Goal: Task Accomplishment & Management: Manage account settings

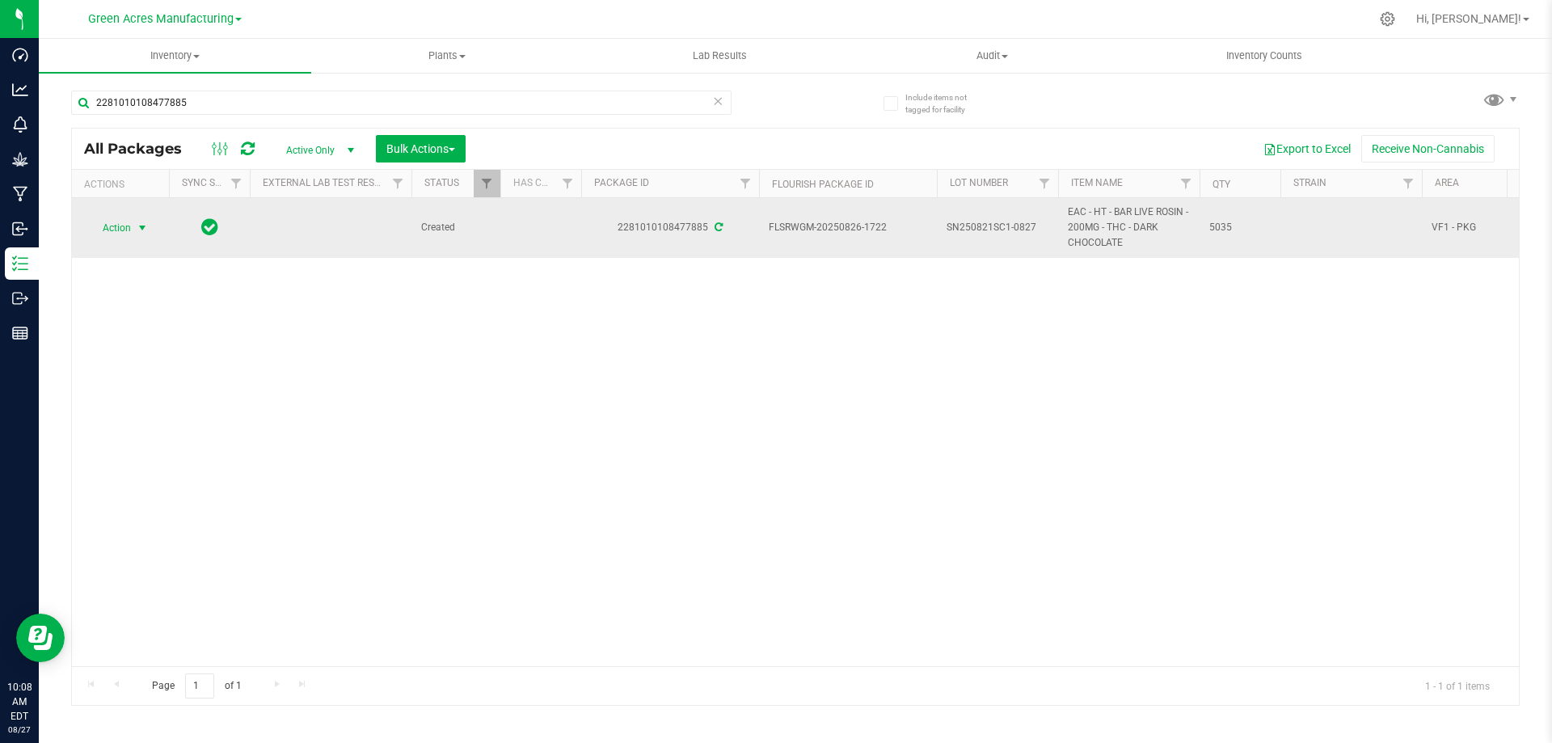
click at [129, 230] on span "Action" at bounding box center [110, 228] width 44 height 23
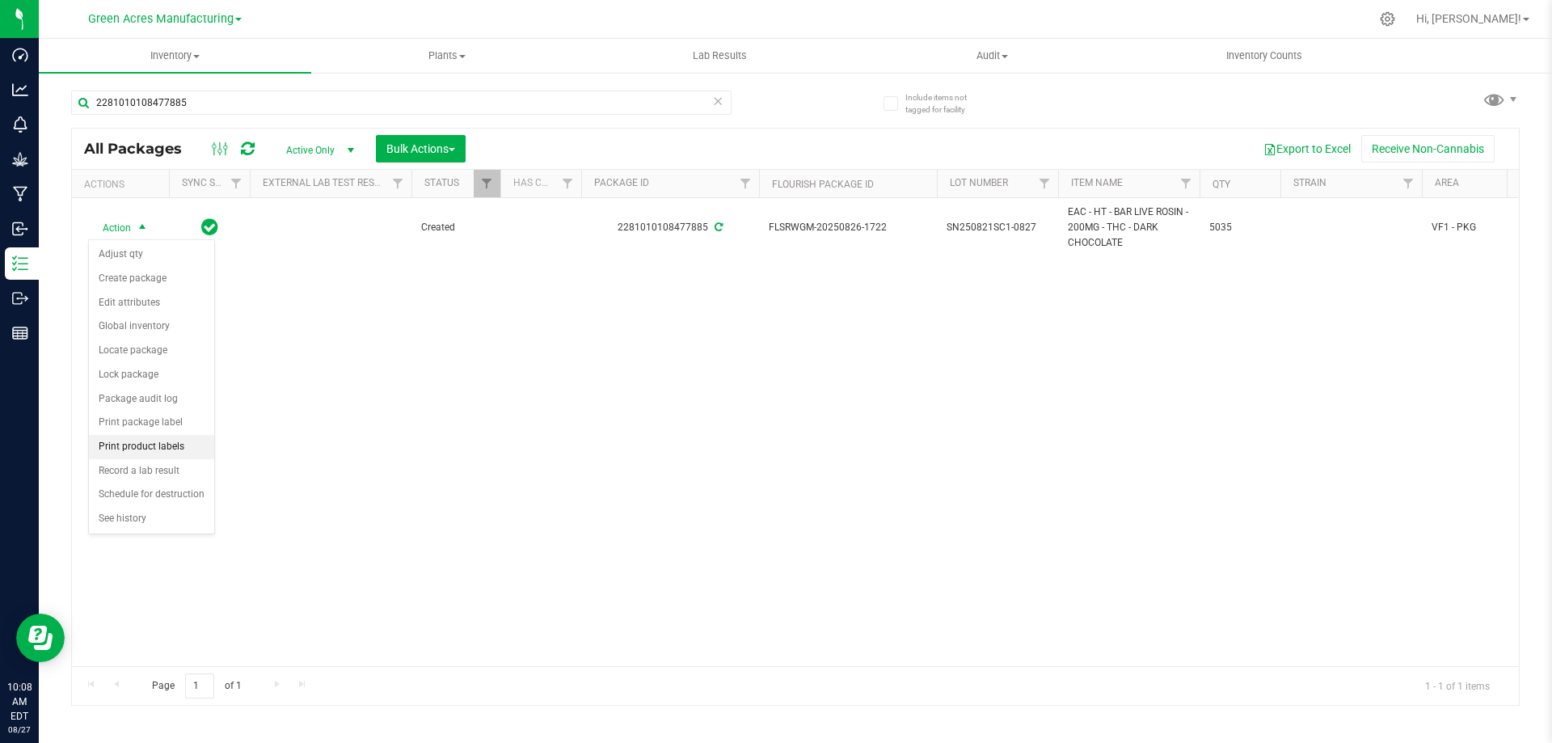
click at [161, 445] on li "Print product labels" at bounding box center [151, 447] width 125 height 24
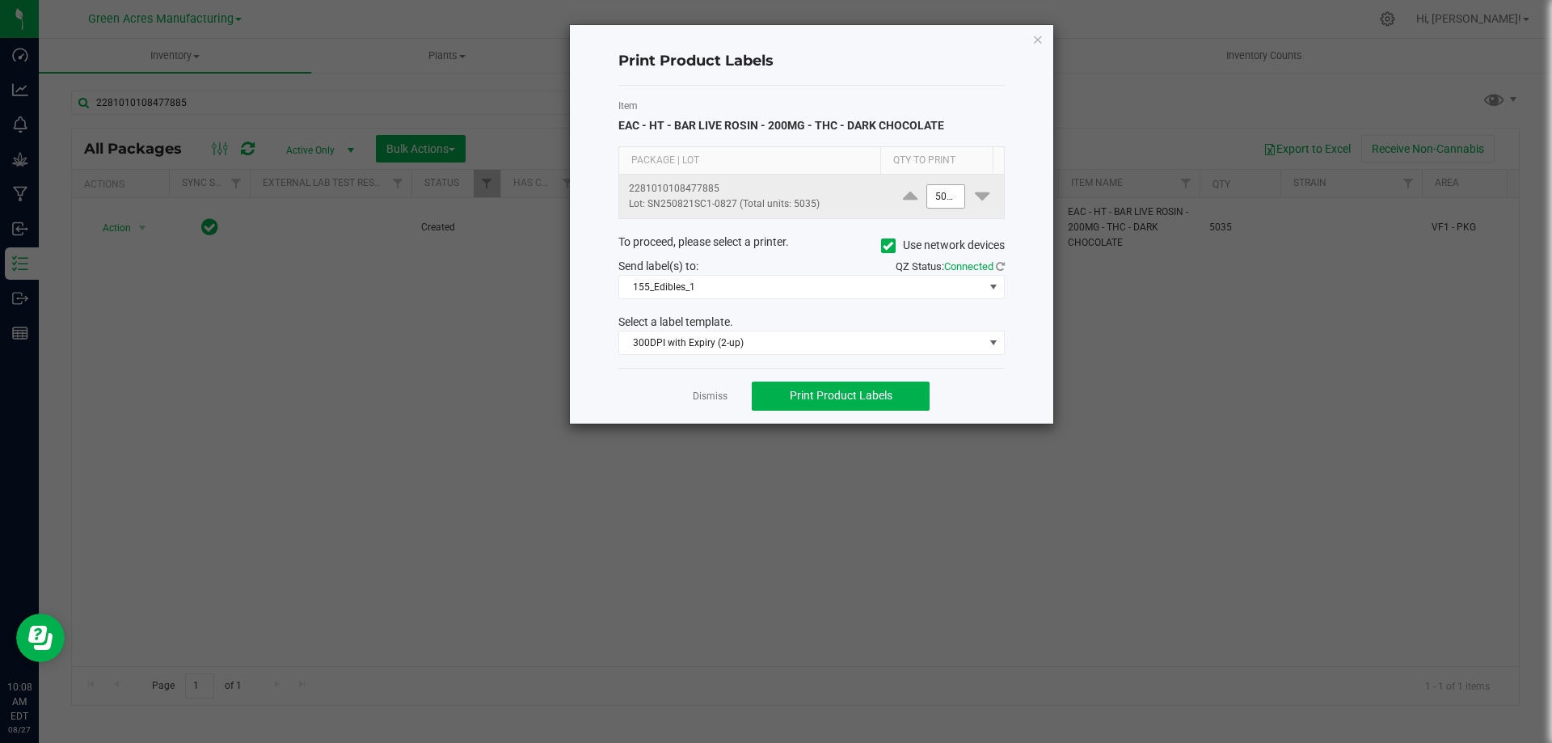
click at [932, 200] on input "5035" at bounding box center [945, 196] width 37 height 23
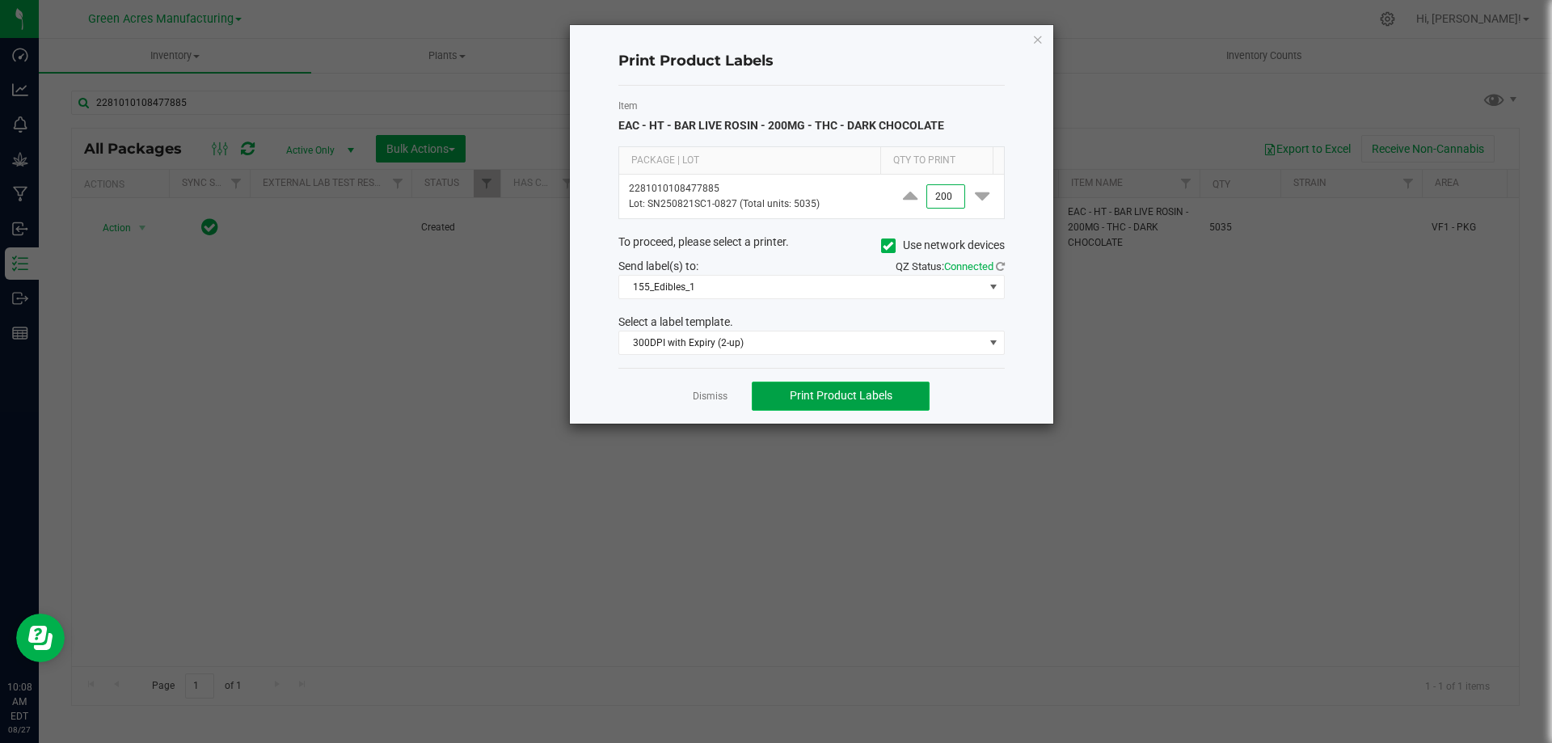
click at [919, 395] on button "Print Product Labels" at bounding box center [841, 396] width 178 height 29
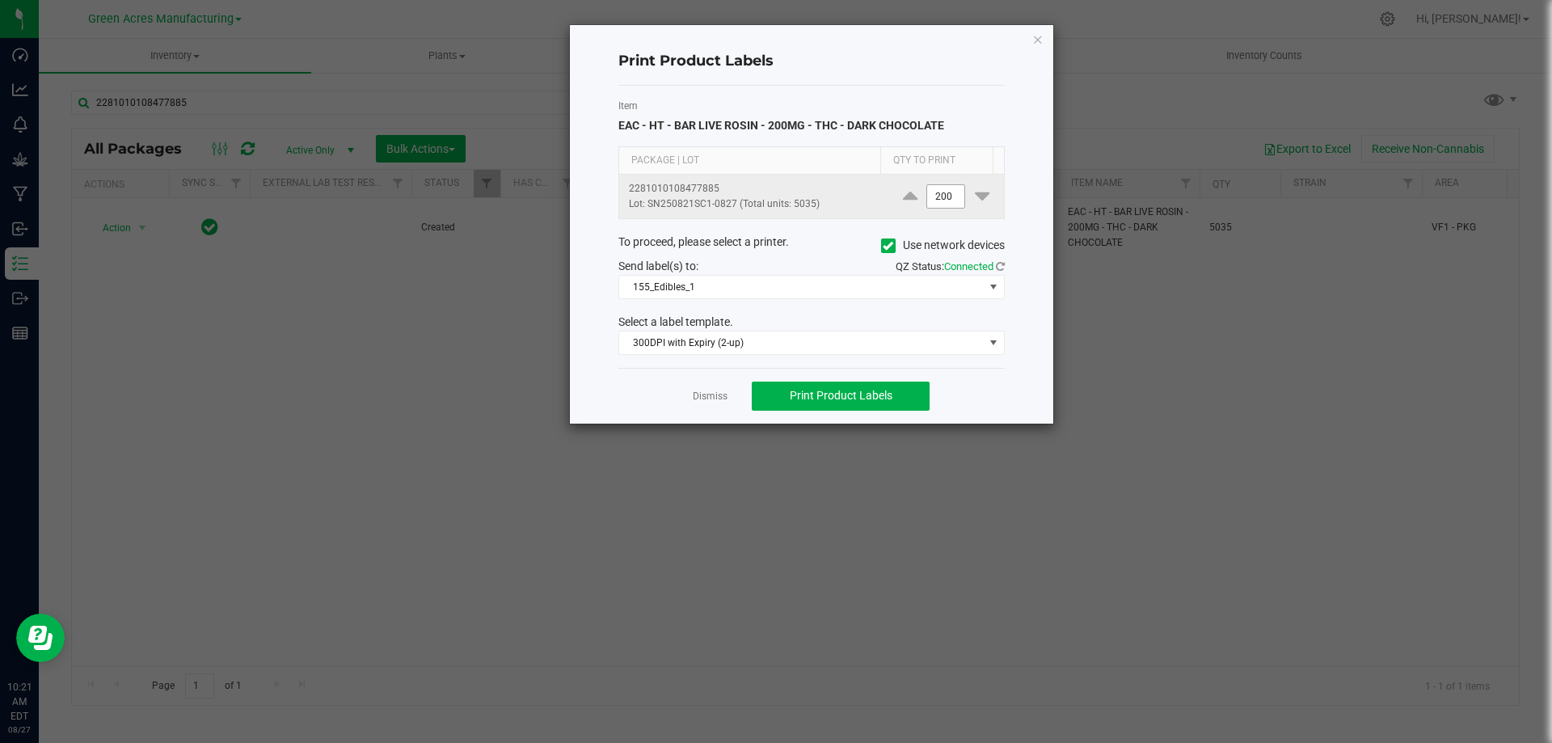
click at [940, 203] on input "200" at bounding box center [945, 196] width 37 height 23
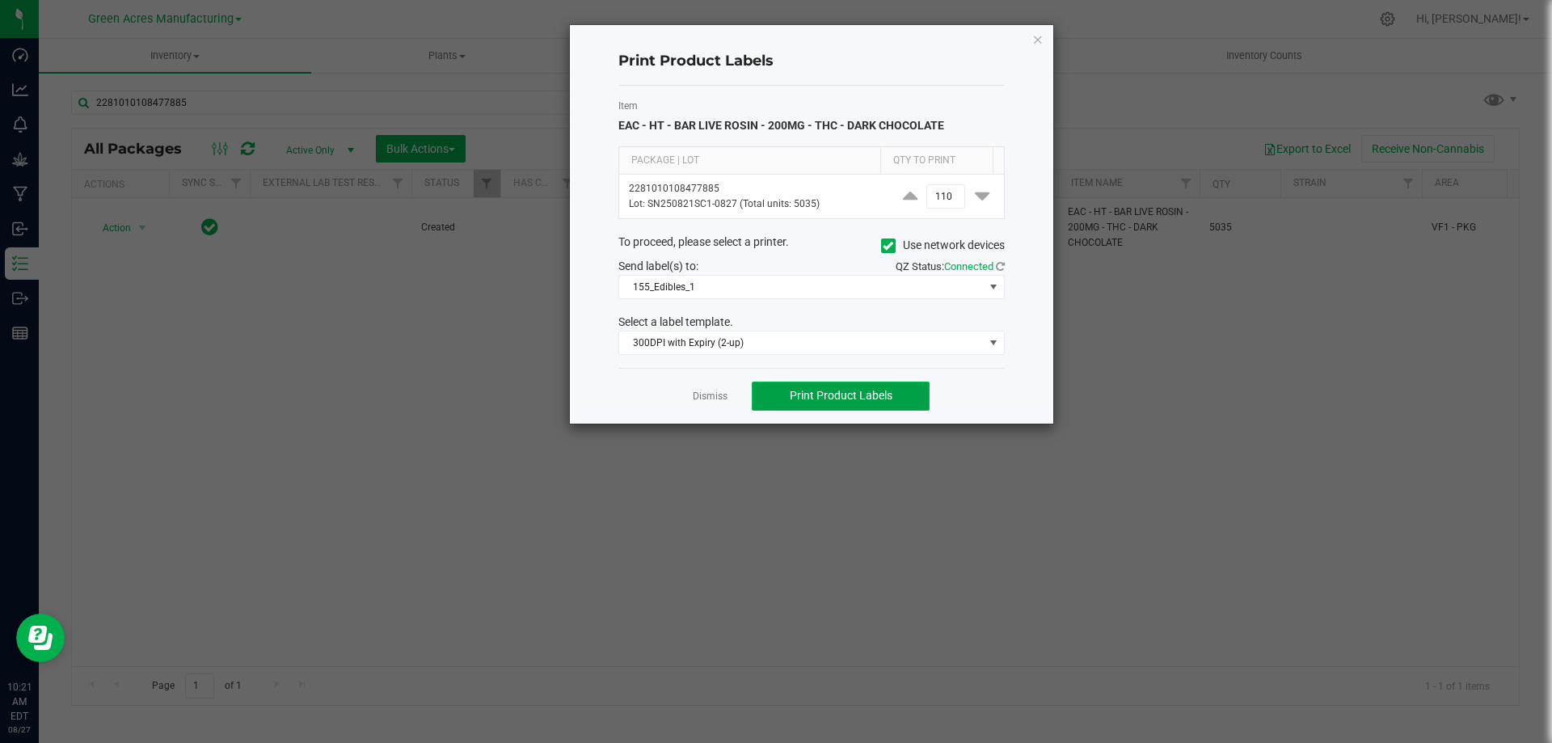
click at [865, 388] on button "Print Product Labels" at bounding box center [841, 396] width 178 height 29
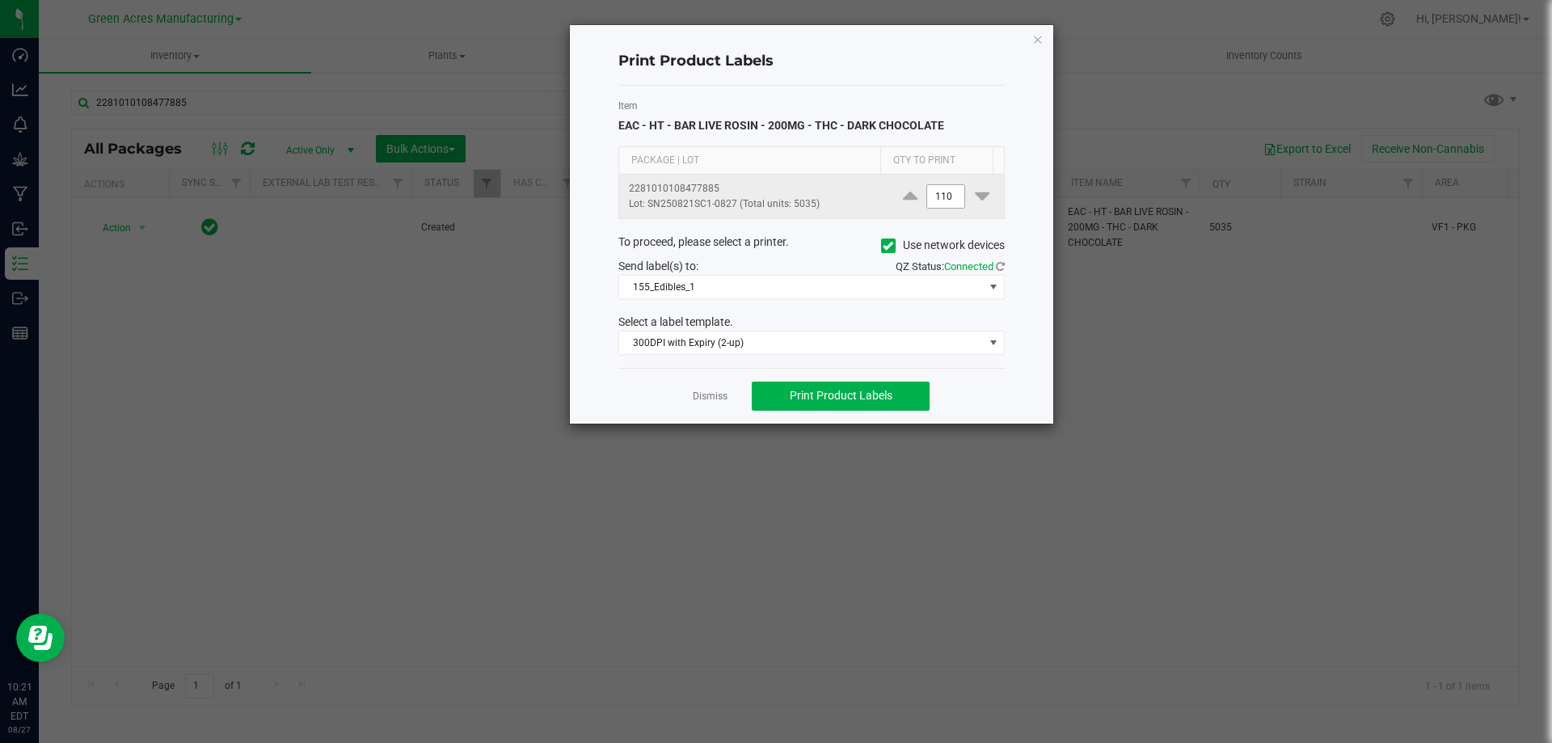
click at [949, 204] on input "110" at bounding box center [945, 196] width 37 height 23
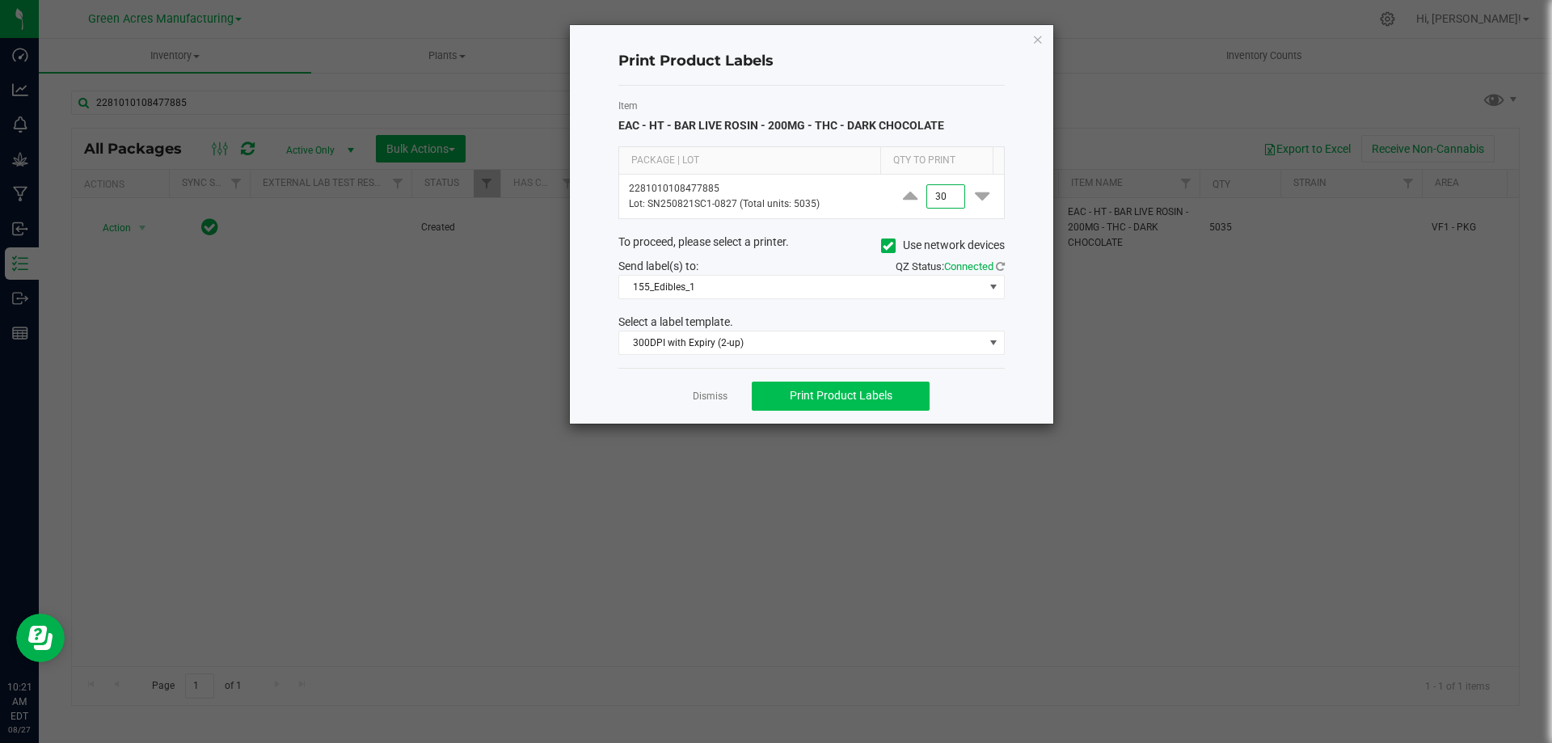
type input "30"
click at [893, 396] on button "Print Product Labels" at bounding box center [841, 396] width 178 height 29
click at [712, 397] on link "Dismiss" at bounding box center [710, 397] width 35 height 14
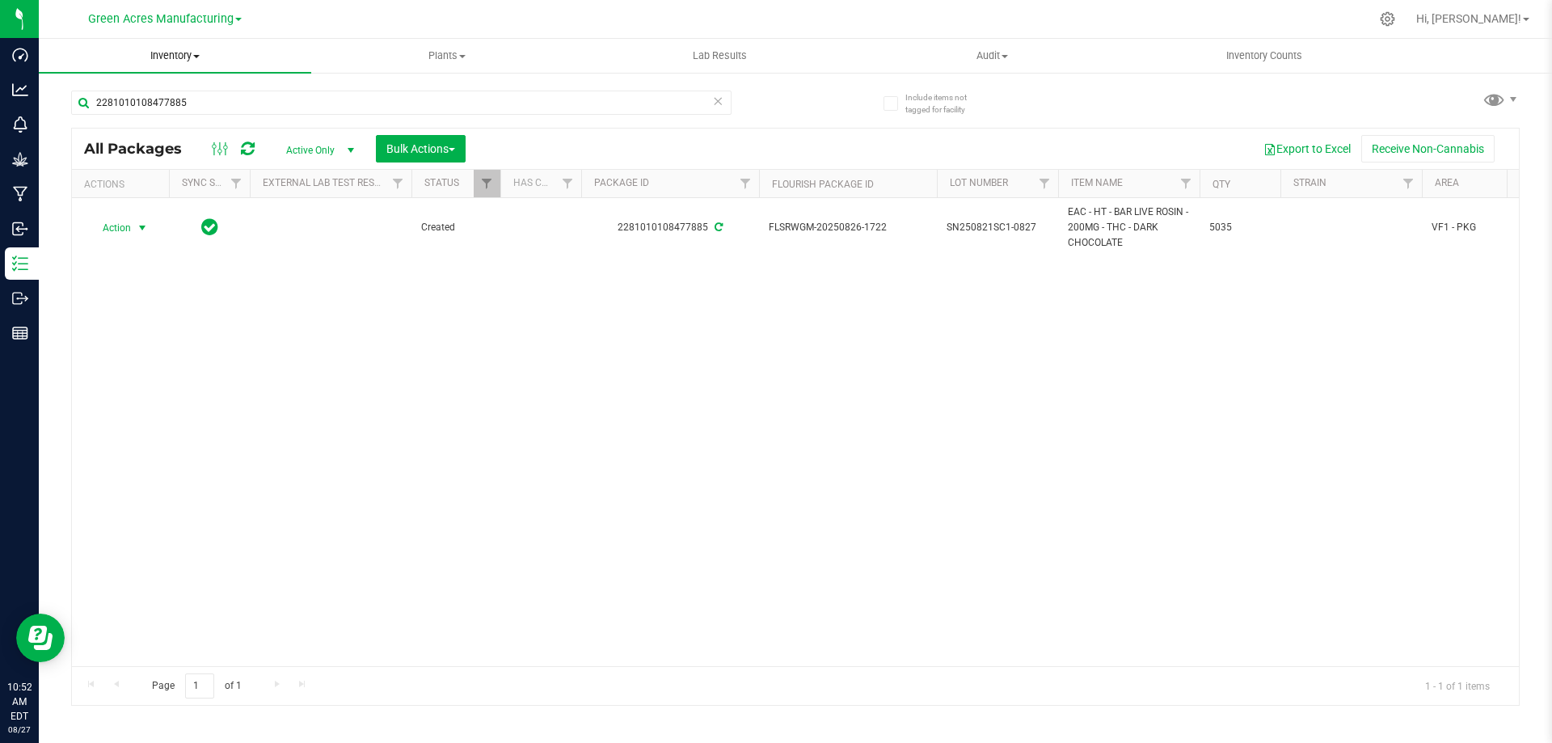
click at [196, 56] on span at bounding box center [196, 56] width 6 height 3
click at [158, 189] on span "From bill of materials" at bounding box center [112, 195] width 146 height 14
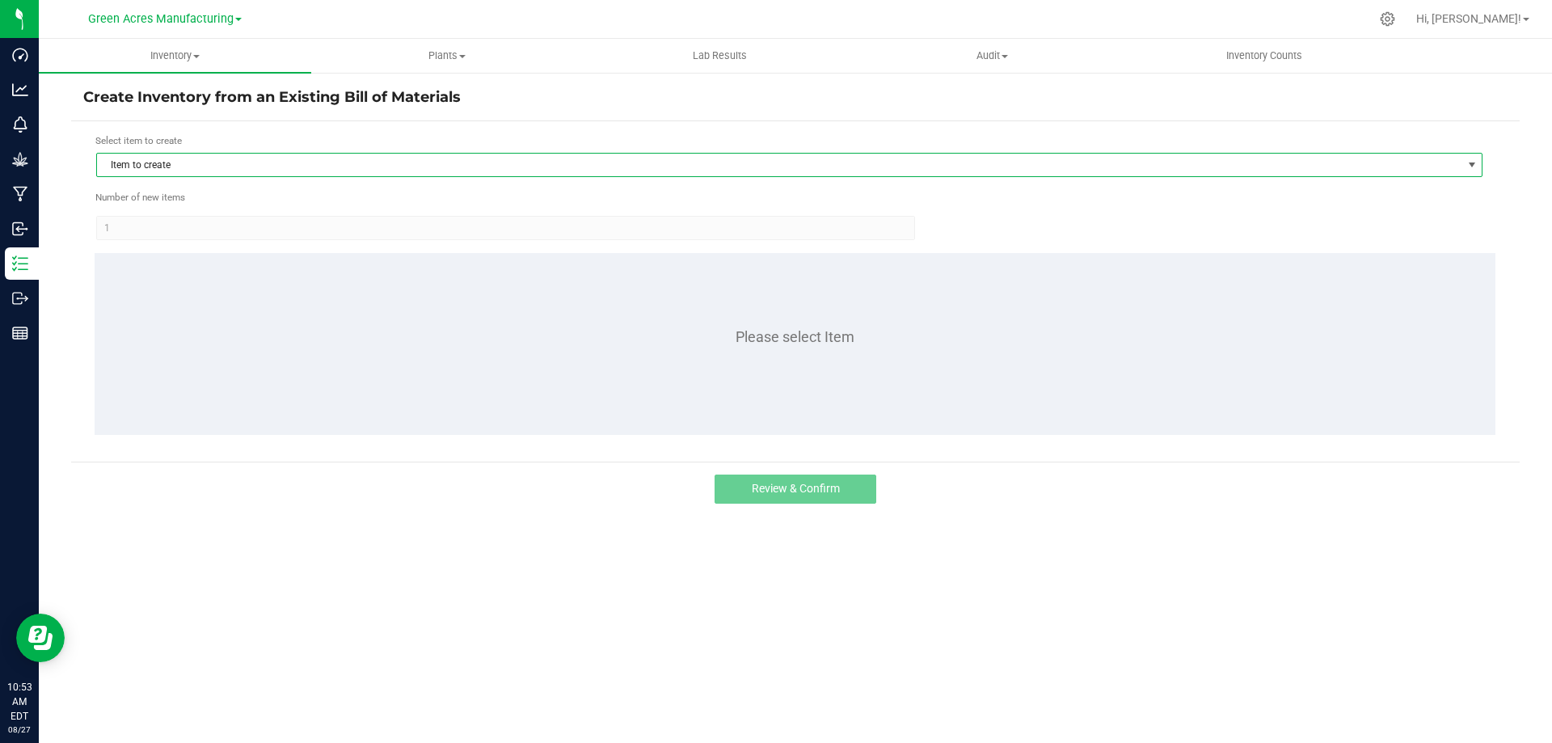
click at [535, 155] on span "Item to create" at bounding box center [779, 165] width 1365 height 23
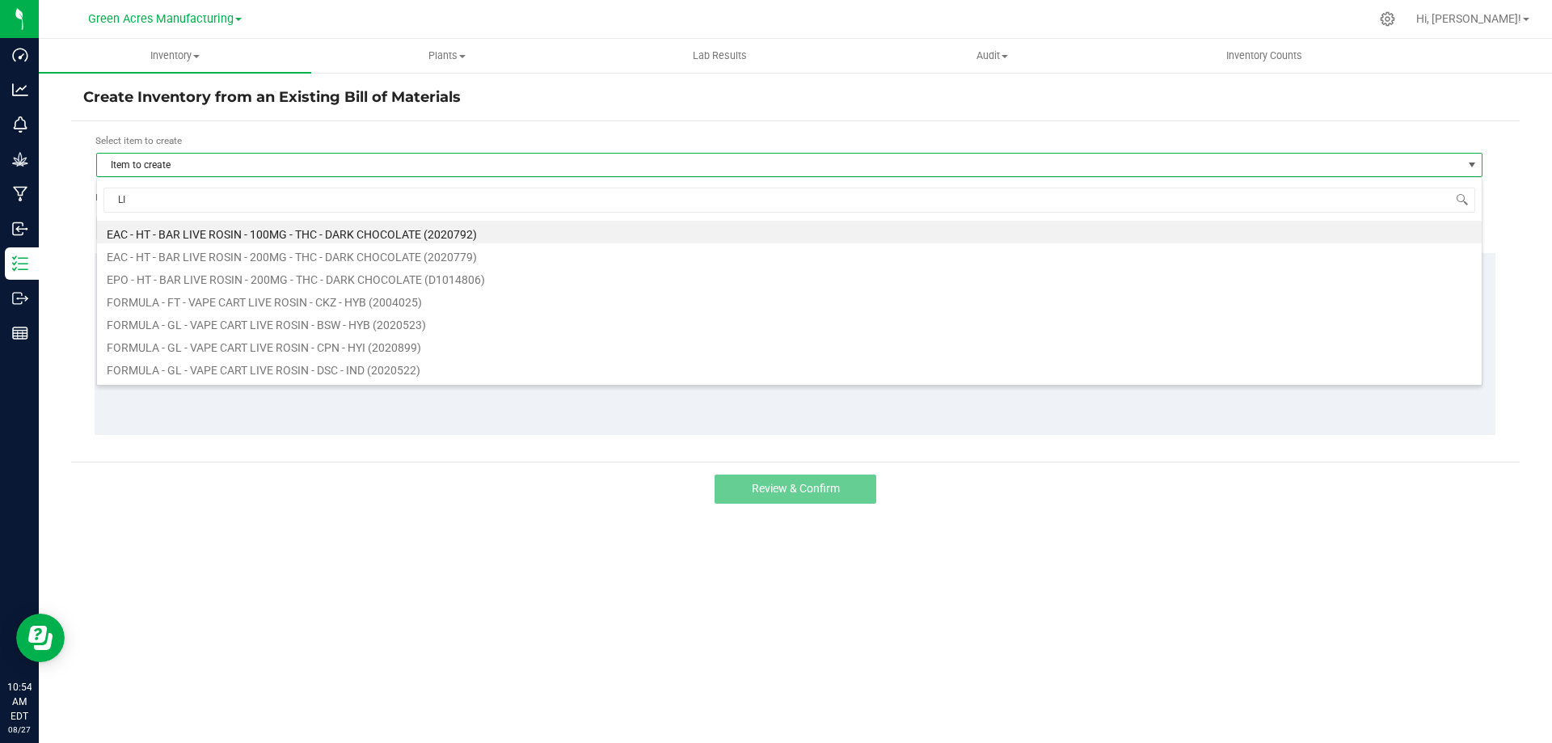
type input "L"
type input "DARK"
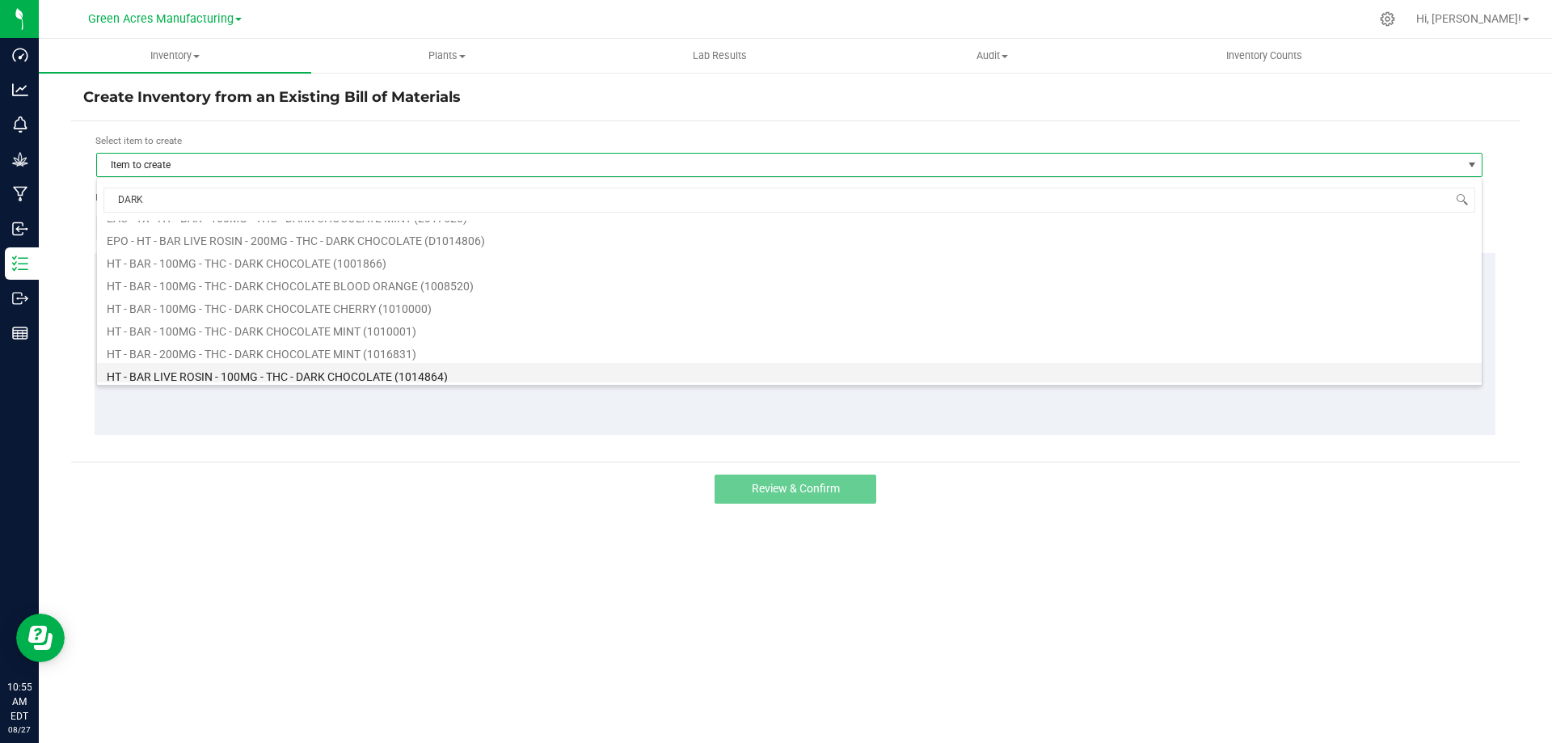
scroll to position [323, 0]
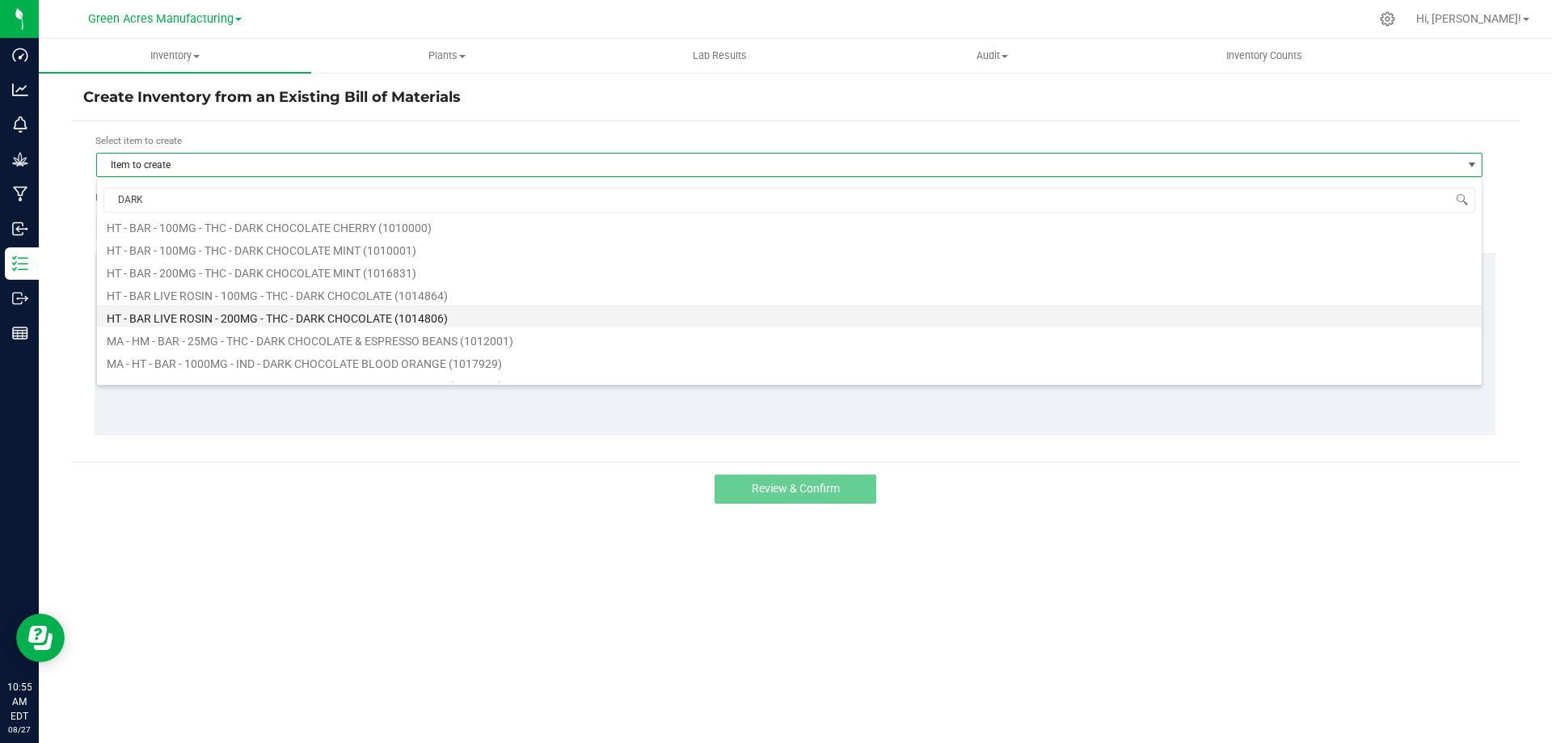
click at [358, 319] on li "HT - BAR LIVE ROSIN - 200MG - THC - DARK CHOCOLATE (1014806)" at bounding box center [789, 316] width 1385 height 23
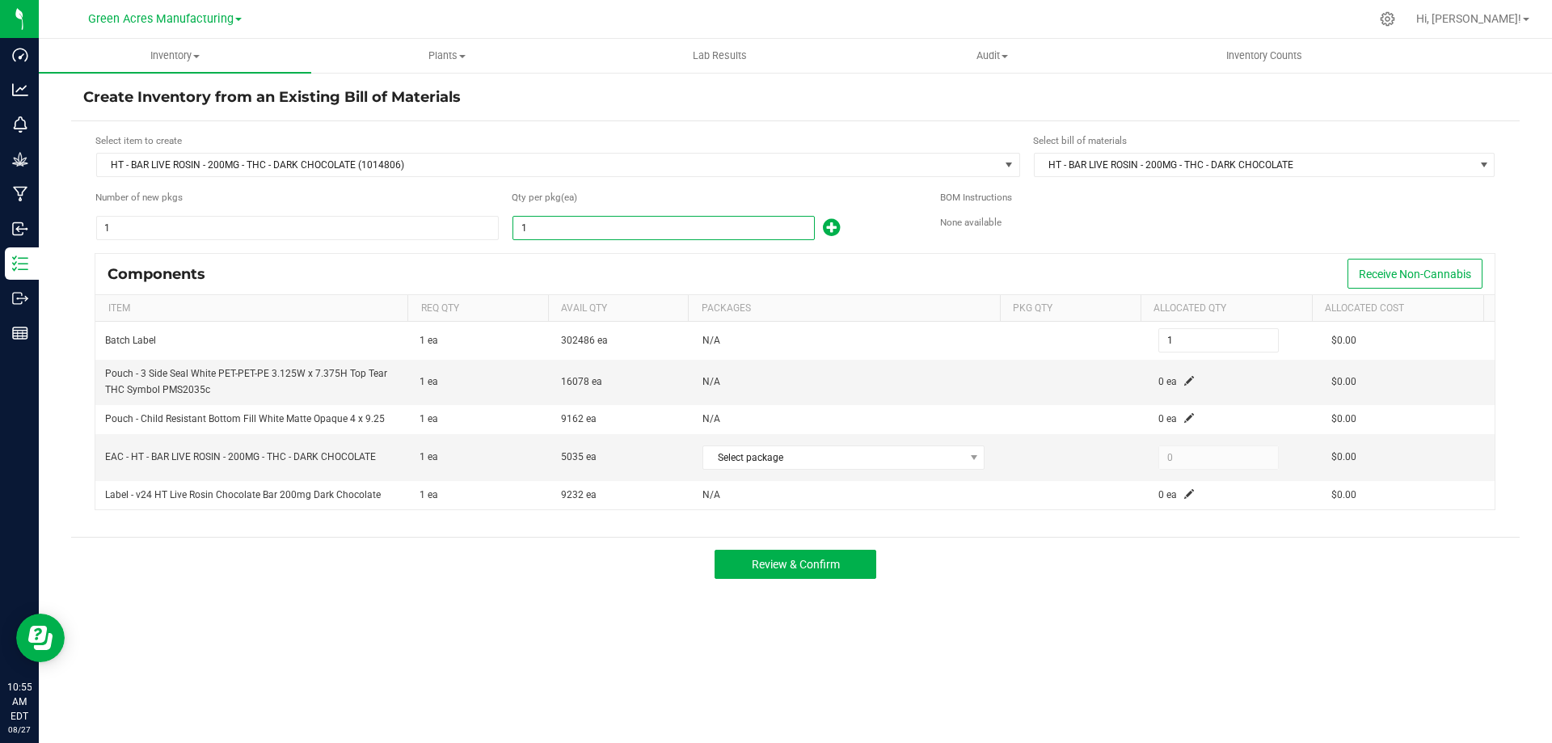
click at [673, 235] on input "1" at bounding box center [663, 228] width 301 height 23
type input "4"
type input "48"
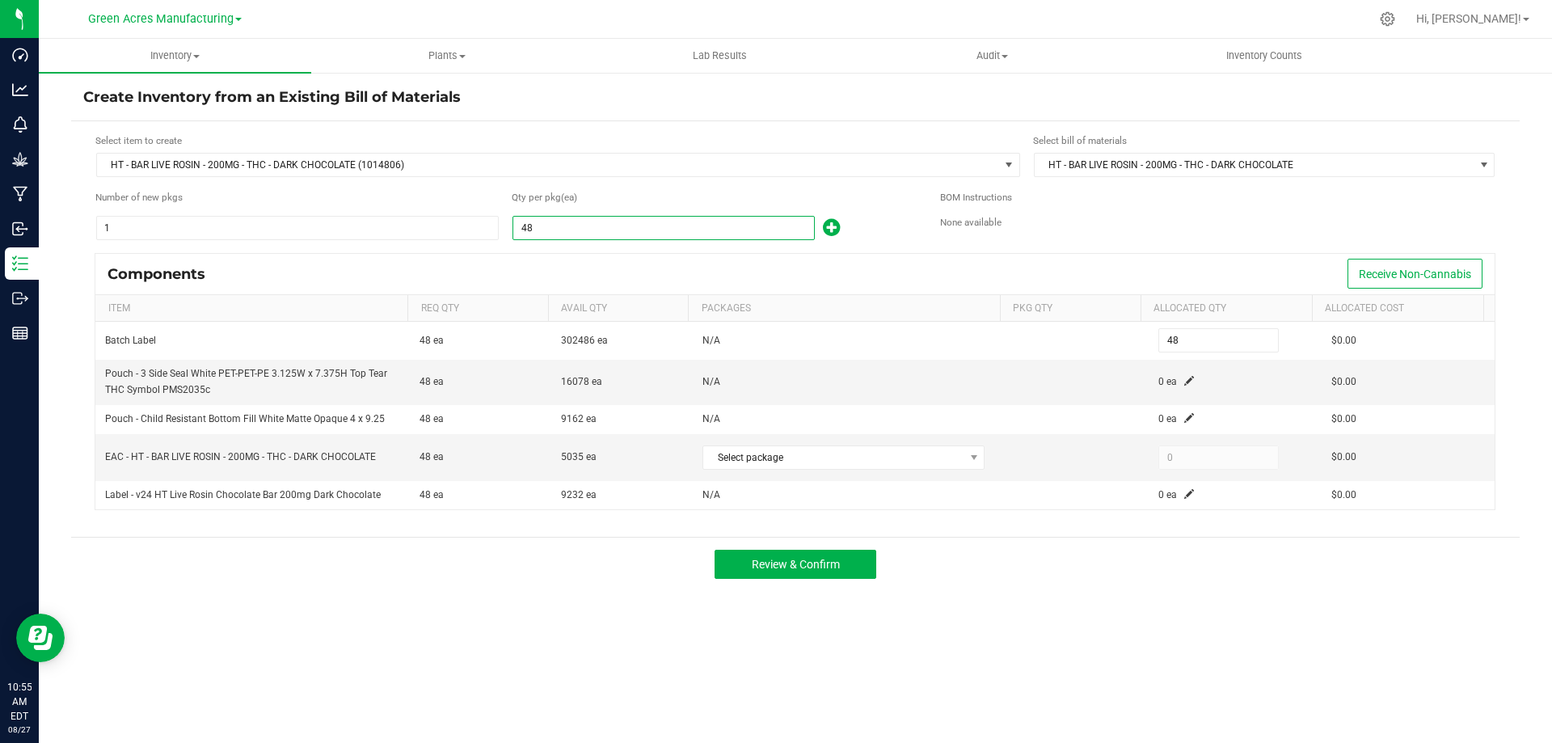
type input "483"
type input "4839"
type input "4,839"
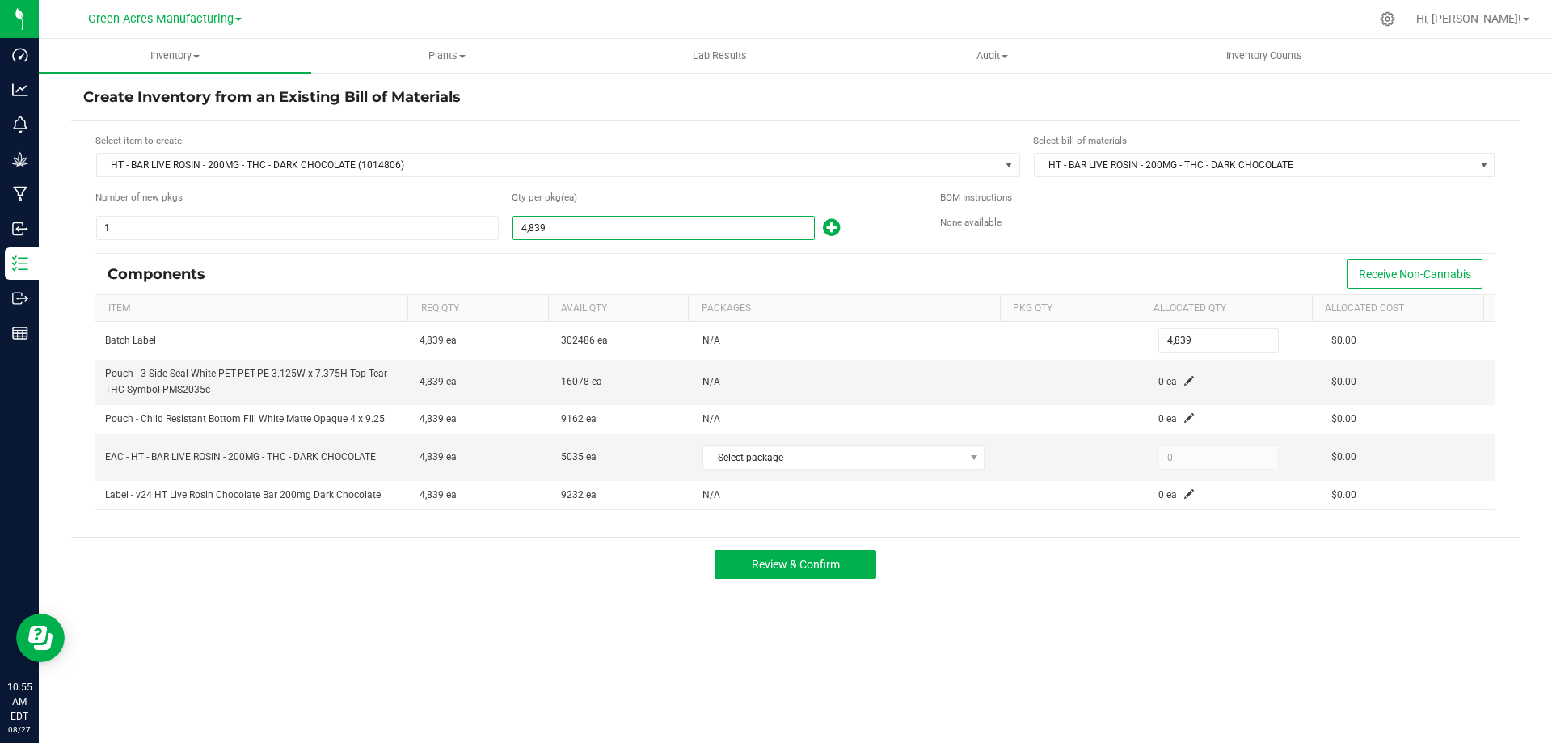
click at [917, 249] on form "Select item to create HT - BAR LIVE ROSIN - 200MG - THC - DARK CHOCOLATE (10148…" at bounding box center [795, 328] width 1424 height 391
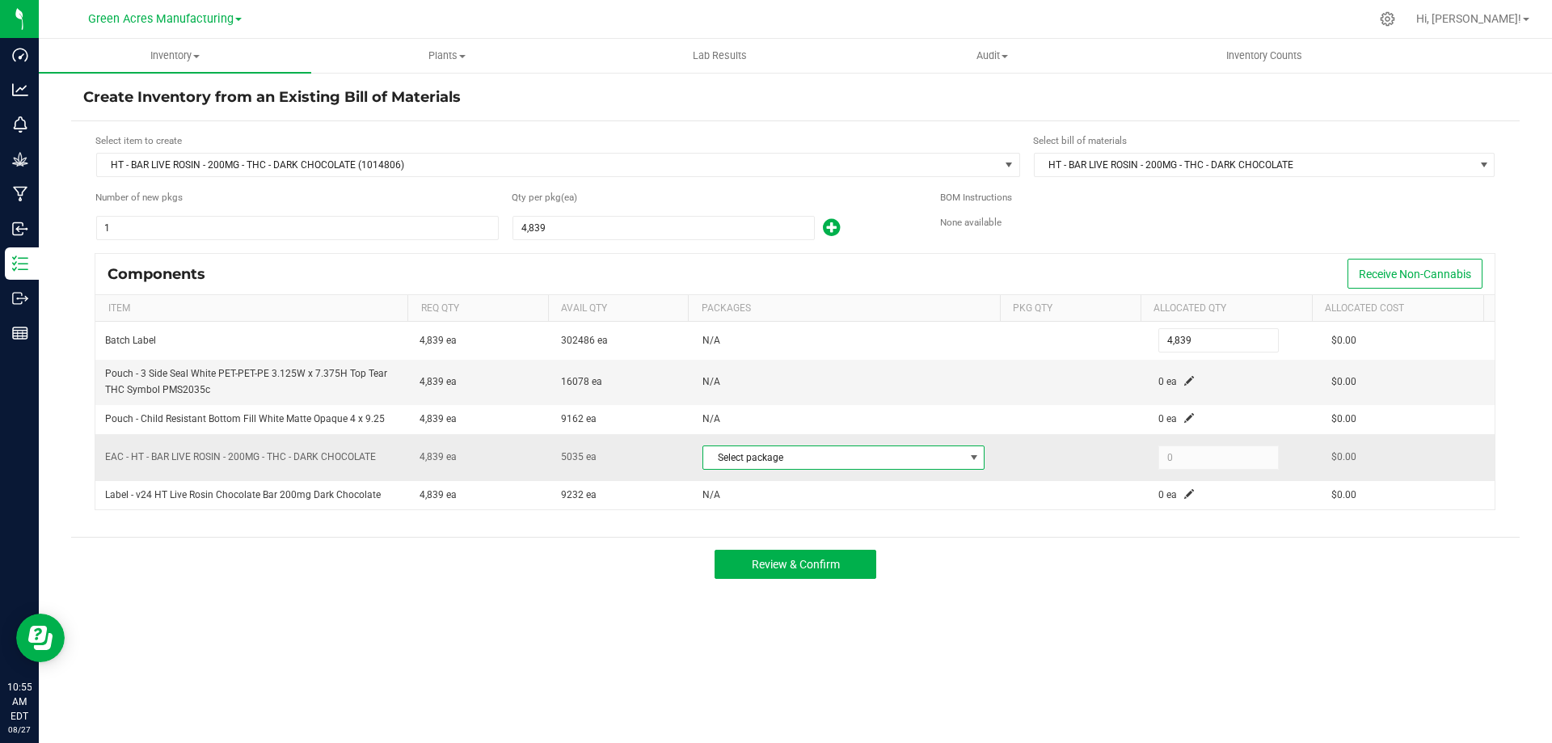
click at [873, 455] on span "Select package" at bounding box center [833, 457] width 260 height 23
click at [868, 525] on li "2281010108477885 (SN250821SC1-0827)" at bounding box center [838, 524] width 281 height 23
type input "4,839"
click at [1184, 383] on span at bounding box center [1189, 381] width 10 height 10
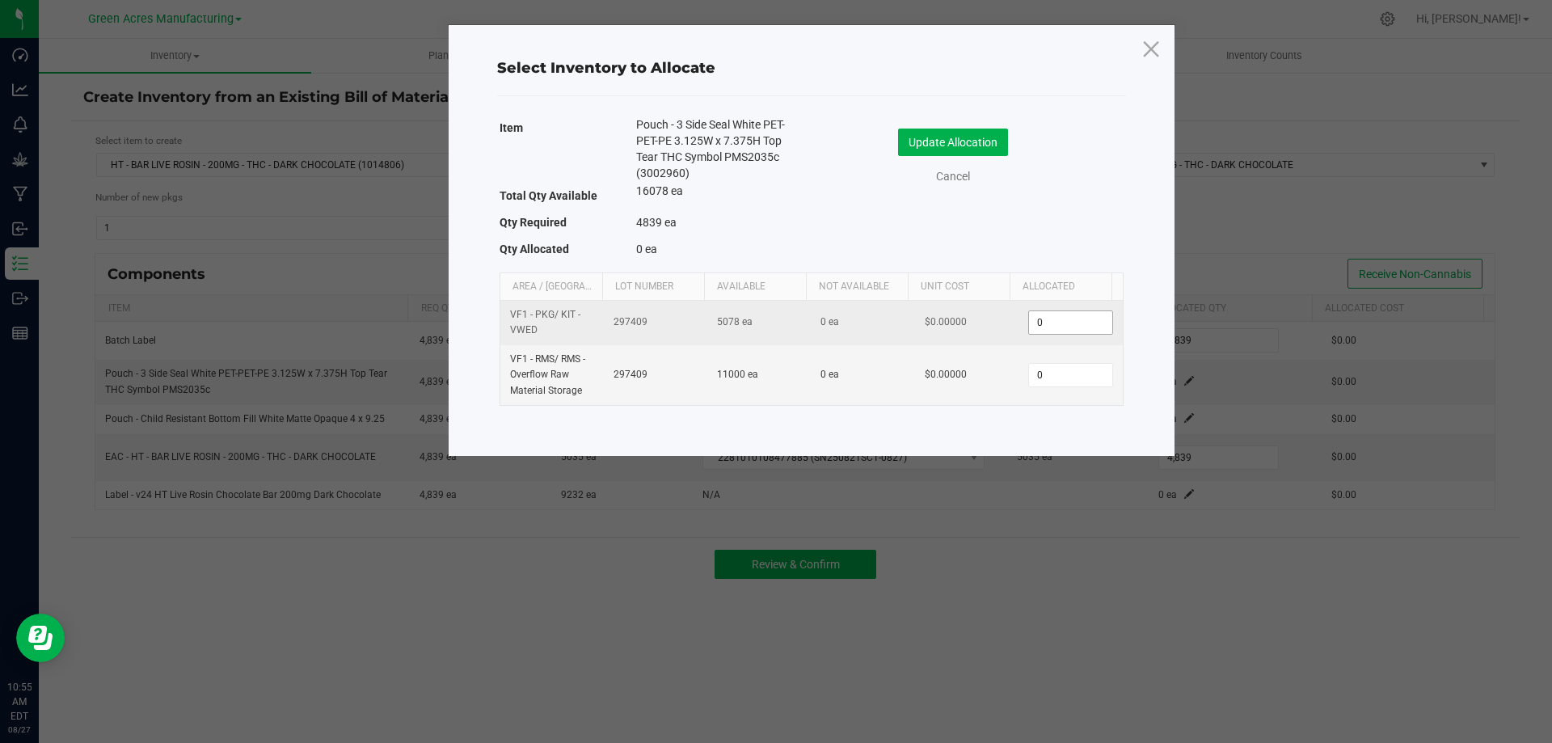
click at [1040, 328] on input "0" at bounding box center [1070, 322] width 82 height 23
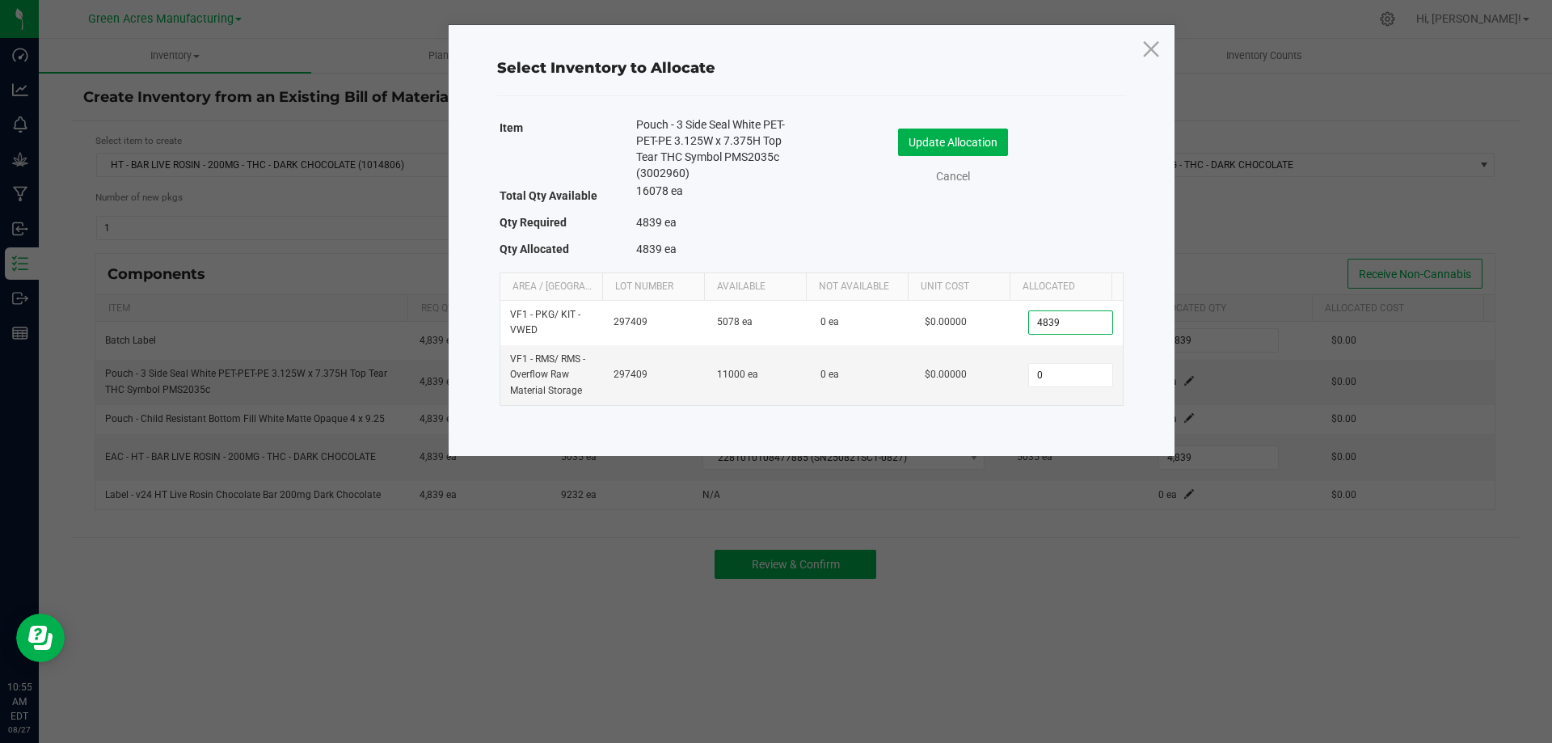
type input "4,839"
click at [1078, 203] on div "Item Pouch - 3 Side Seal White PET-PET-PE 3.125W x 7.375H Top Tear THC Symbol P…" at bounding box center [812, 190] width 624 height 148
click at [1004, 142] on button "Update Allocation" at bounding box center [953, 142] width 110 height 27
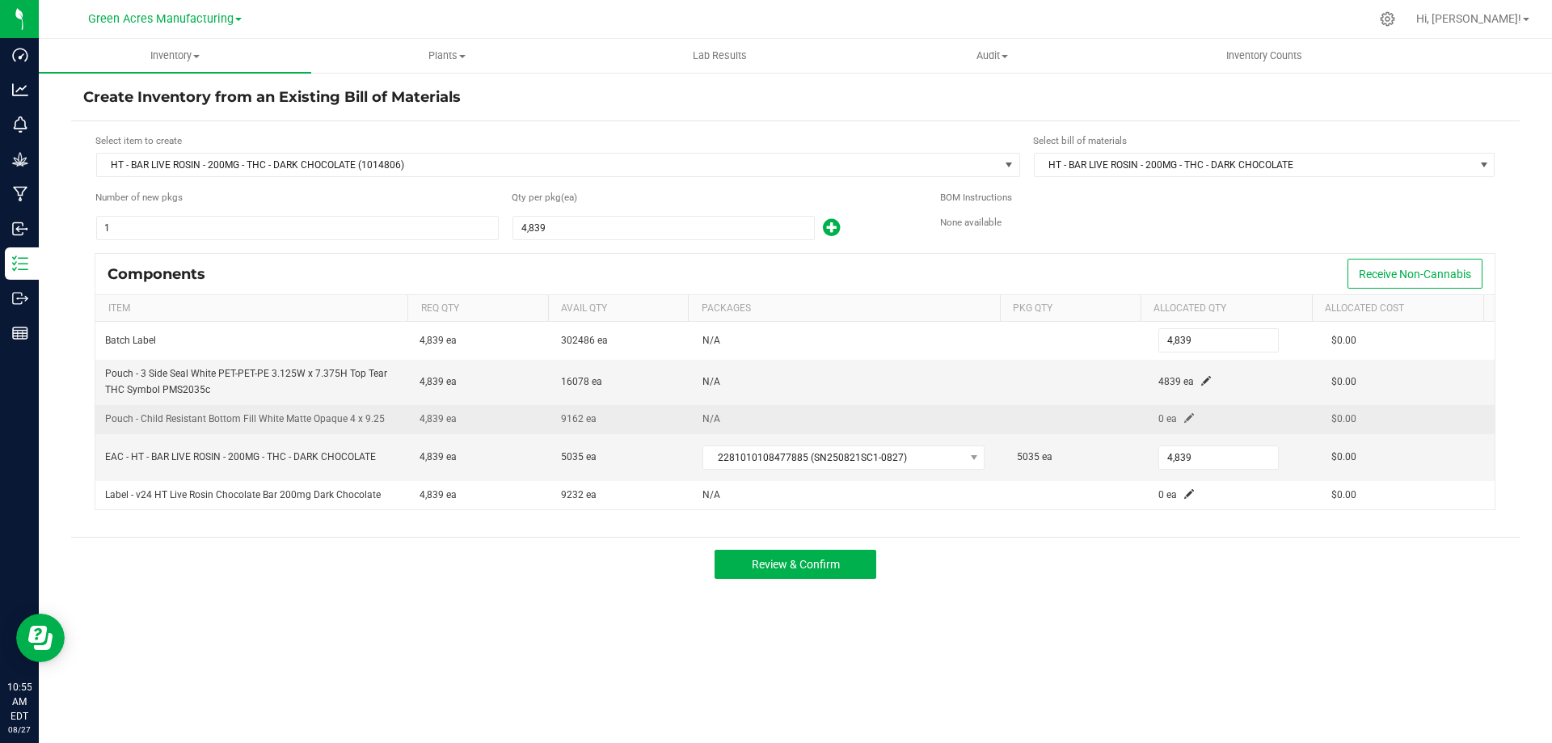
click at [1184, 418] on span at bounding box center [1189, 418] width 10 height 10
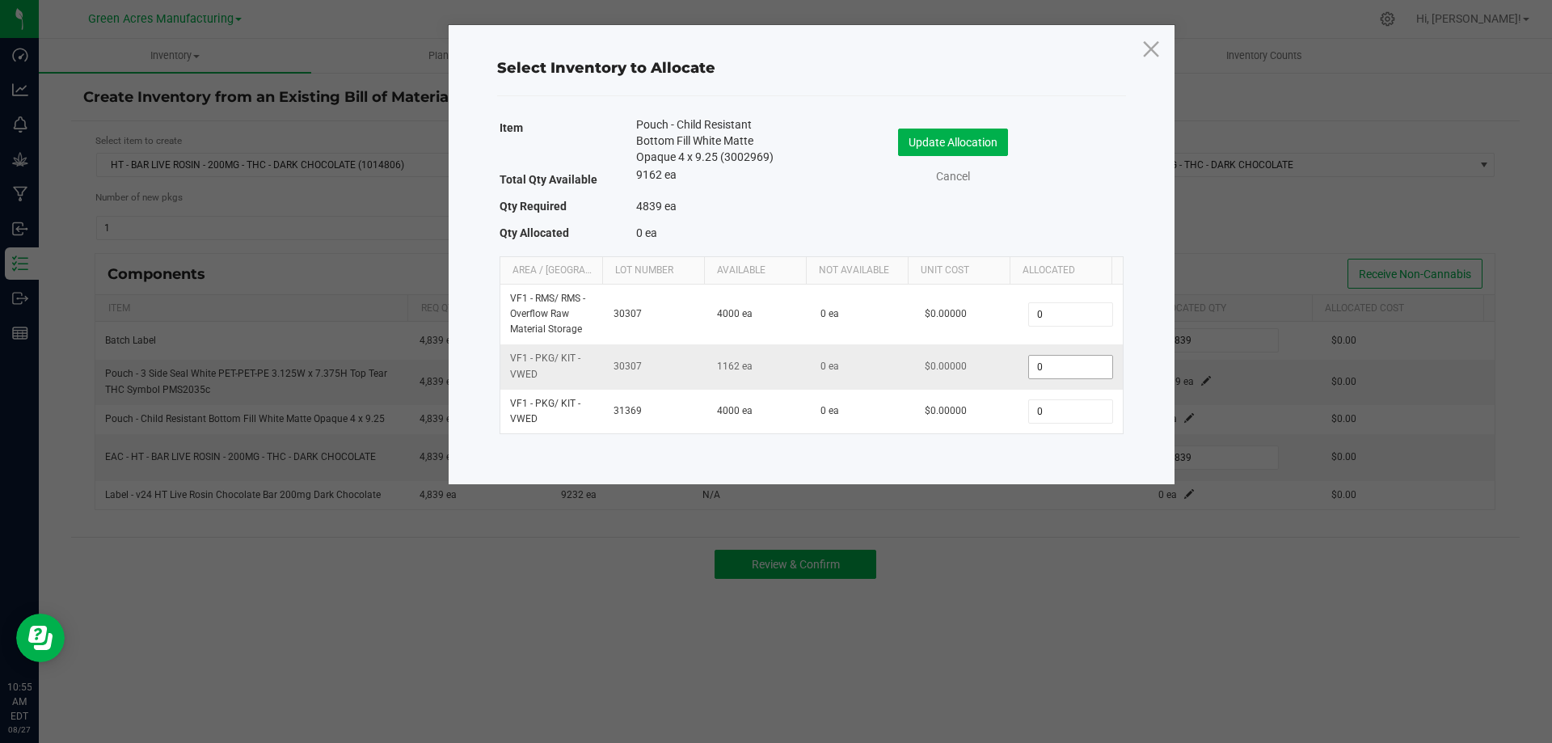
click at [1036, 369] on input "0" at bounding box center [1070, 367] width 82 height 23
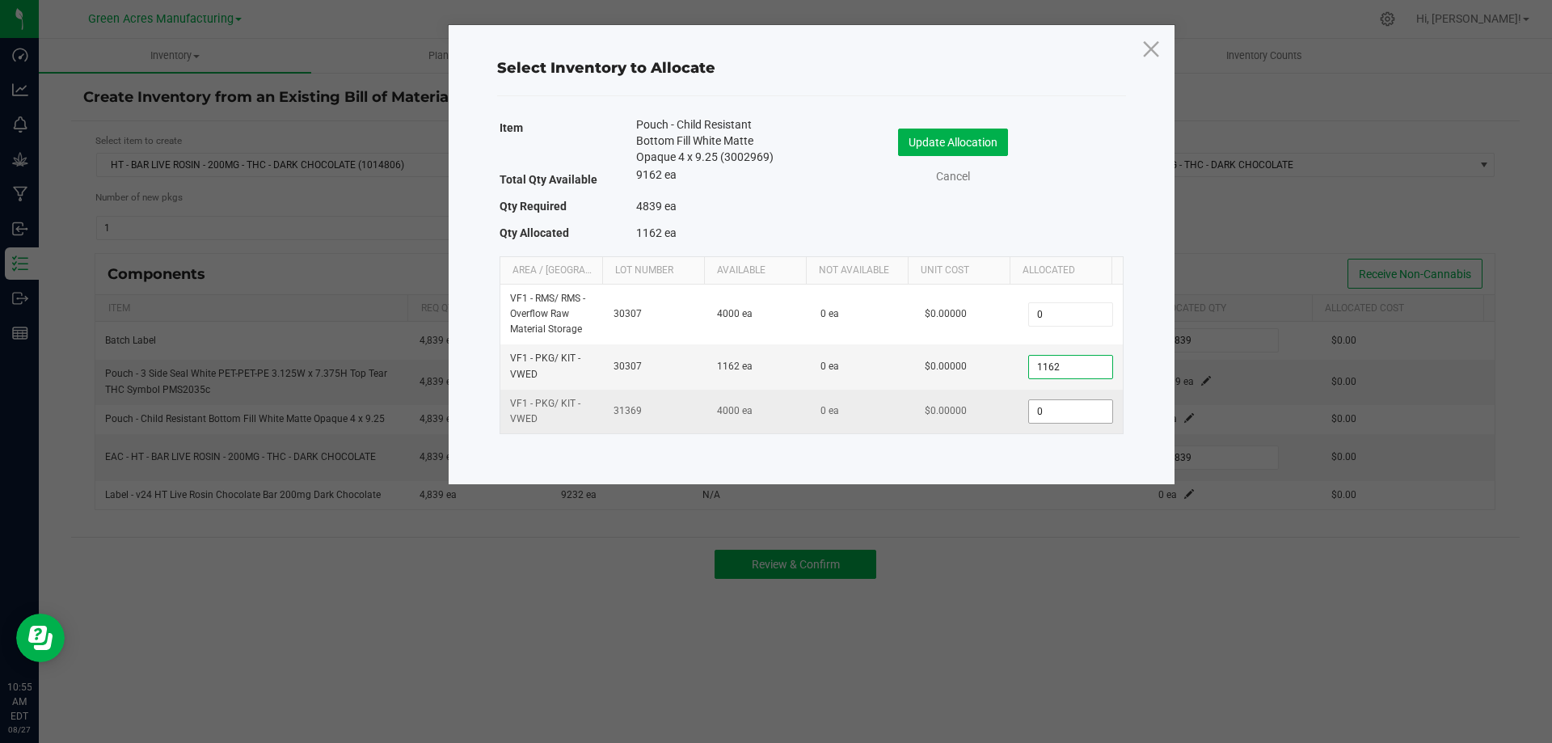
type input "1,162"
click at [1058, 400] on input "0" at bounding box center [1070, 411] width 82 height 23
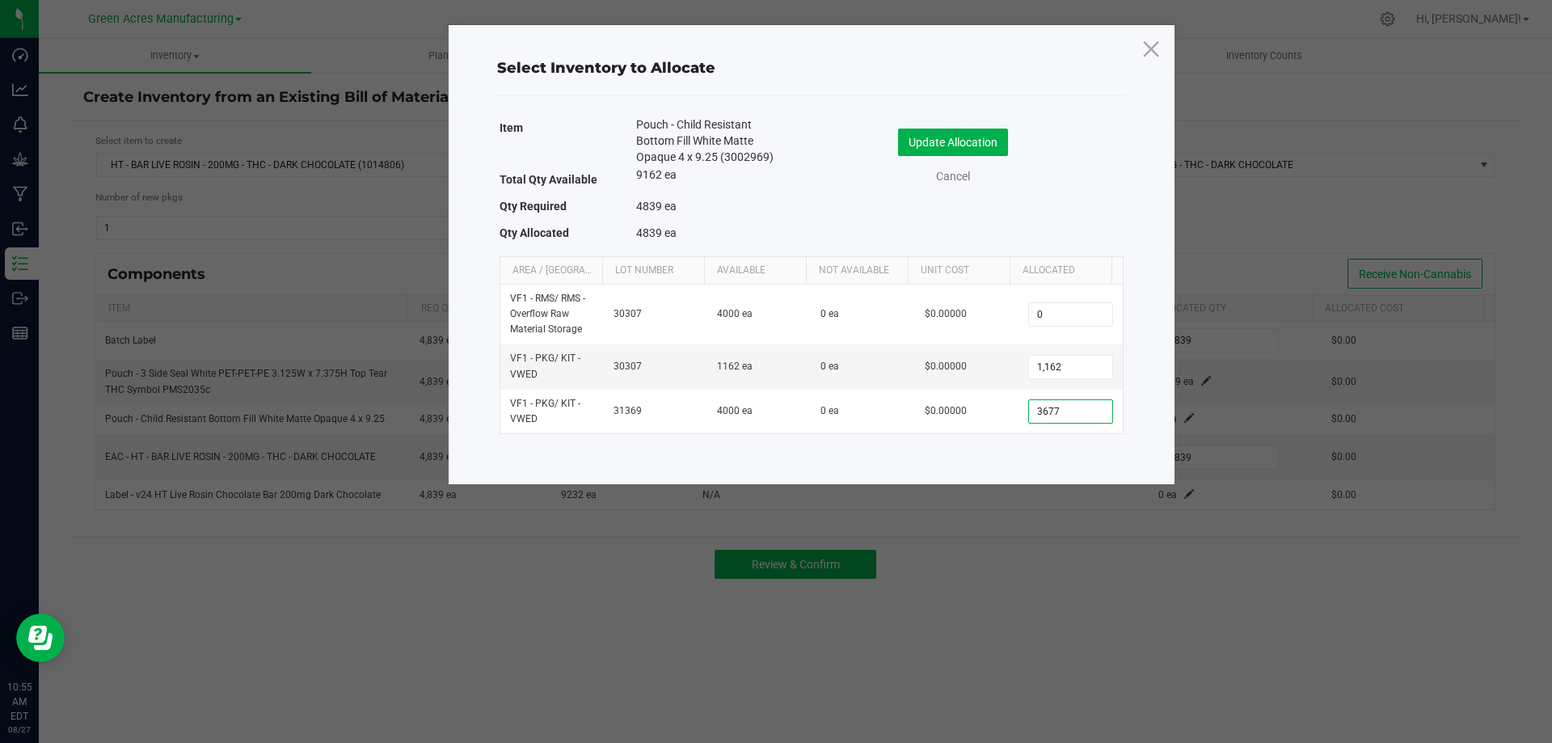
type input "3,677"
click at [964, 206] on div "Item Pouch - Child Resistant Bottom Fill White Matte Opaque 4 x 9.25 (3002969) …" at bounding box center [812, 182] width 624 height 132
click at [977, 145] on button "Update Allocation" at bounding box center [953, 142] width 110 height 27
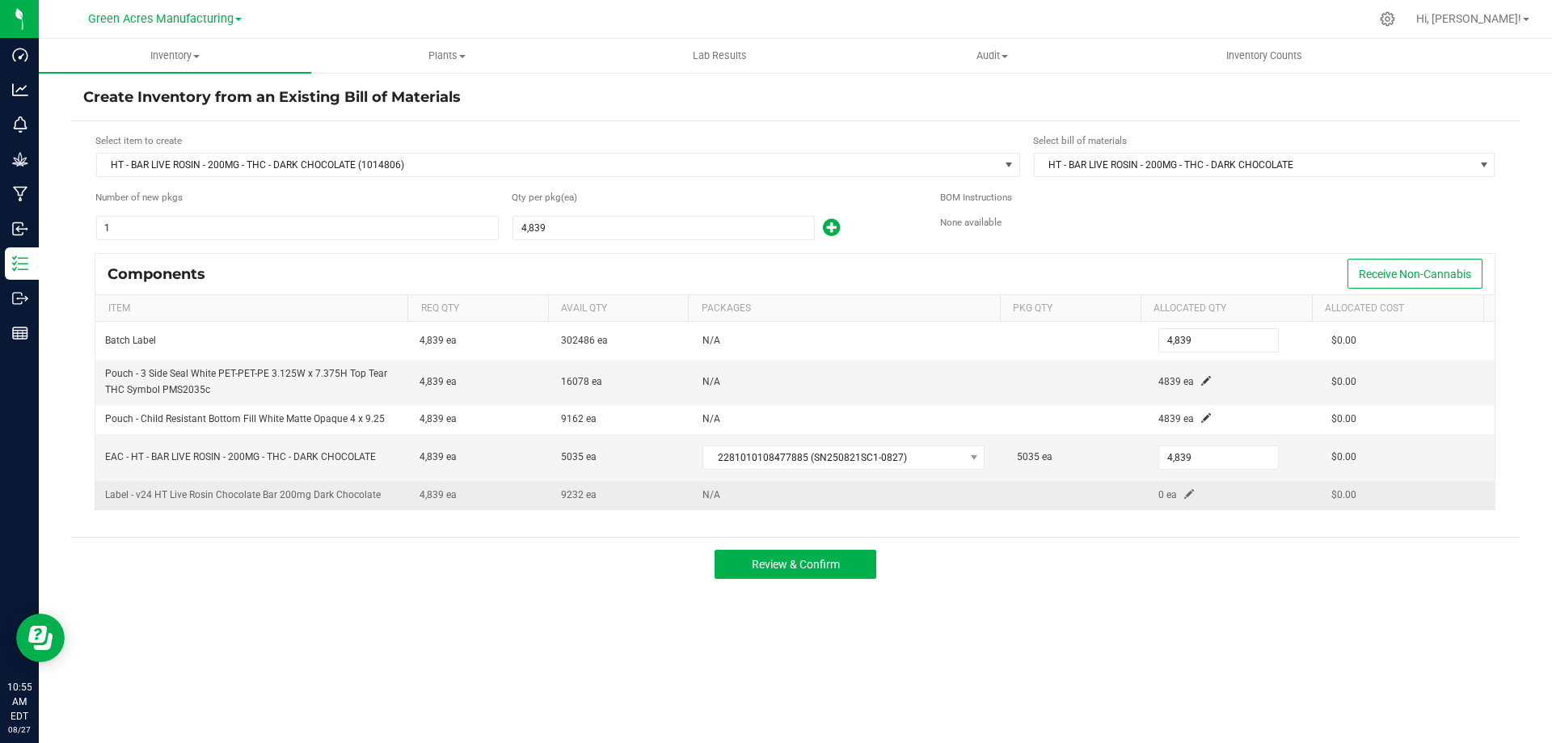
click at [1184, 497] on span at bounding box center [1189, 494] width 10 height 10
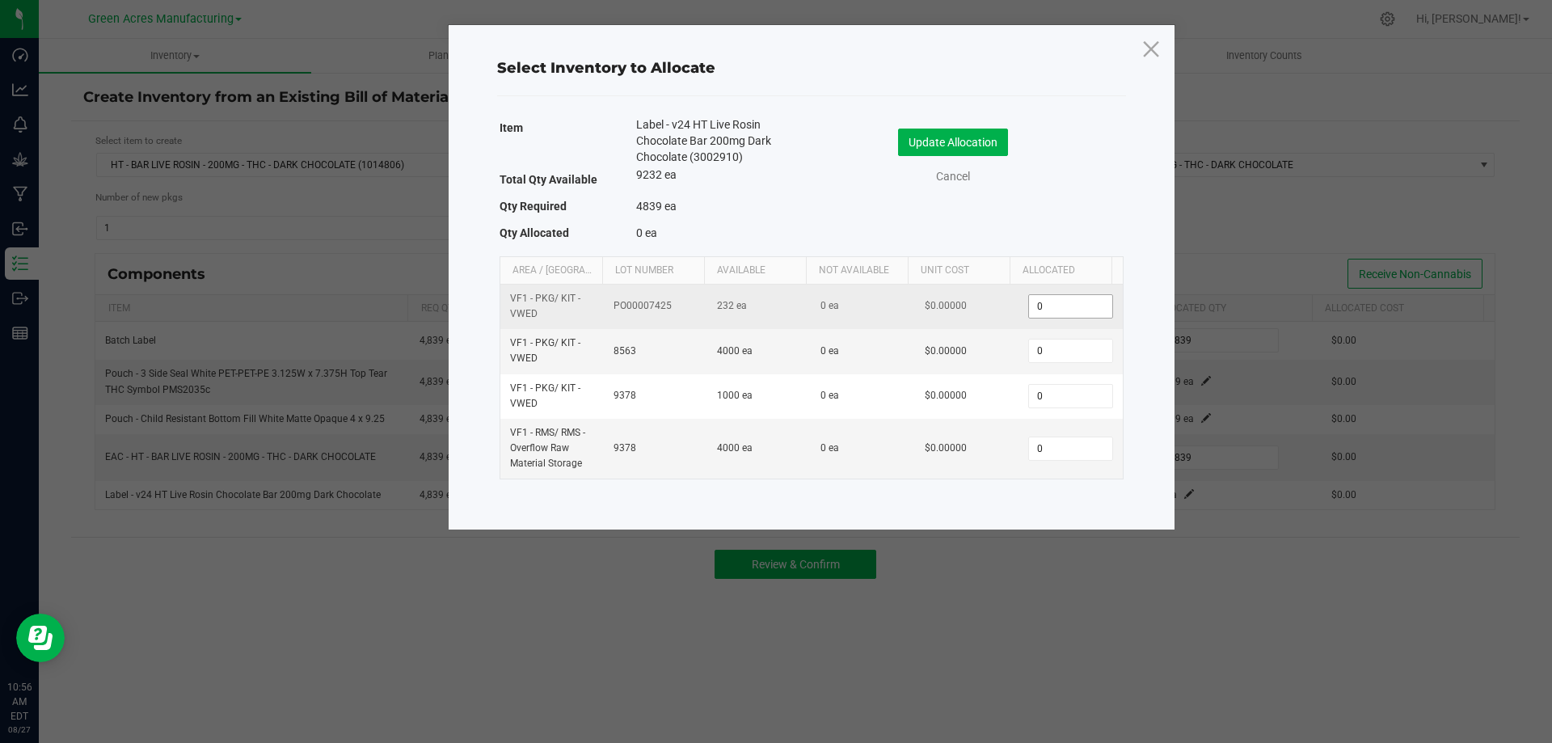
click at [1083, 303] on input "0" at bounding box center [1070, 306] width 82 height 23
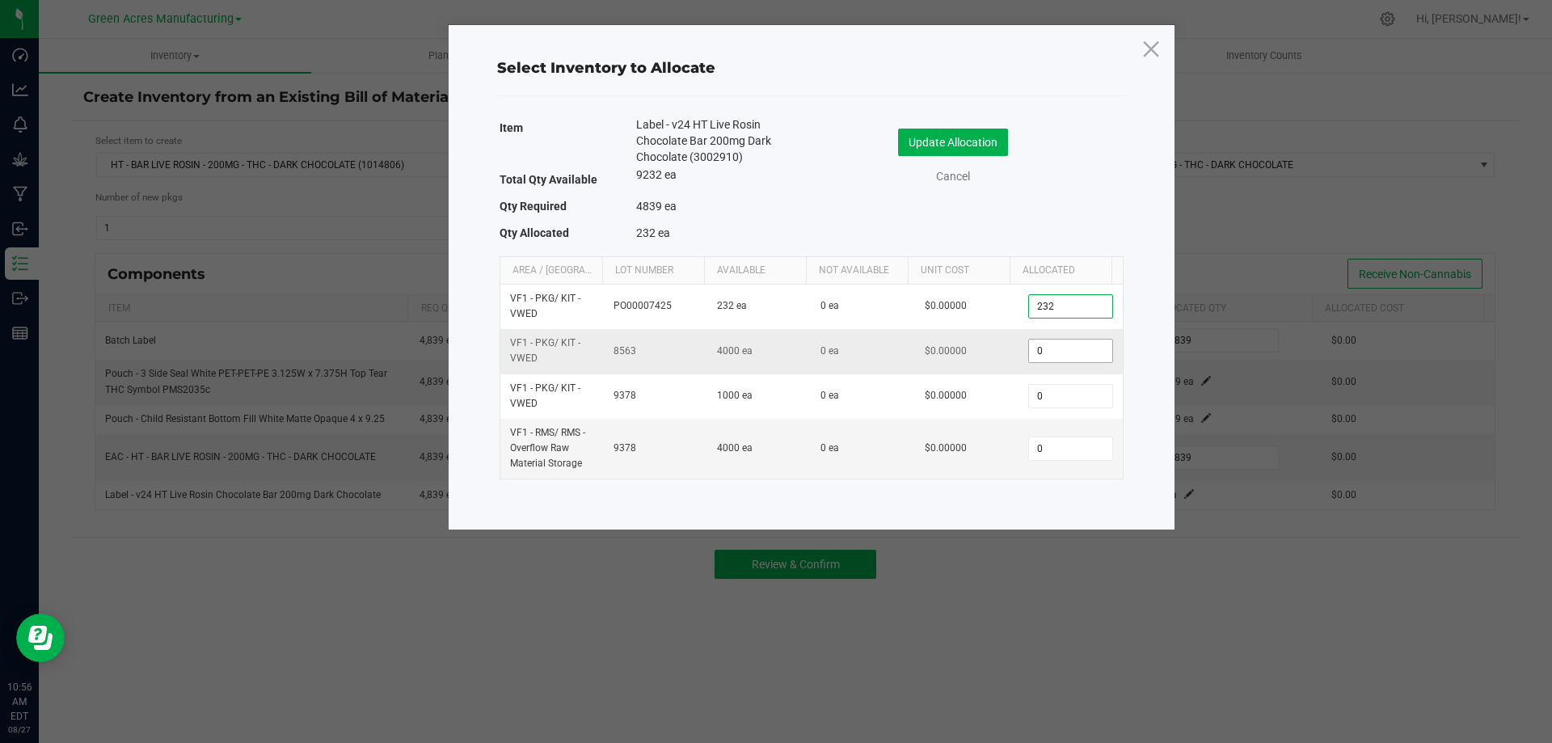
type input "232"
click at [1083, 349] on input "0" at bounding box center [1070, 351] width 82 height 23
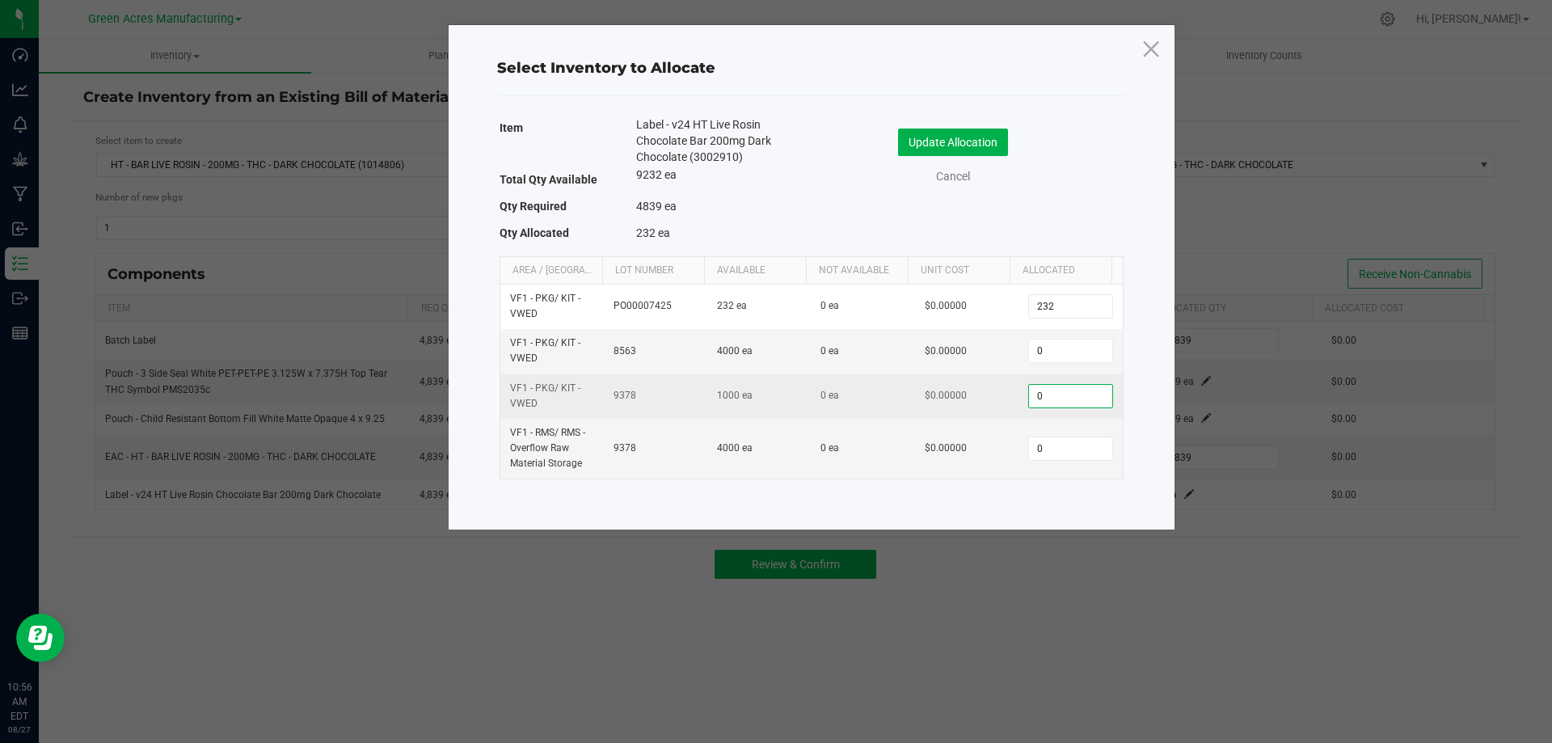
click at [1040, 389] on input "0" at bounding box center [1070, 396] width 82 height 23
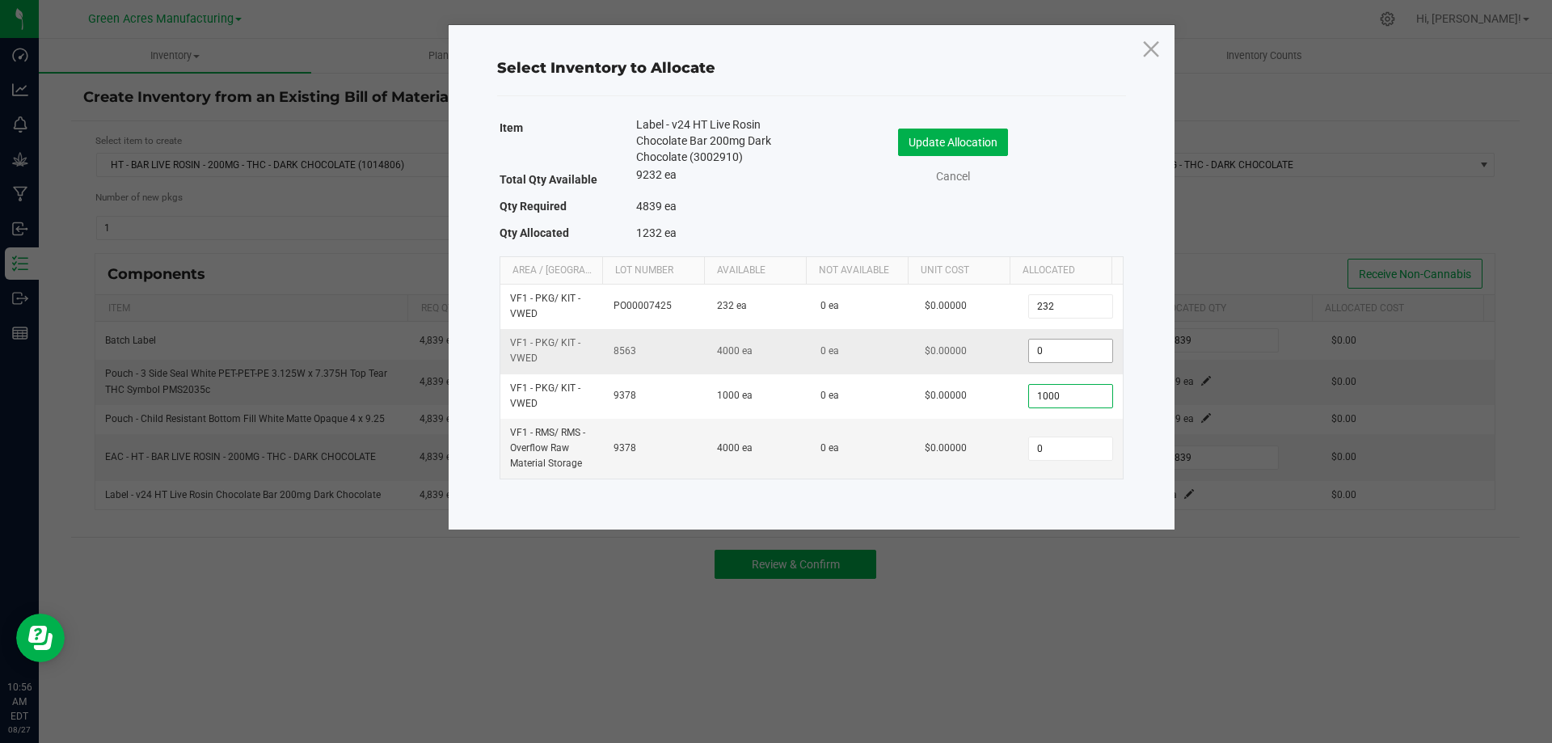
type input "1,000"
click at [1068, 357] on input "0" at bounding box center [1070, 351] width 82 height 23
type input "3,607"
click at [1020, 200] on div "Update Allocation Cancel" at bounding box center [968, 158] width 288 height 85
click at [988, 141] on button "Update Allocation" at bounding box center [953, 142] width 110 height 27
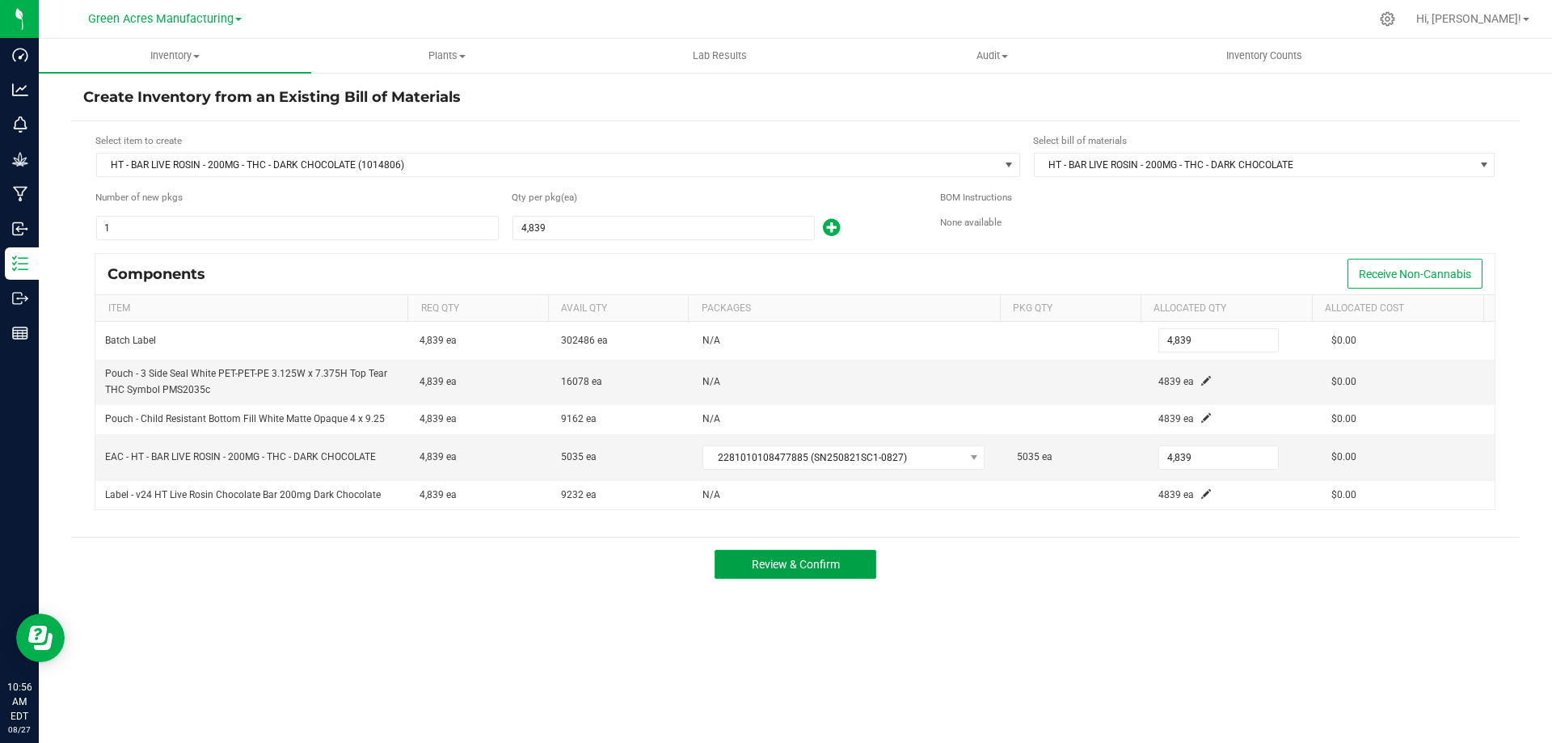
click at [767, 573] on button "Review & Confirm" at bounding box center [796, 564] width 162 height 29
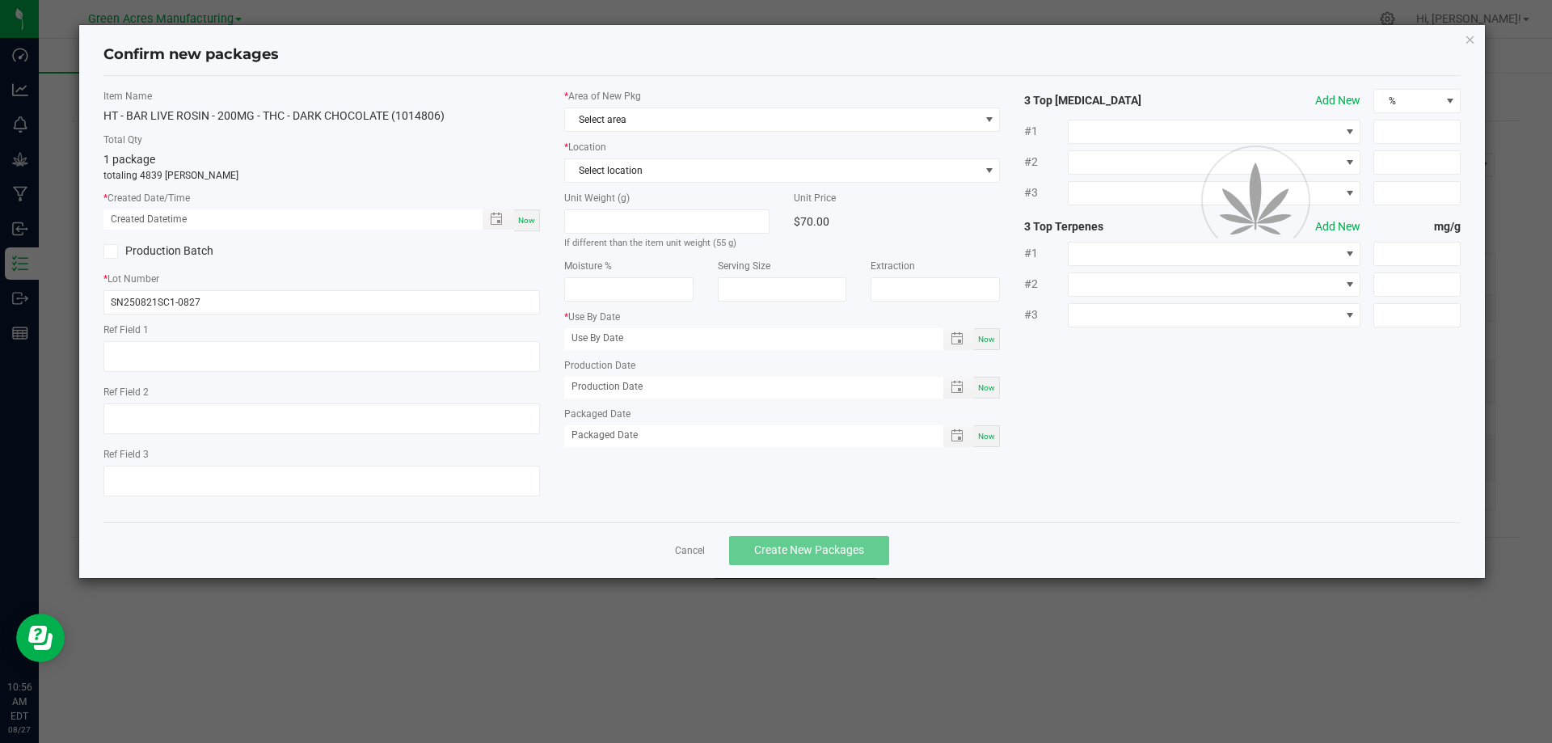
type input "[DATE]"
click at [530, 220] on span "Now" at bounding box center [526, 220] width 17 height 9
type input "[DATE] 10:56 AM"
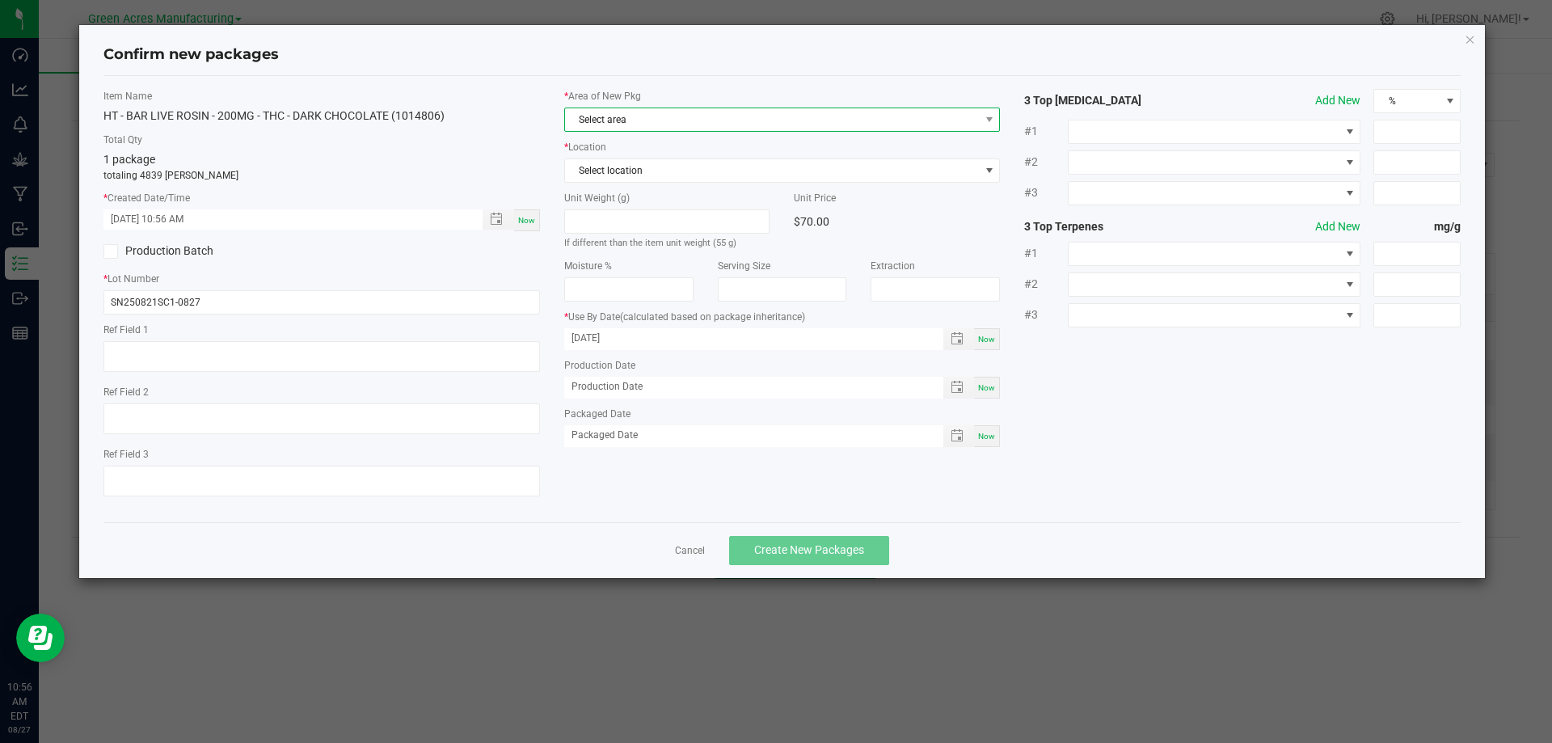
click at [690, 126] on span "Select area" at bounding box center [772, 119] width 415 height 23
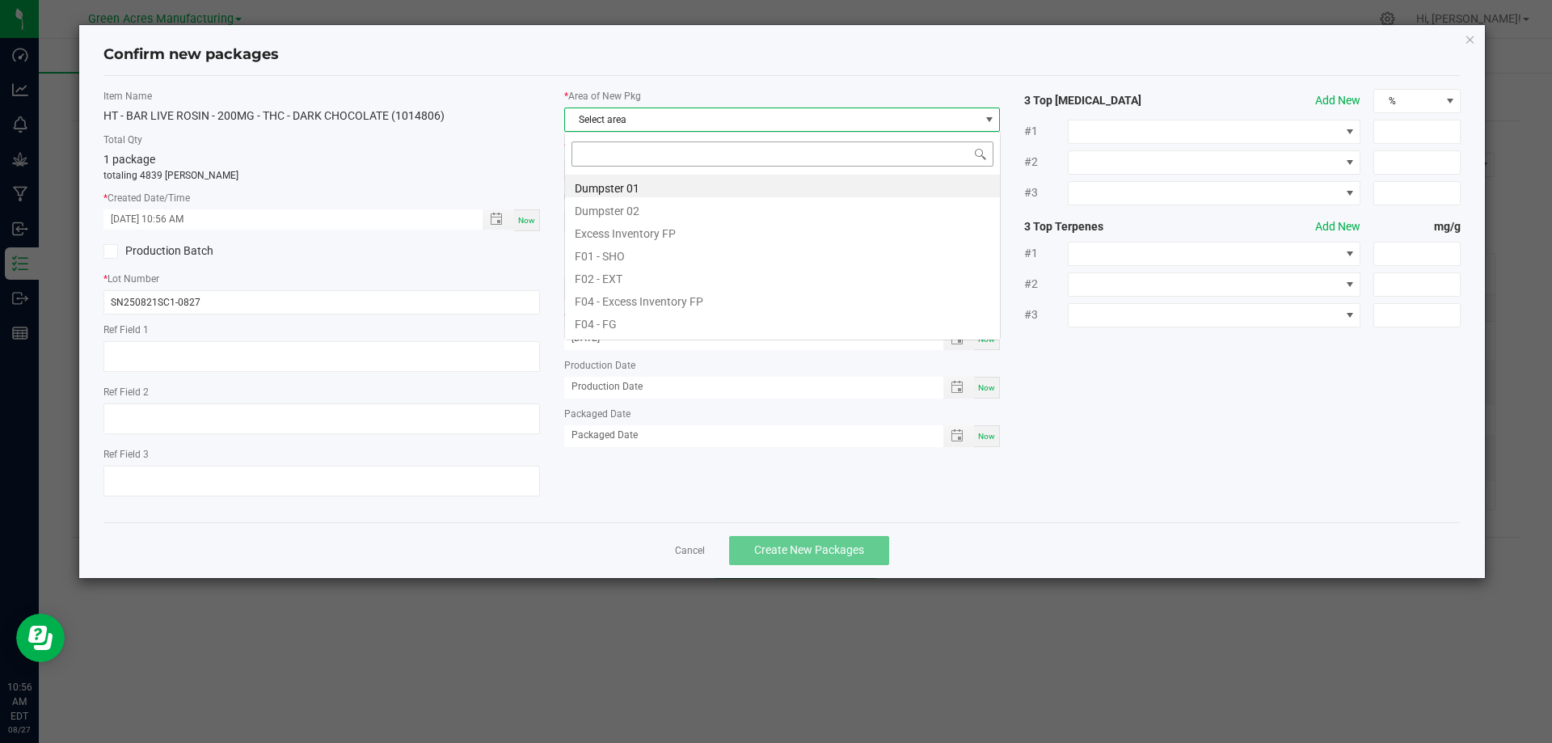
scroll to position [24, 437]
type input "V"
click at [644, 255] on li "Pantry / Secured Vault" at bounding box center [782, 254] width 435 height 23
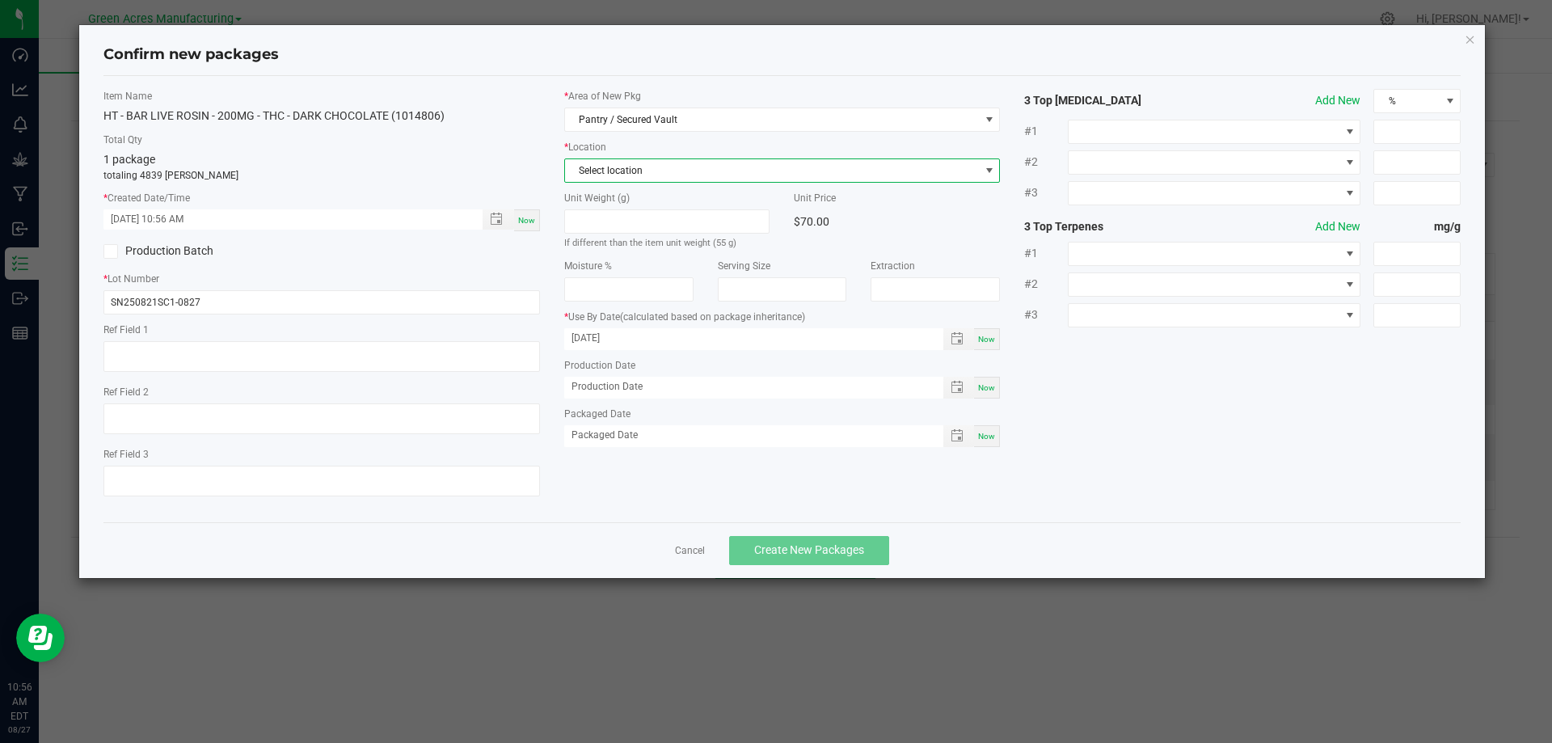
click at [639, 179] on span "Select location" at bounding box center [772, 170] width 415 height 23
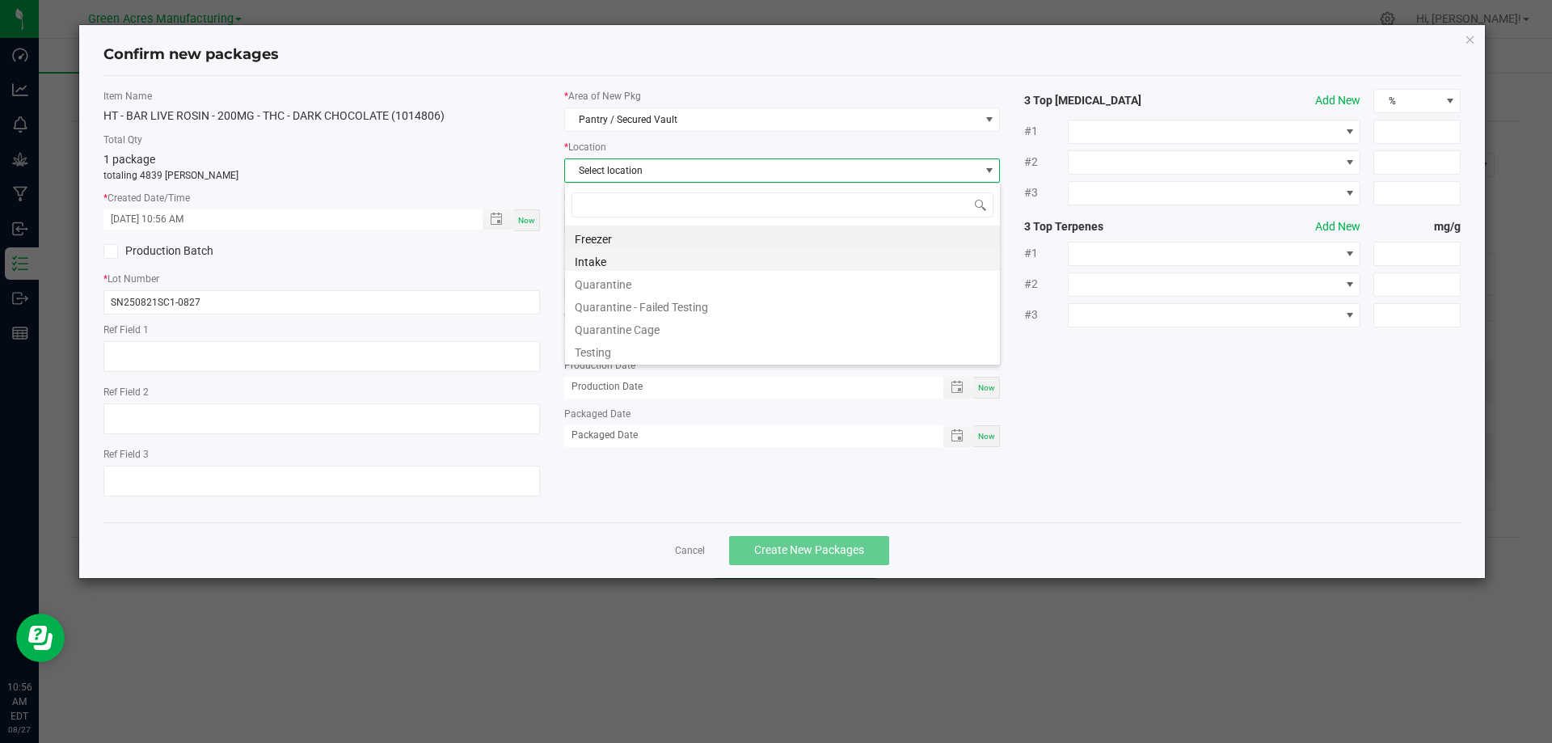
click at [626, 255] on li "Intake" at bounding box center [782, 259] width 435 height 23
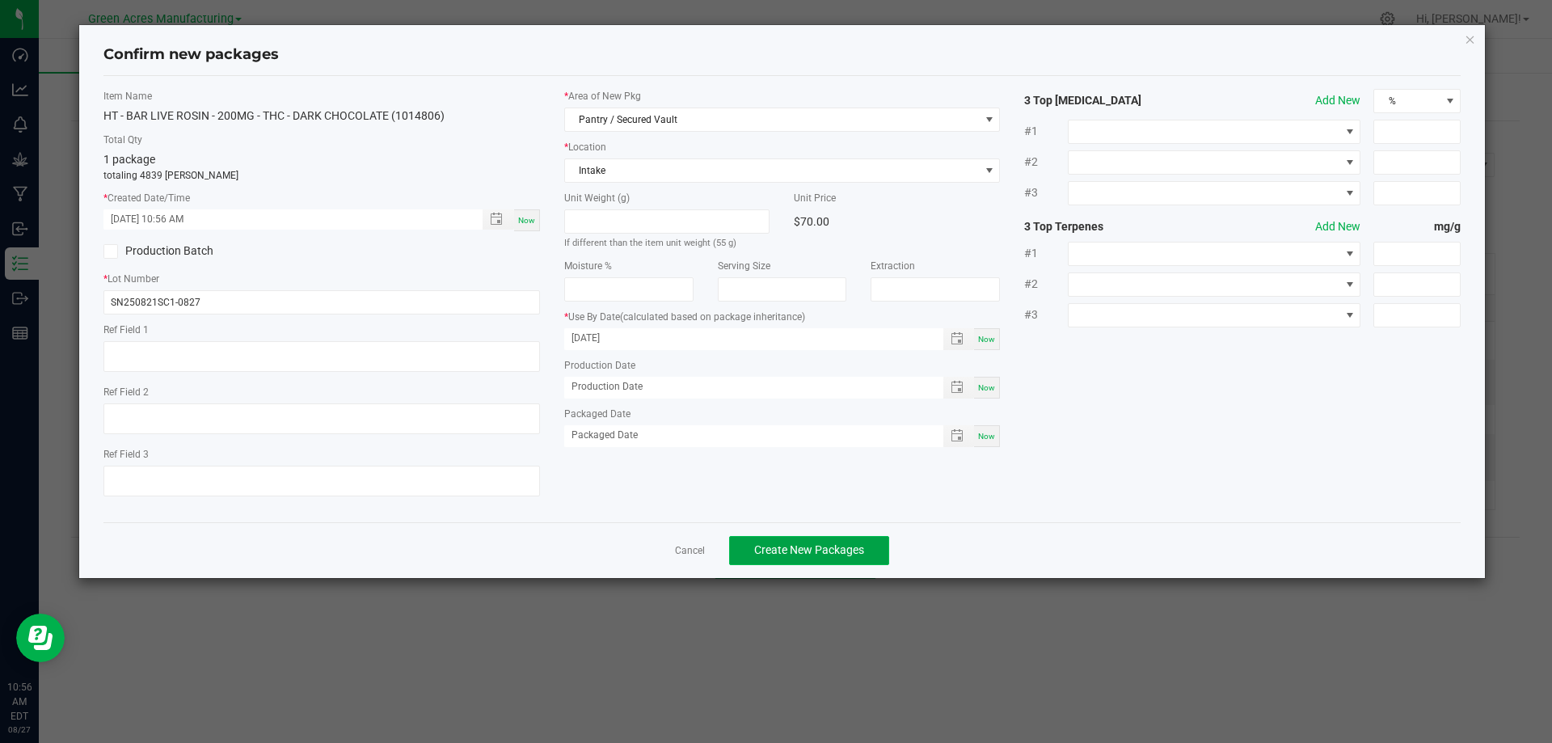
click at [812, 542] on button "Create New Packages" at bounding box center [809, 550] width 160 height 29
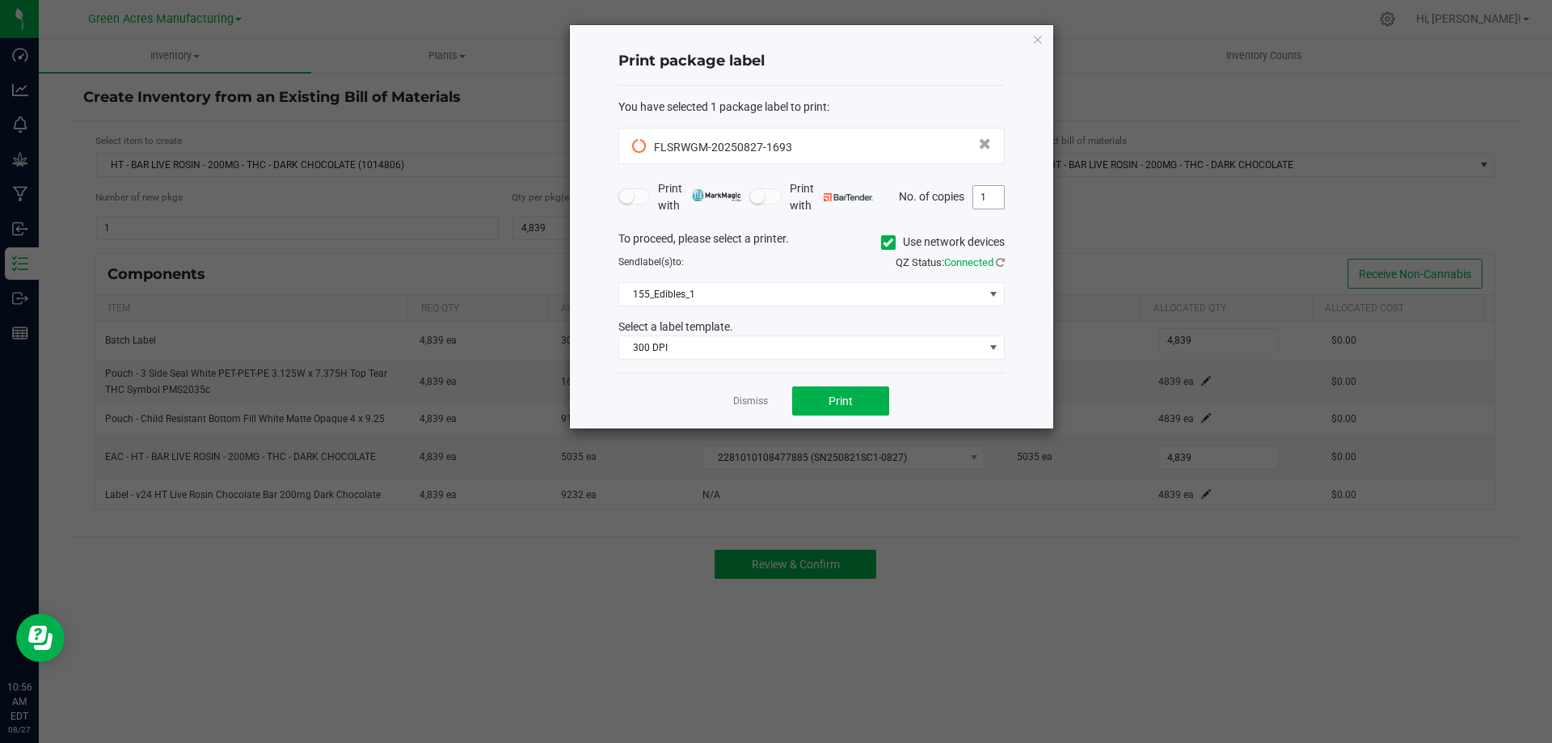
click at [996, 201] on input "1" at bounding box center [988, 197] width 31 height 23
type input "2"
click at [834, 238] on div "To proceed, please select a printer. Use network devices" at bounding box center [811, 242] width 411 height 24
click at [806, 394] on button "Print" at bounding box center [840, 400] width 97 height 29
click at [758, 400] on link "Dismiss" at bounding box center [750, 402] width 35 height 14
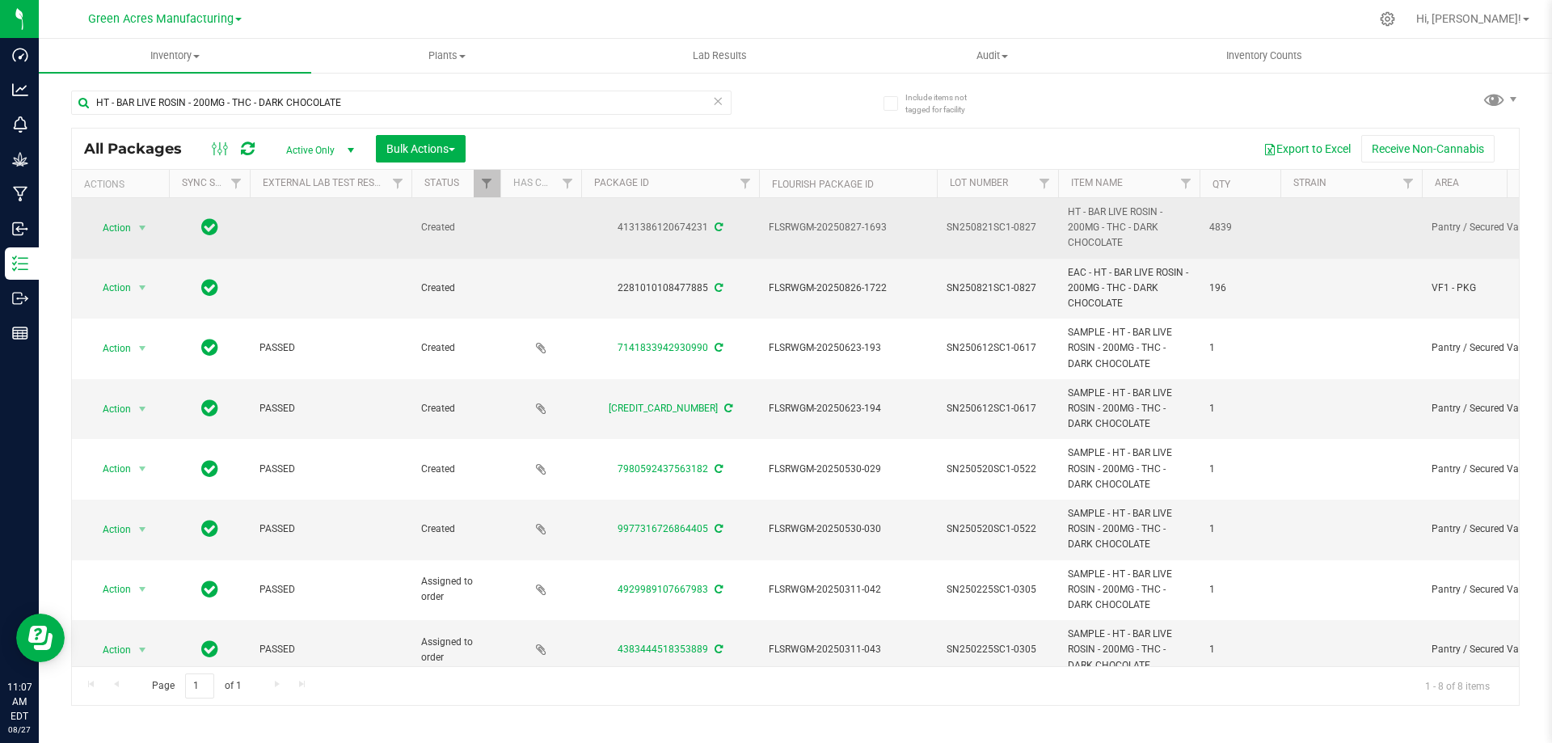
click at [991, 229] on span "SN250821SC1-0827" at bounding box center [998, 227] width 102 height 15
click at [990, 229] on input "SN250821SC1-0827" at bounding box center [994, 227] width 116 height 25
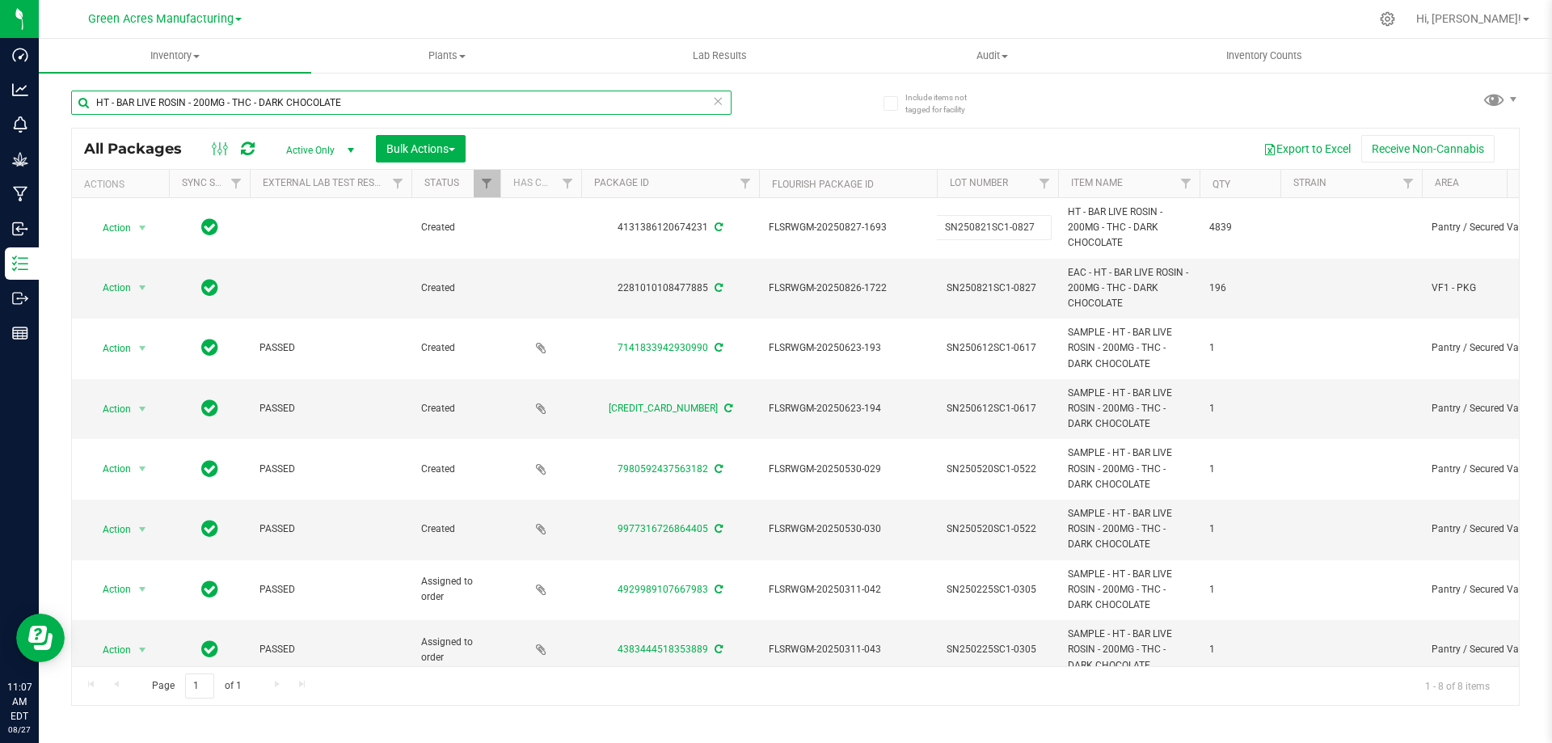
click at [384, 105] on input "HT - BAR LIVE ROSIN - 200MG - THC - DARK CHOCOLATE" at bounding box center [401, 103] width 660 height 24
paste input "SN250821SC1-0827"
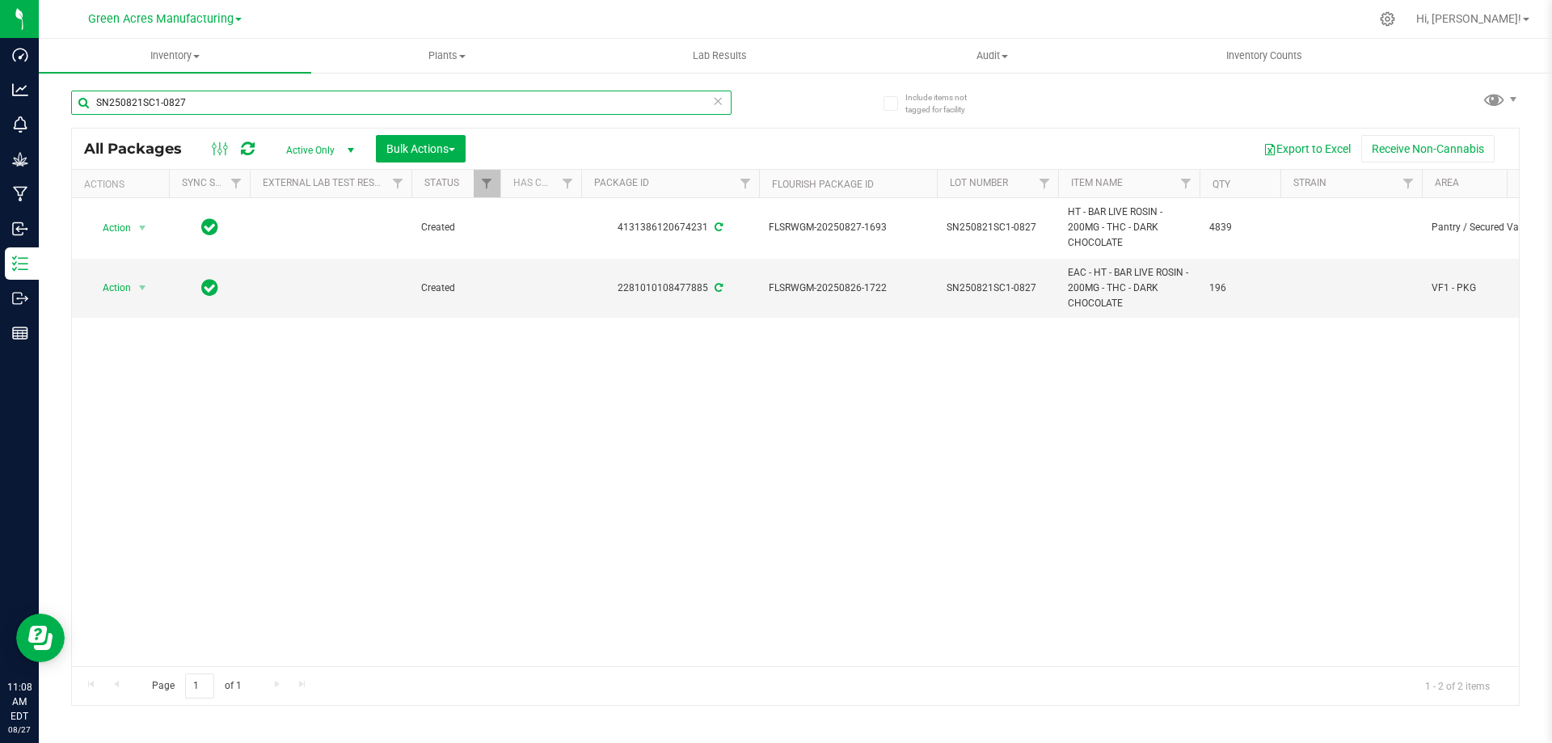
type input "SN250821SC1-0827"
click at [112, 289] on span "Action" at bounding box center [110, 287] width 44 height 23
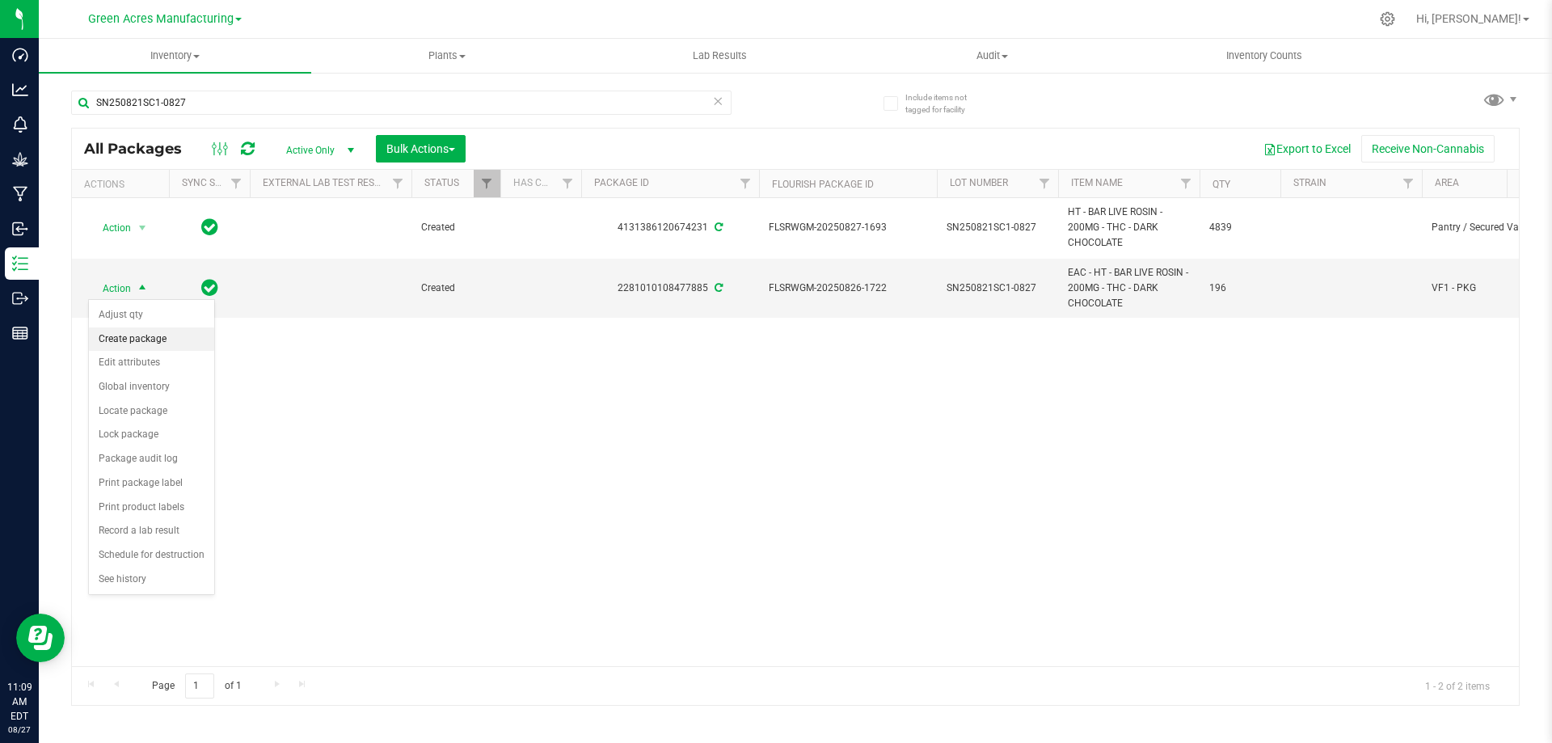
click at [163, 343] on li "Create package" at bounding box center [151, 339] width 125 height 24
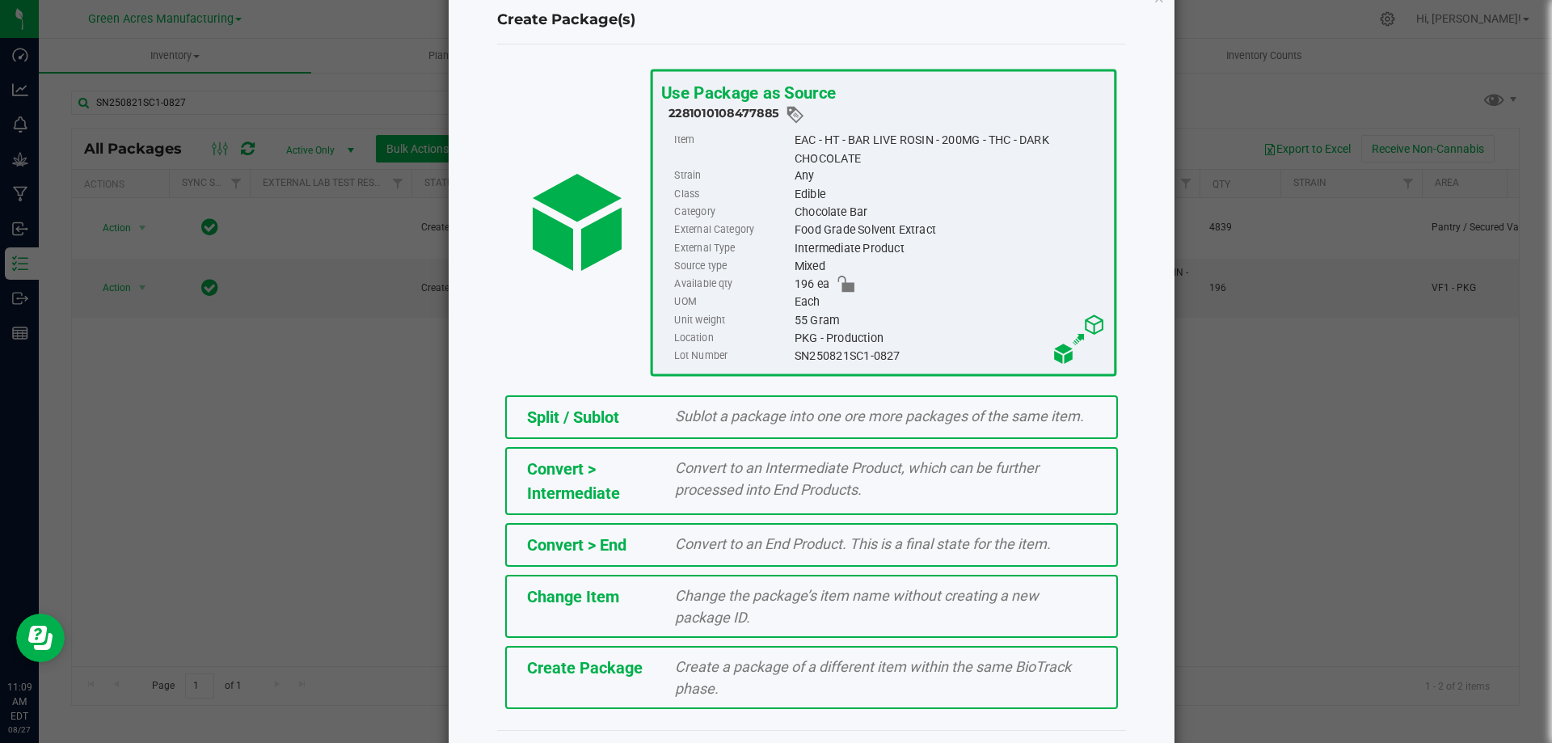
scroll to position [80, 0]
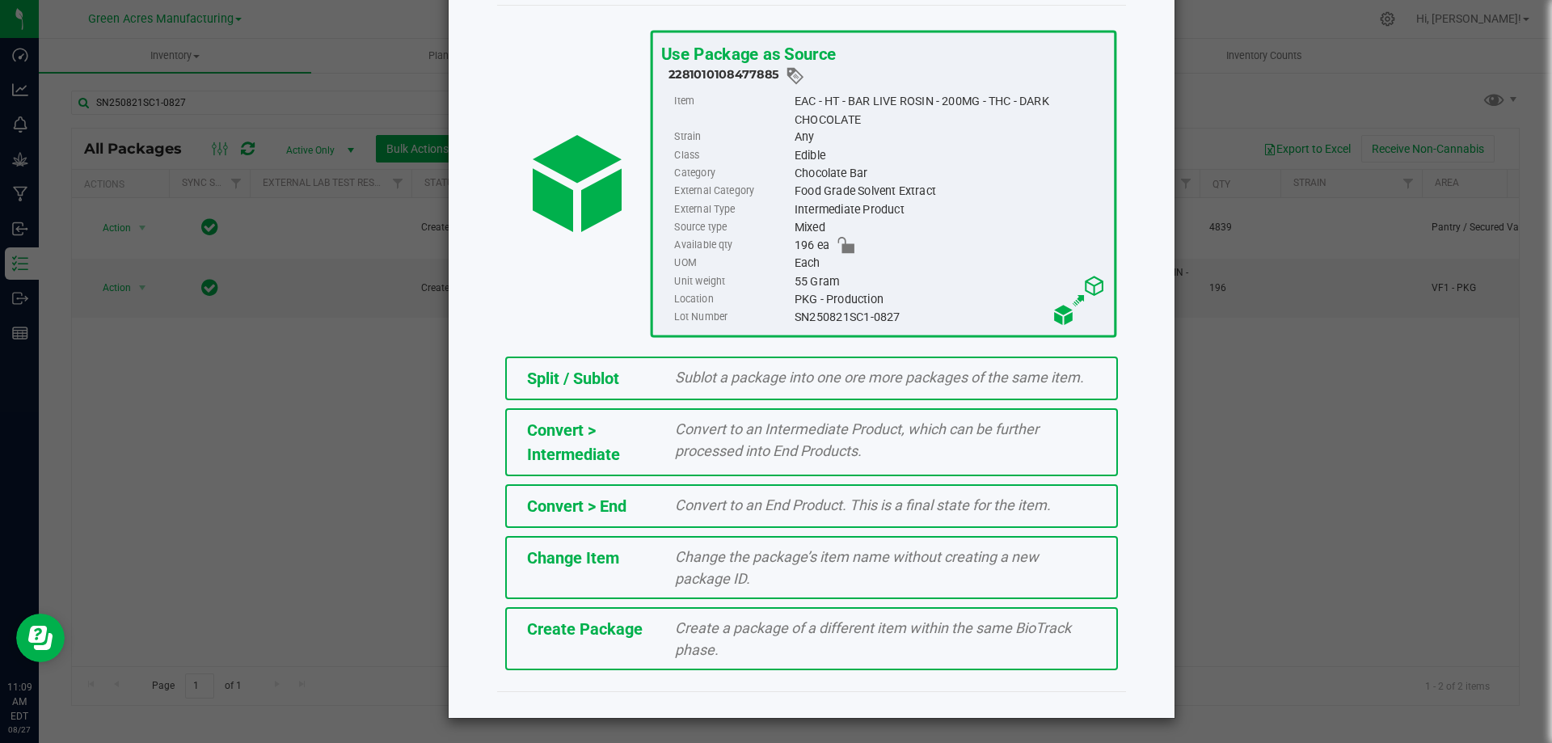
click at [741, 644] on div "Create a package of a different item within the same BioTrack phase." at bounding box center [885, 639] width 445 height 44
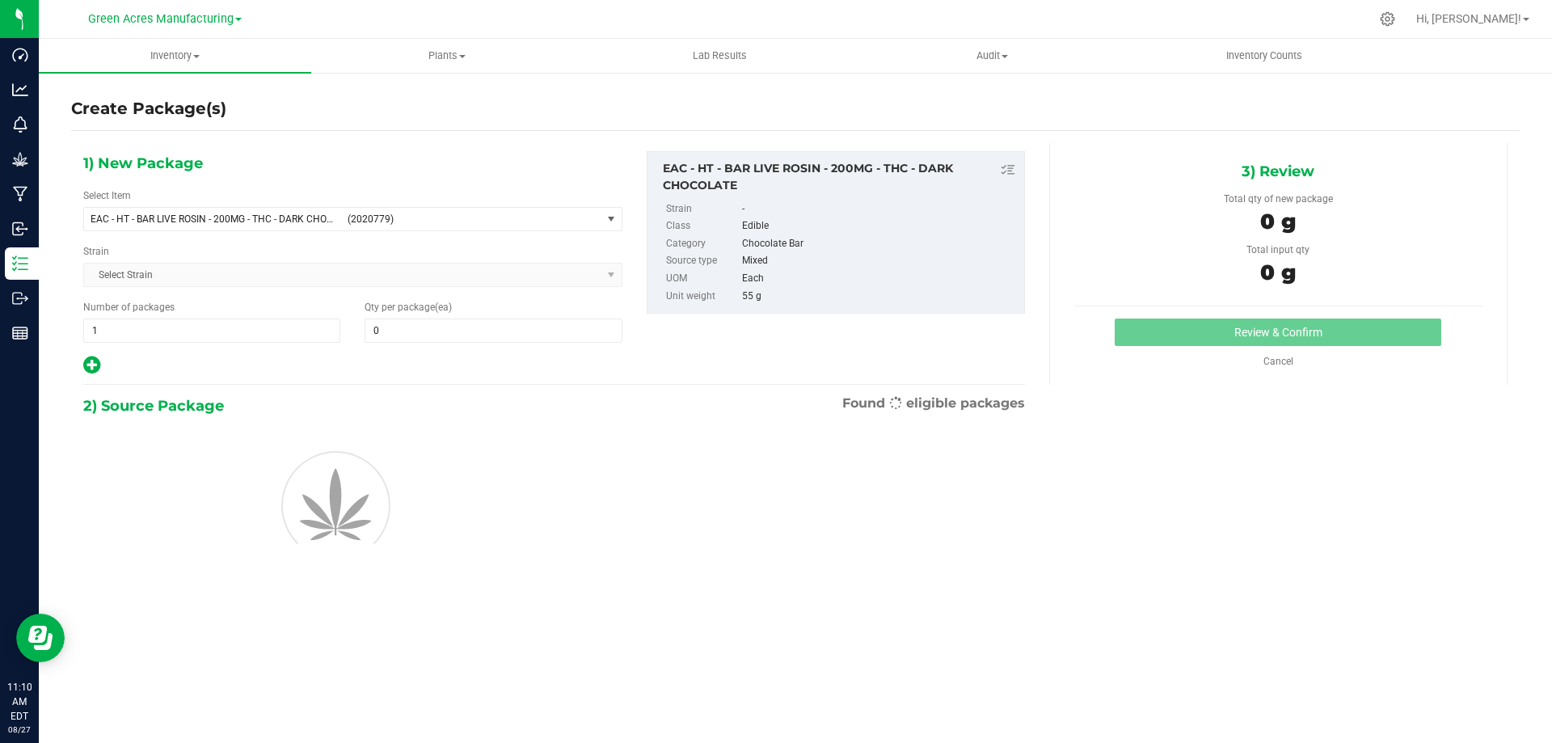
type input "0"
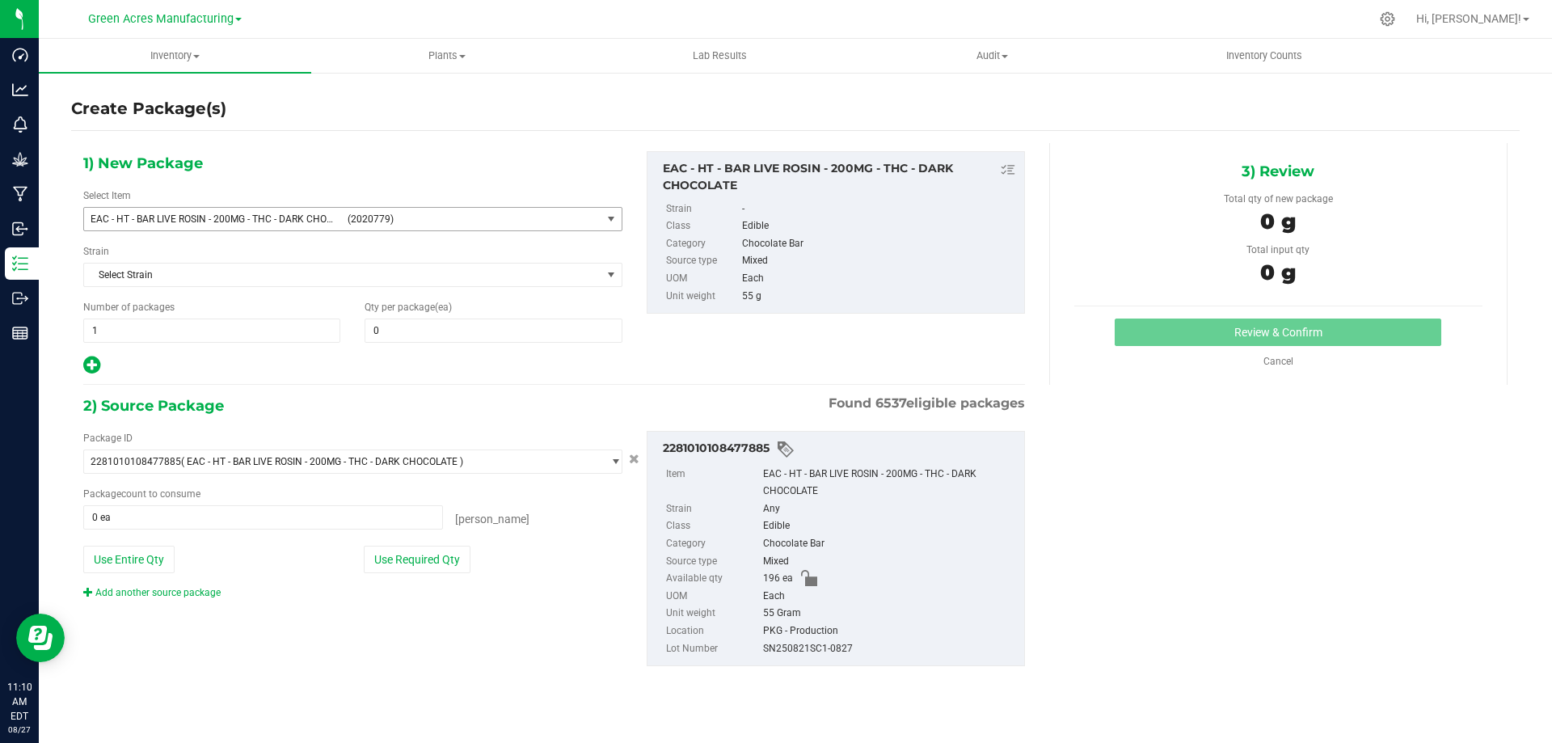
click at [252, 217] on span "EAC - HT - BAR LIVE ROSIN - 200MG - THC - DARK CHOCOLATE" at bounding box center [214, 218] width 247 height 11
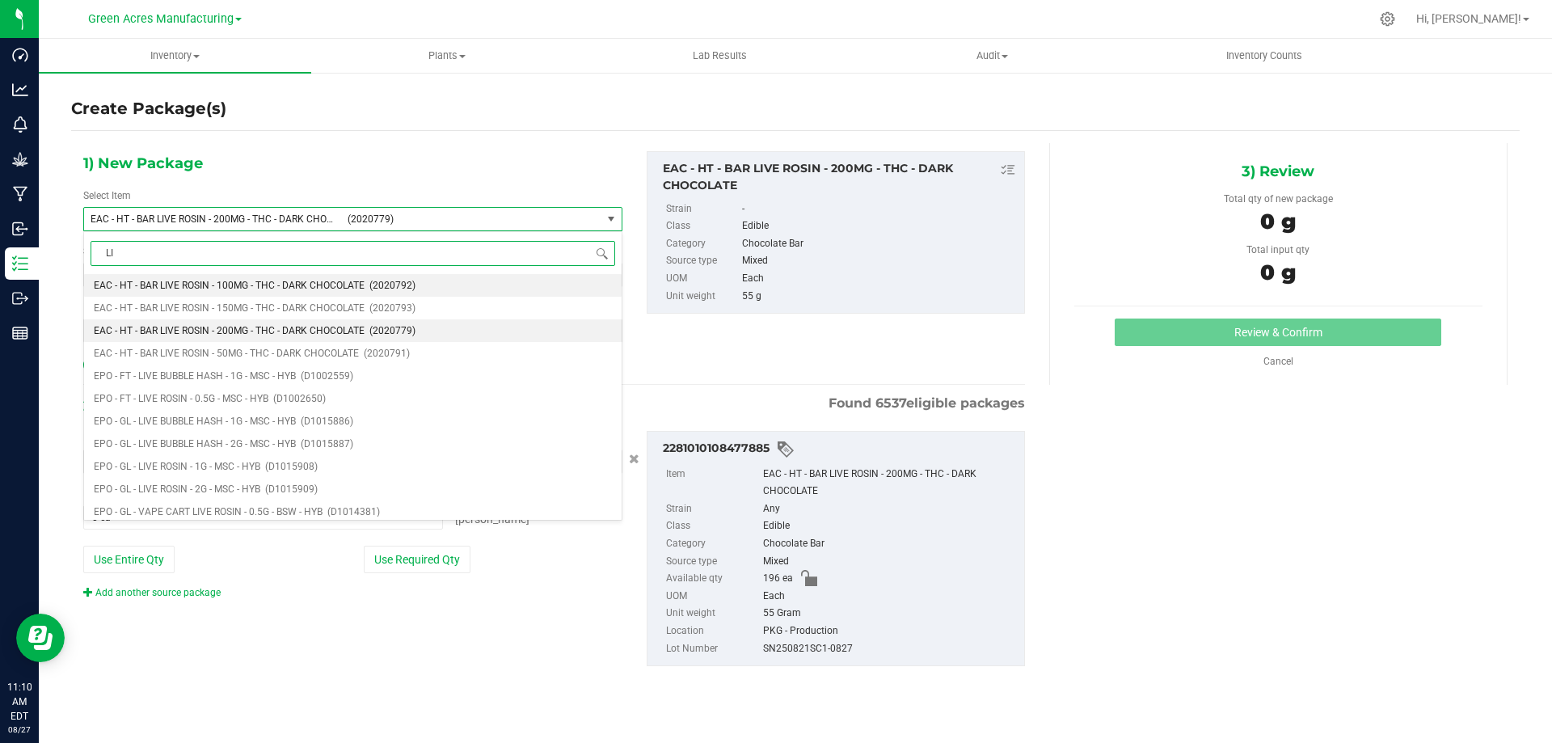
type input "L"
click at [101, 255] on input "LIVE ROSIN" at bounding box center [353, 253] width 525 height 25
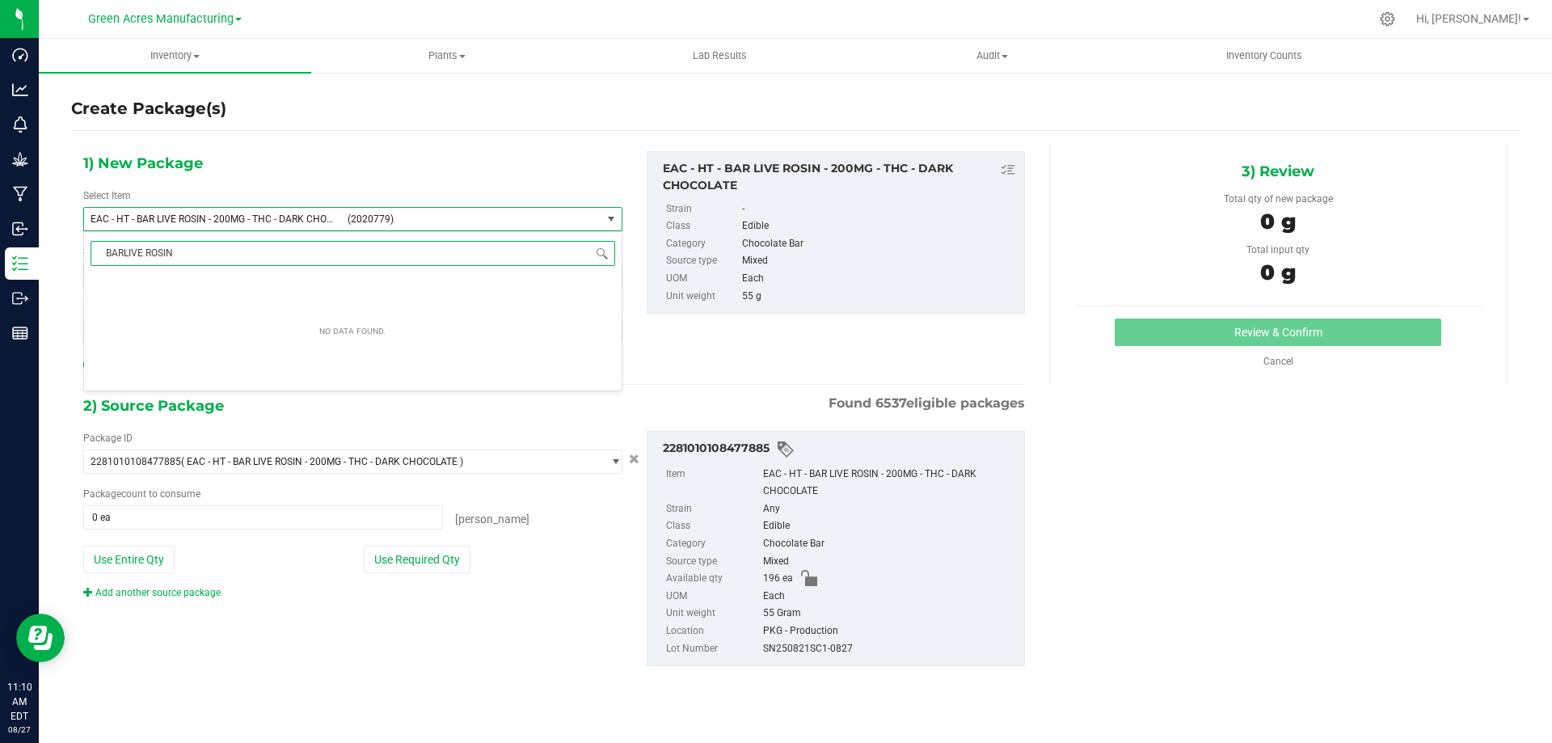
type input "BAR LIVE ROSIN"
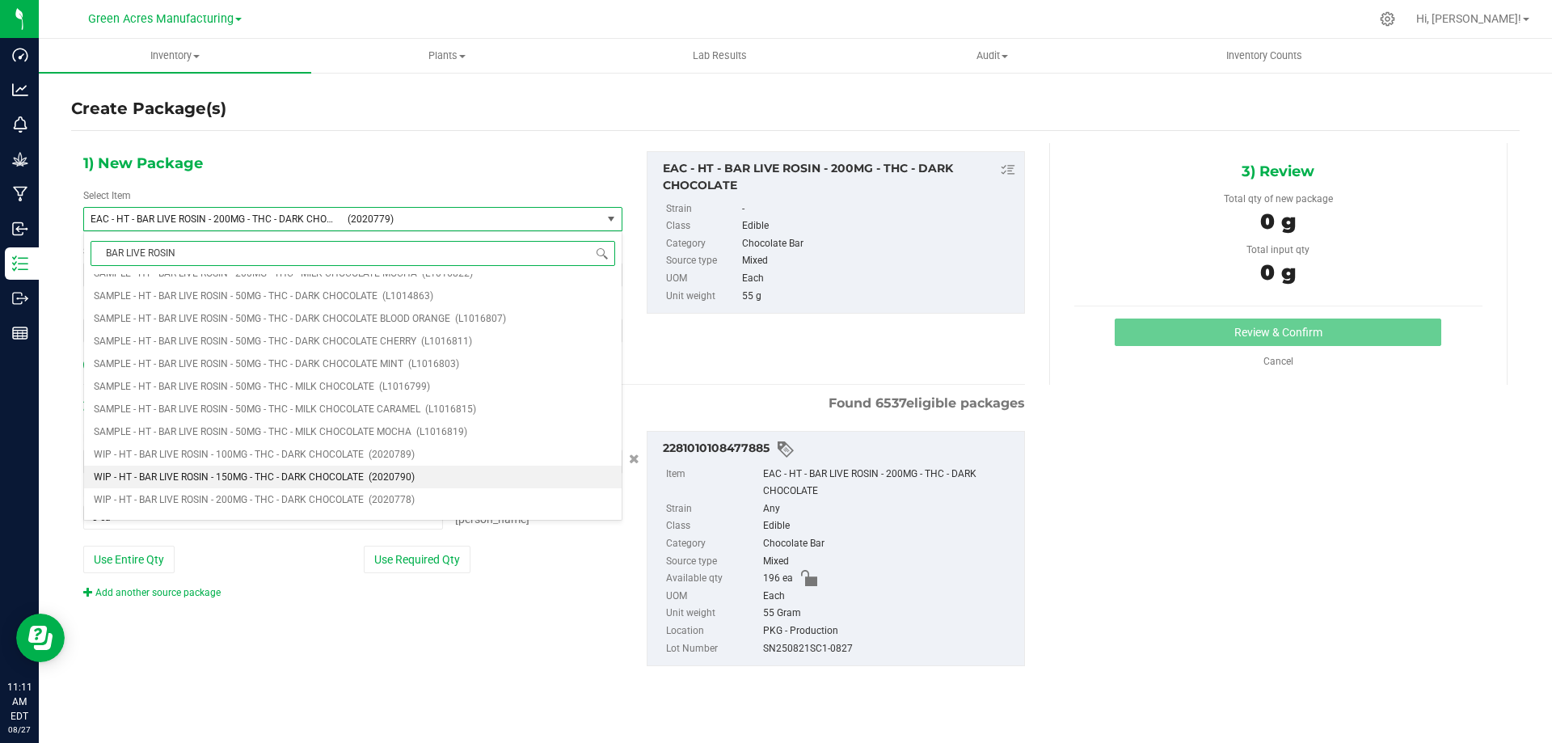
scroll to position [1433, 0]
click at [341, 482] on span "WIP - HT - BAR LIVE ROSIN - REPROCESS - 200MG - THC - DARK CHOCOLATE" at bounding box center [259, 482] width 331 height 11
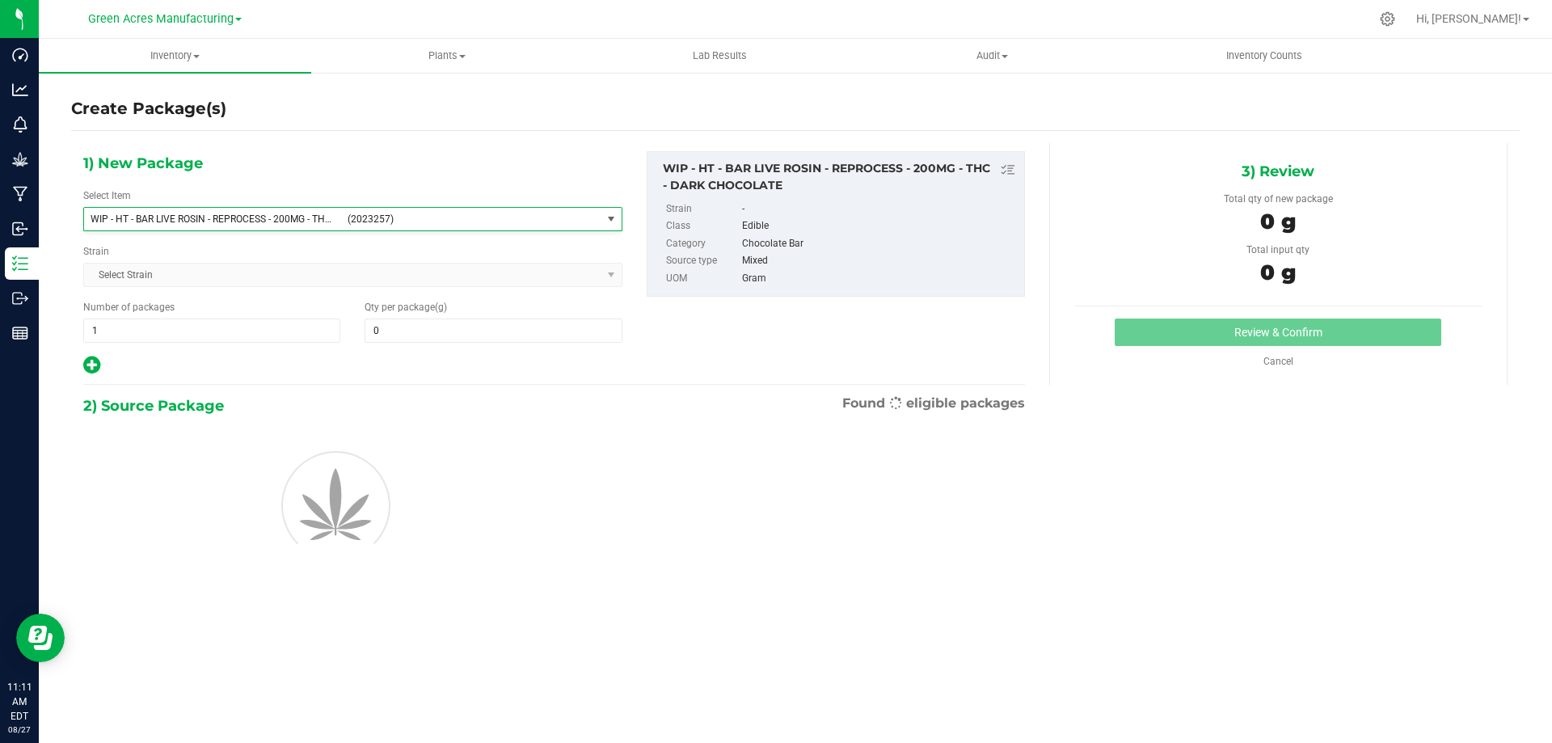
type input "0.0000"
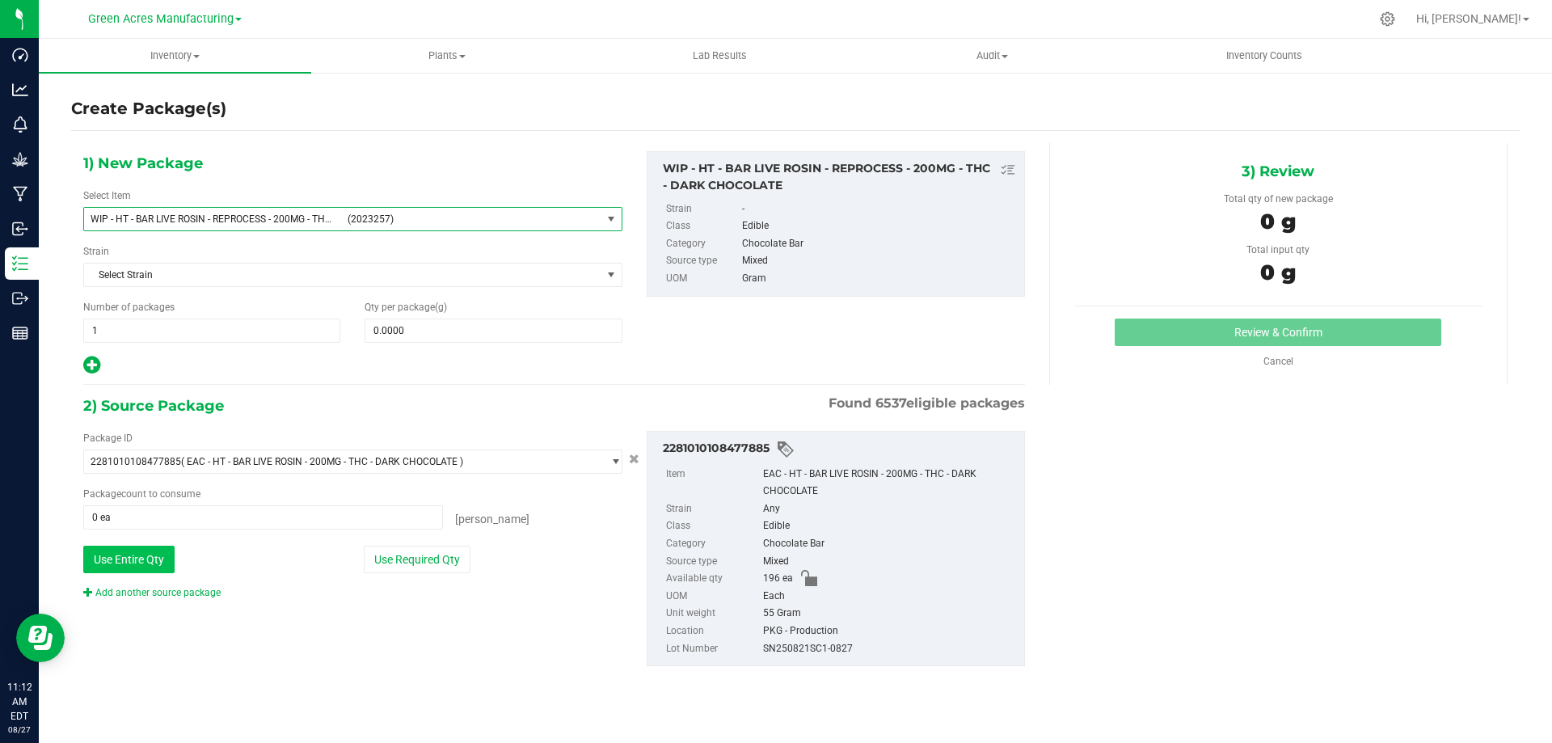
click at [127, 561] on button "Use Entire Qty" at bounding box center [128, 559] width 91 height 27
type input "196 ea"
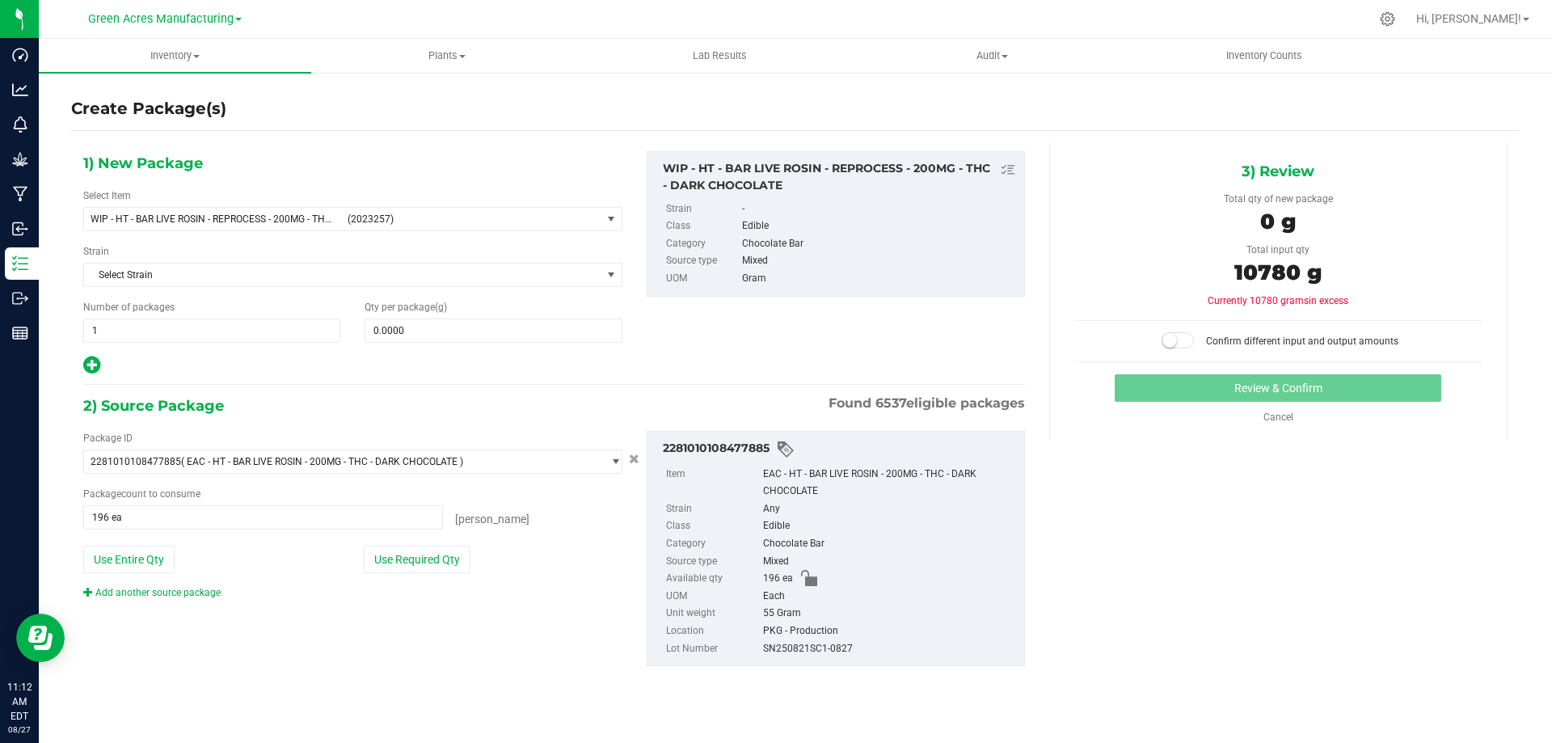
drag, startPoint x: 1298, startPoint y: 269, endPoint x: 1234, endPoint y: 272, distance: 64.7
click at [1234, 272] on div "10780 g" at bounding box center [1278, 275] width 408 height 36
copy span "10780"
click at [441, 334] on span at bounding box center [493, 331] width 257 height 24
paste input "10780"
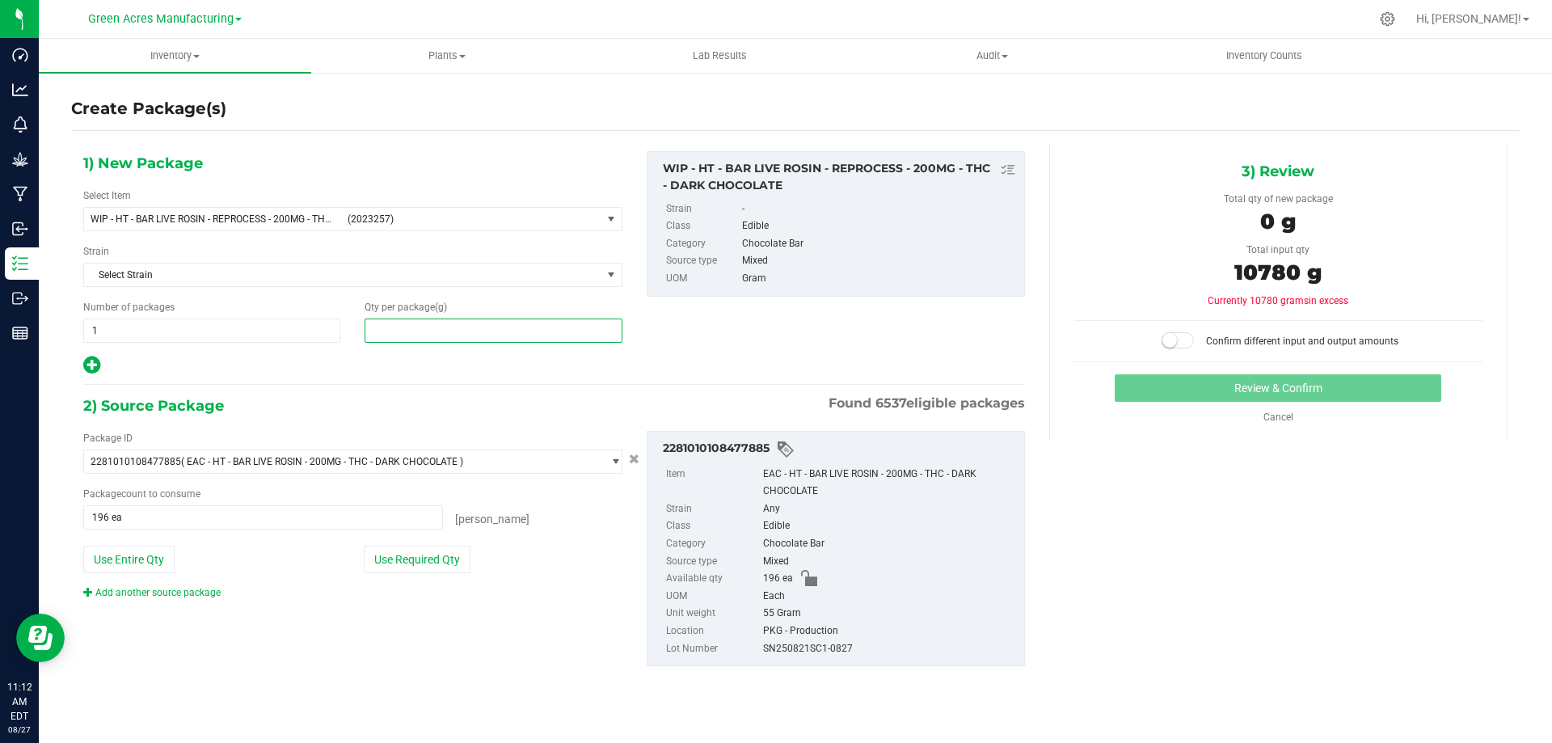
type input "10780"
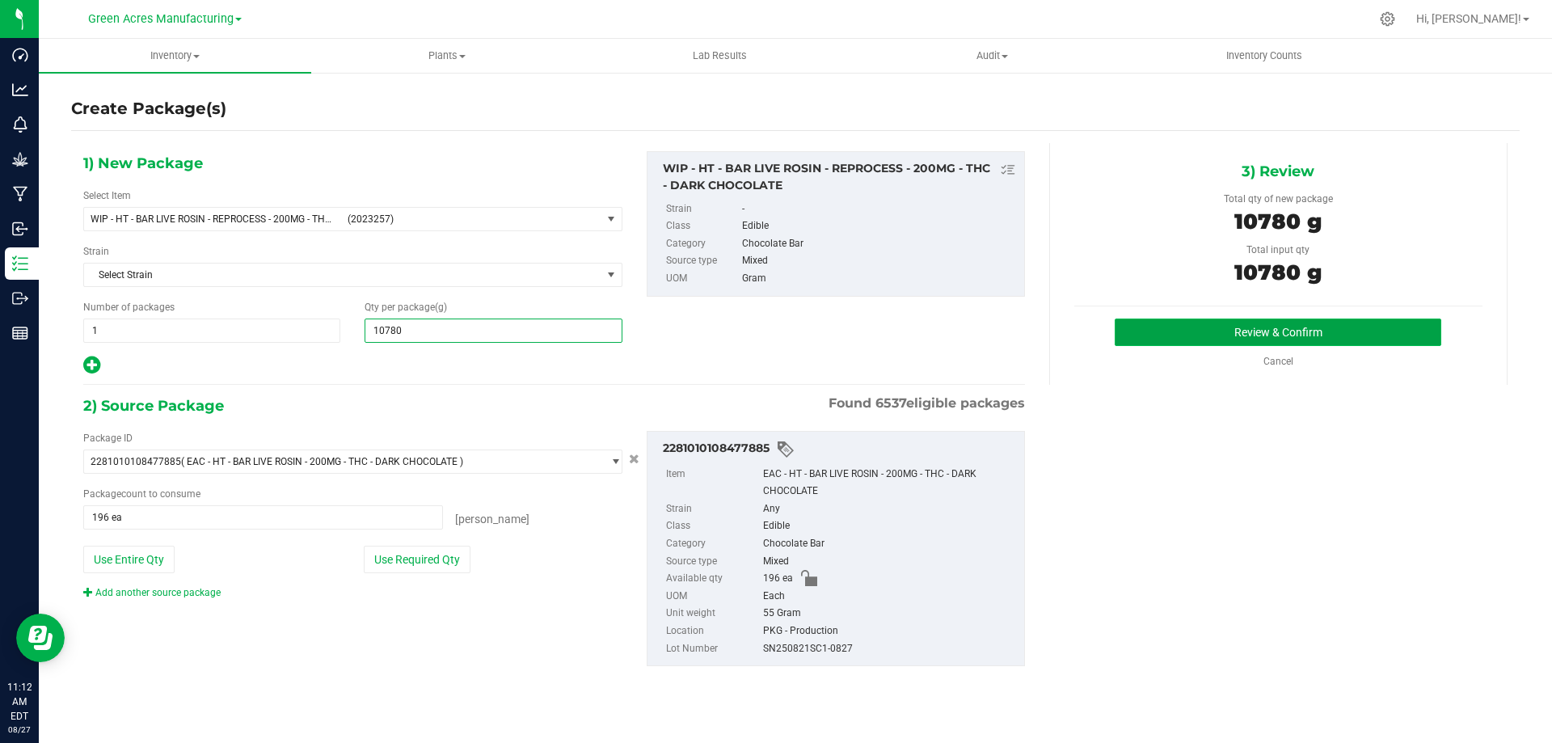
type input "10,780.0000"
click at [1185, 326] on button "Review & Confirm" at bounding box center [1278, 332] width 327 height 27
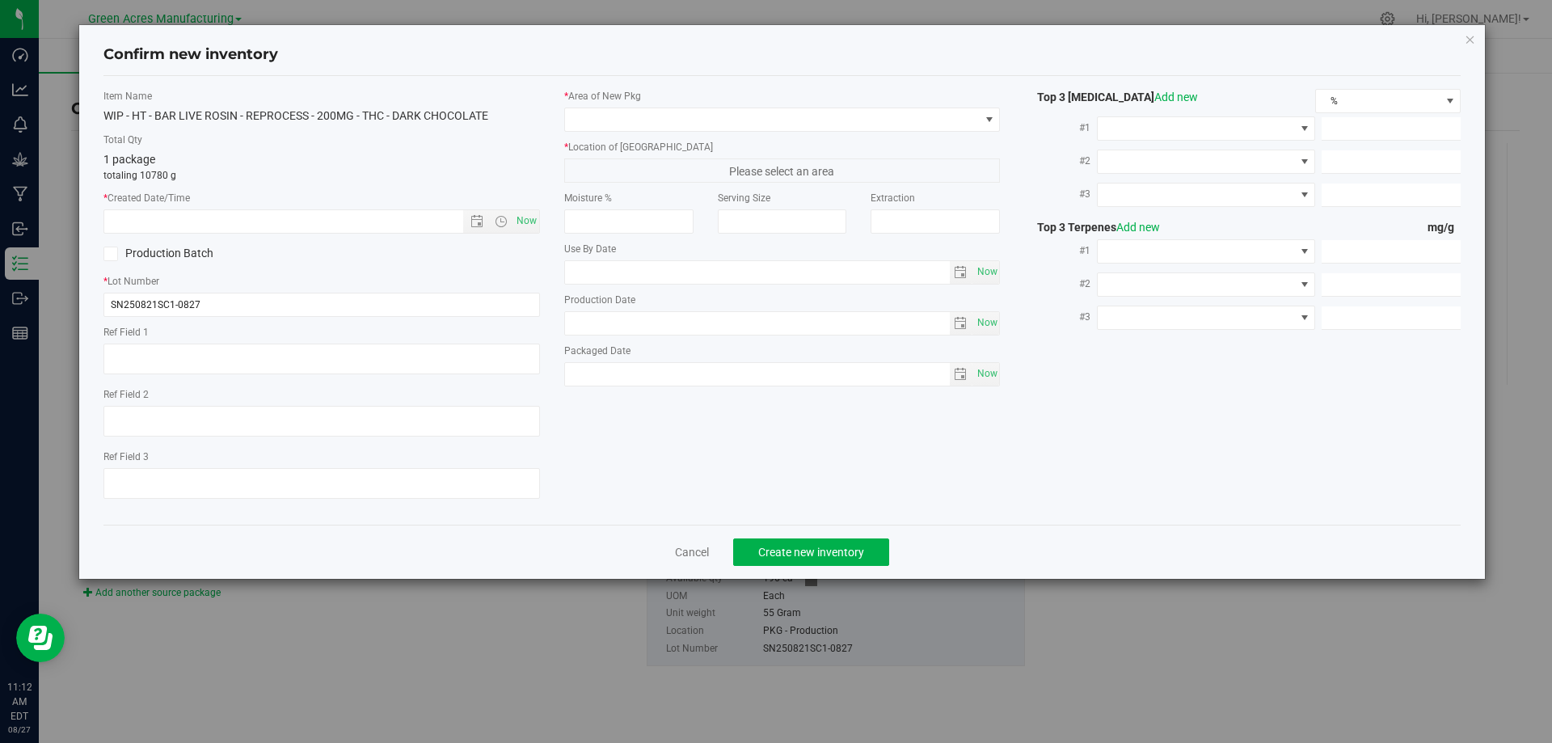
type input "[DATE]"
click at [518, 219] on span "Now" at bounding box center [526, 220] width 27 height 23
type input "[DATE] 11:12 AM"
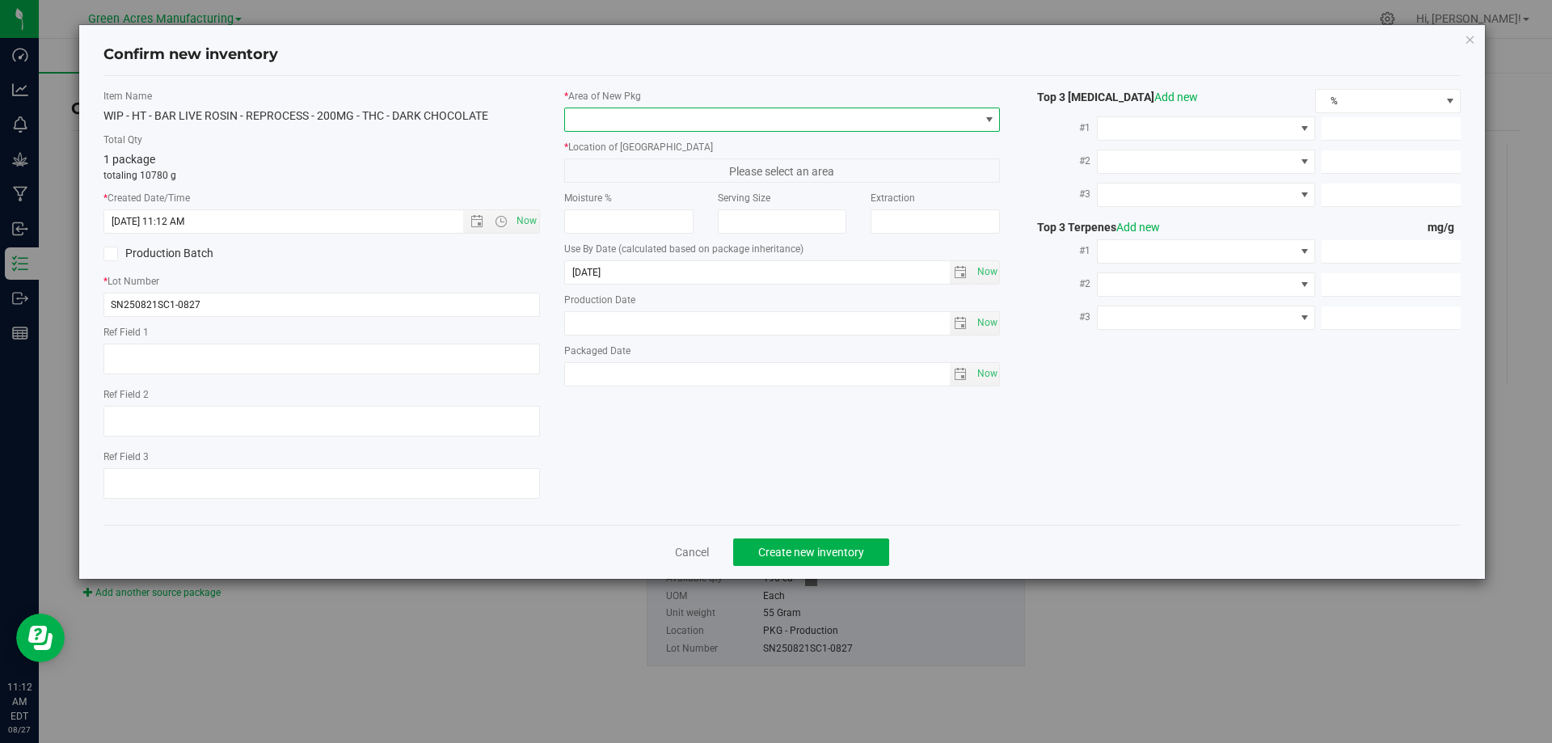
click at [656, 122] on span at bounding box center [772, 119] width 415 height 23
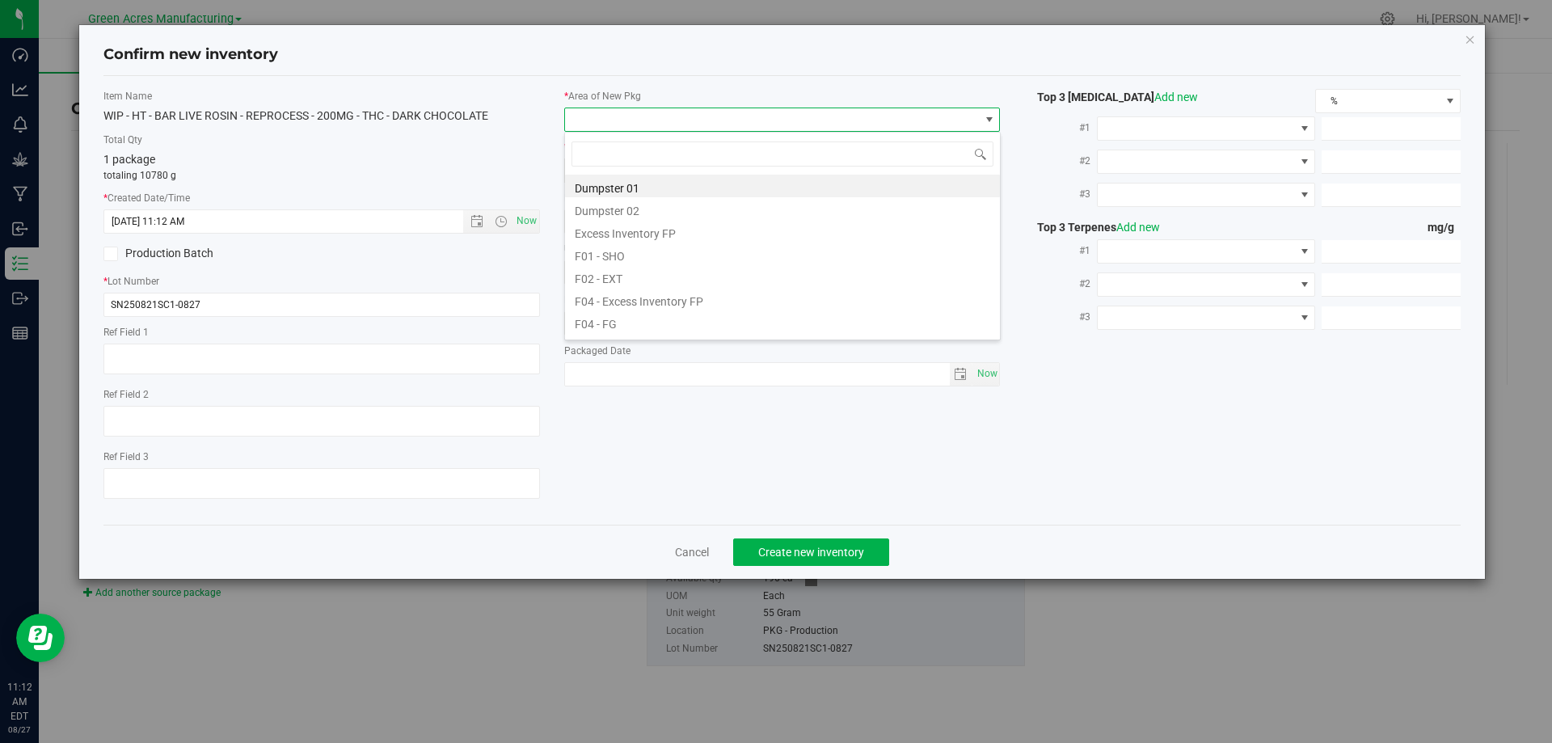
scroll to position [24, 437]
type input "K"
click at [659, 206] on li "VF1 - KITCHEN" at bounding box center [782, 208] width 435 height 23
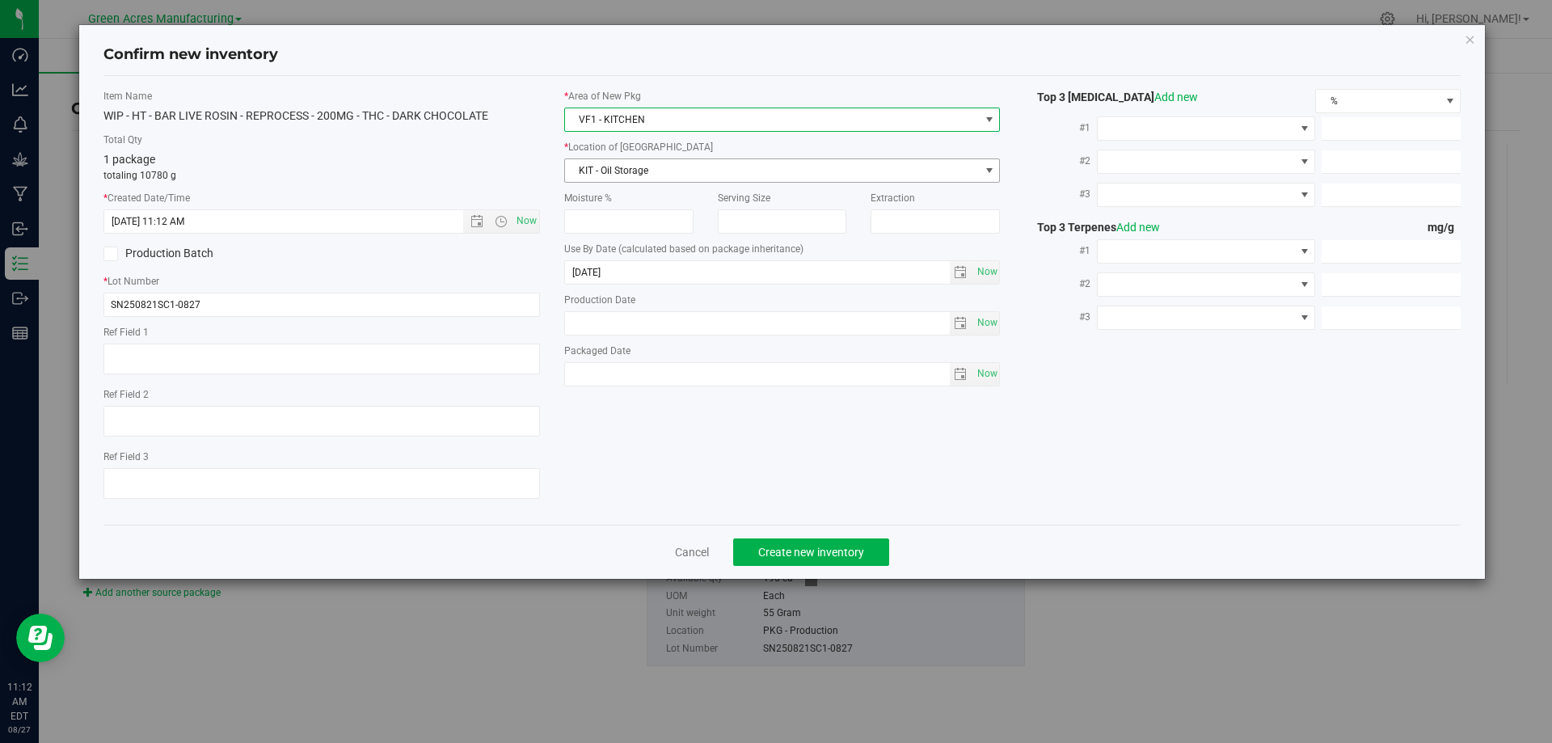
click at [645, 169] on span "KIT - Oil Storage" at bounding box center [772, 170] width 415 height 23
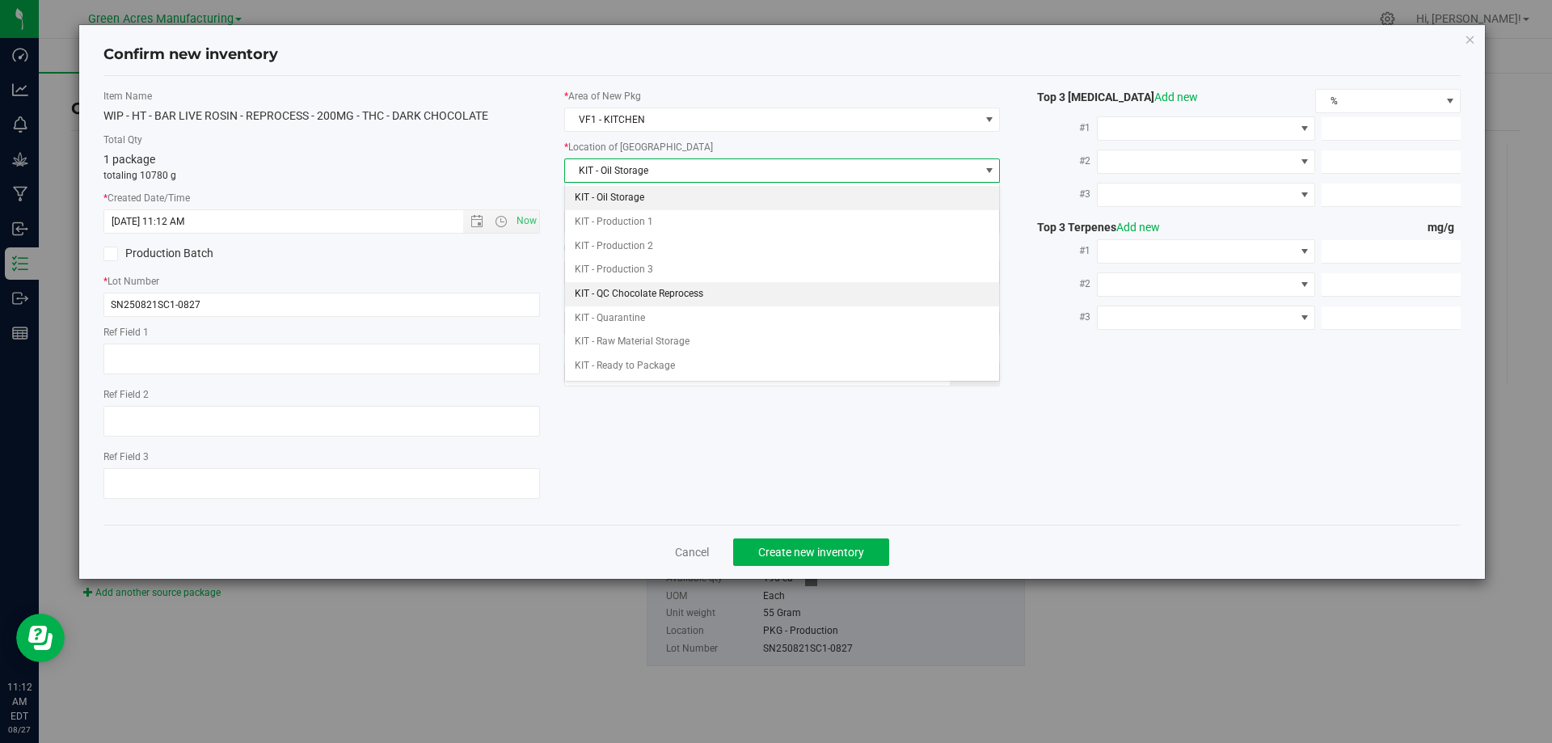
click at [642, 292] on li "KIT - QC Chocolate Reprocess" at bounding box center [782, 294] width 435 height 24
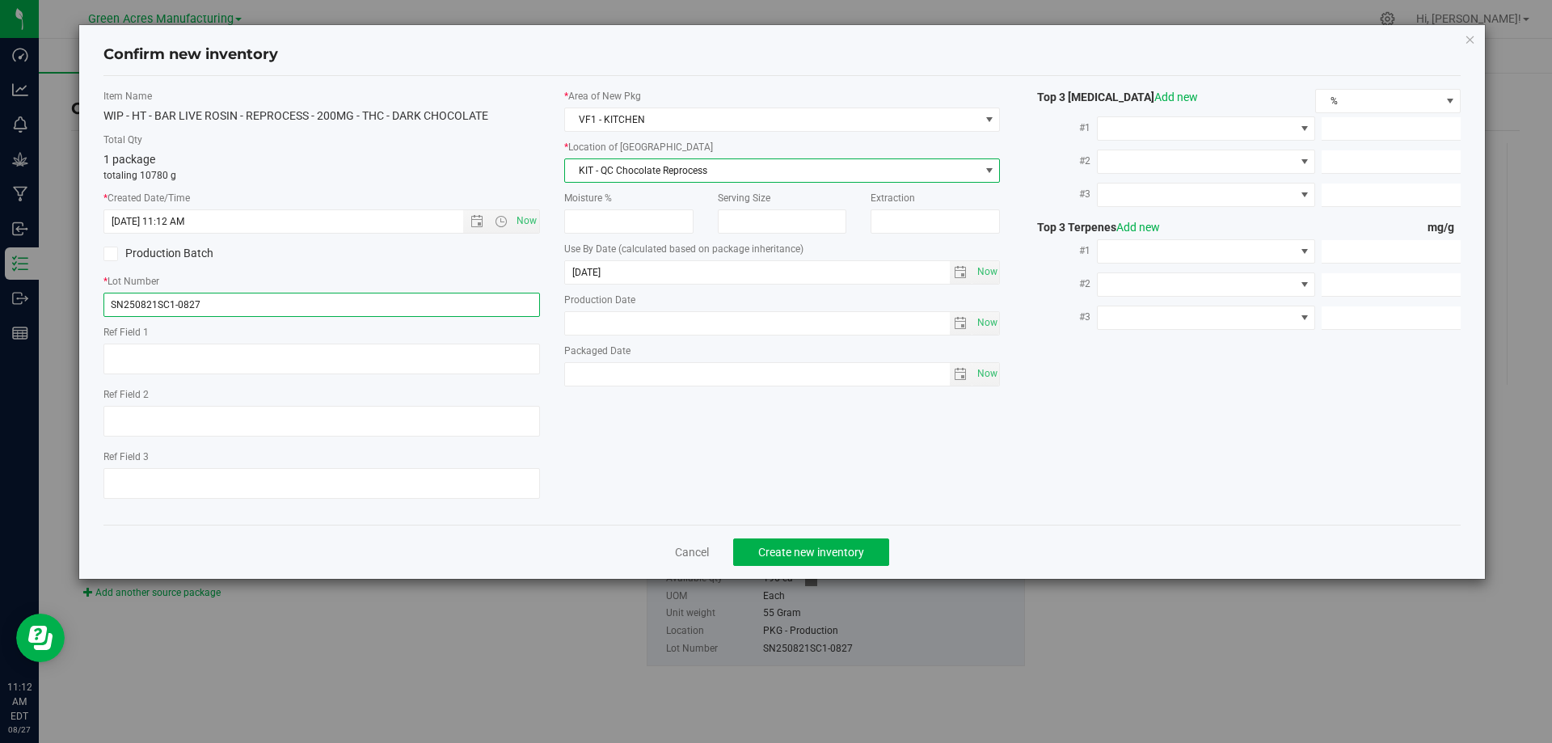
click at [224, 307] on input "SN250821SC1-0827" at bounding box center [321, 305] width 437 height 24
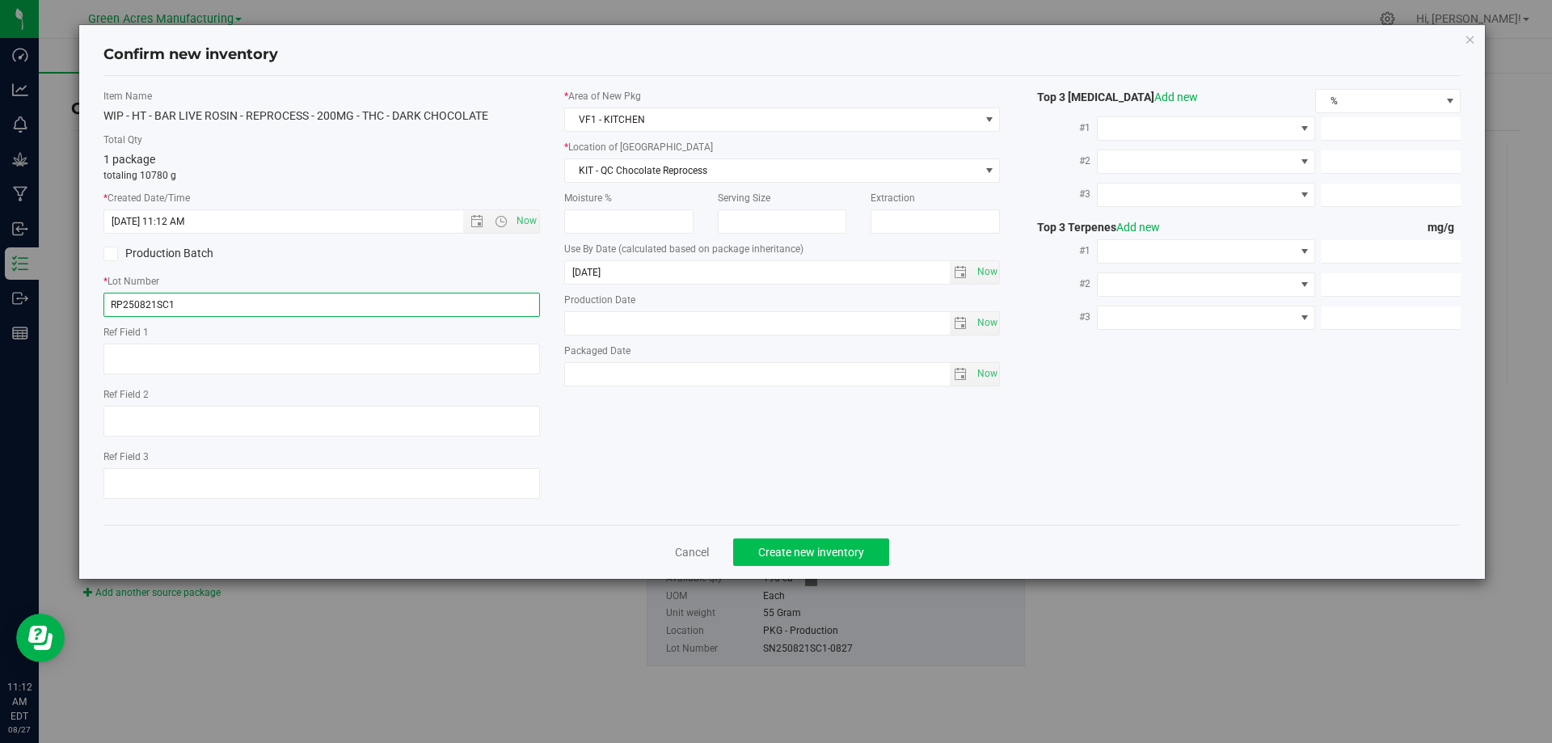
type input "RP250821SC1"
click at [813, 552] on span "Create new inventory" at bounding box center [811, 552] width 106 height 13
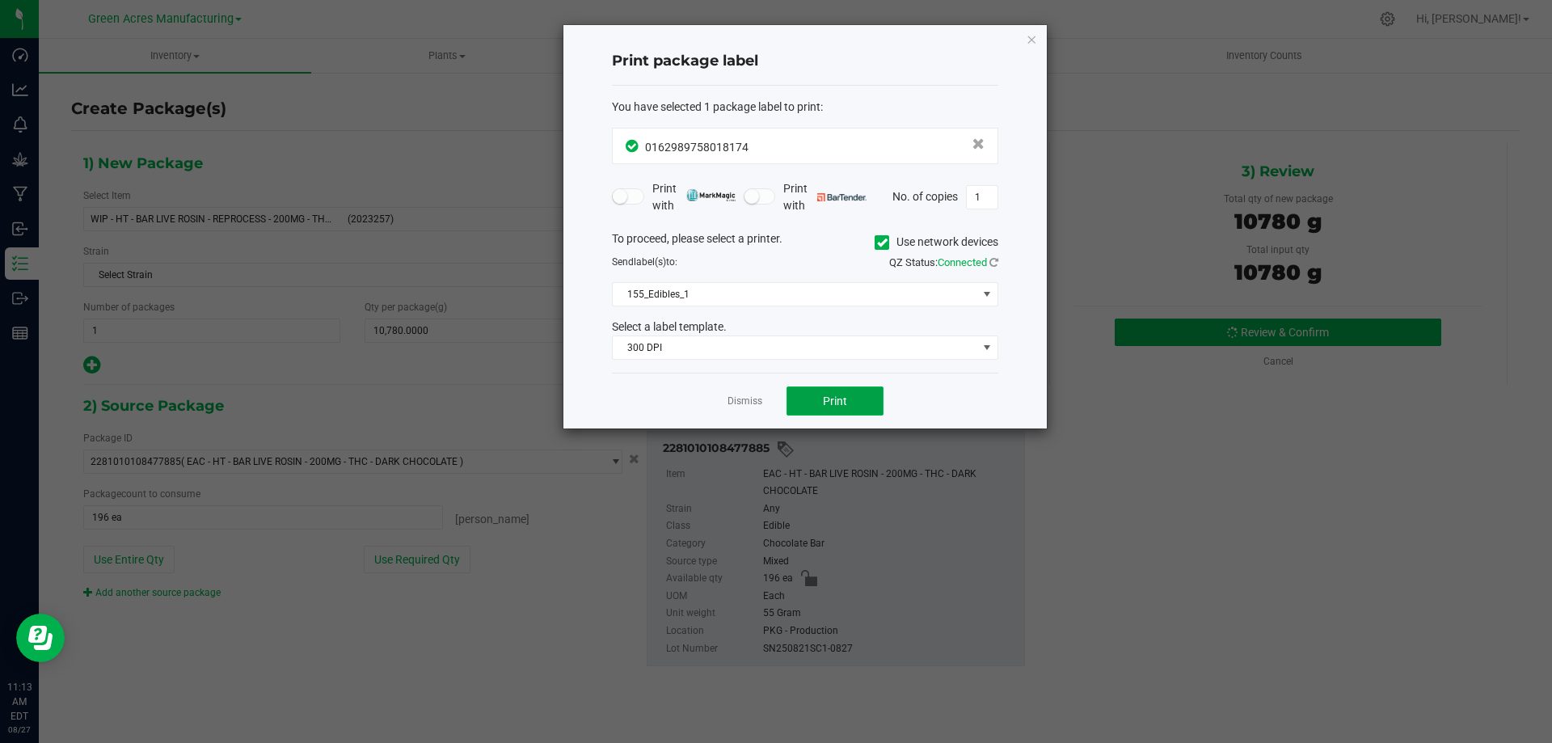
click at [839, 407] on span "Print" at bounding box center [835, 401] width 24 height 13
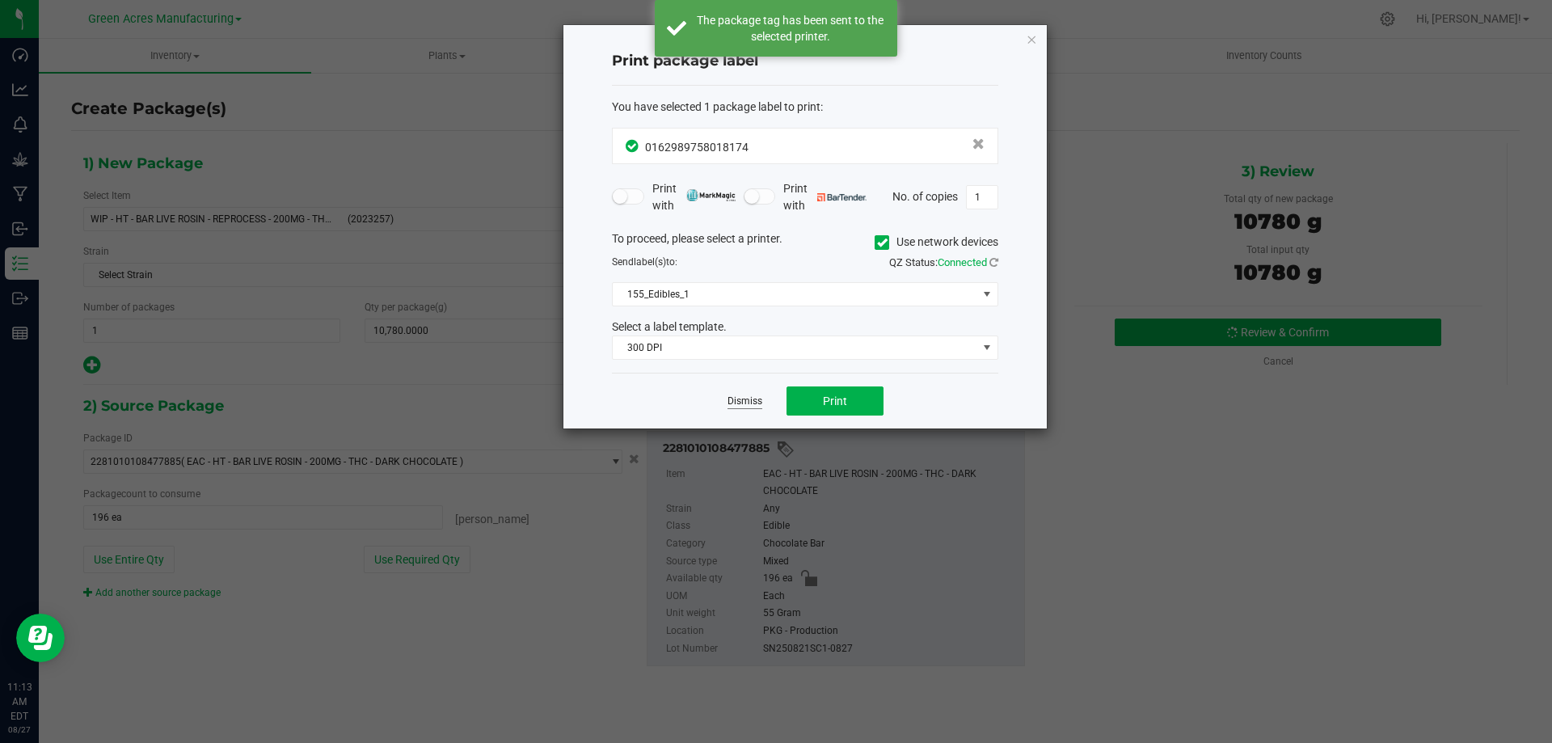
click at [744, 400] on link "Dismiss" at bounding box center [745, 402] width 35 height 14
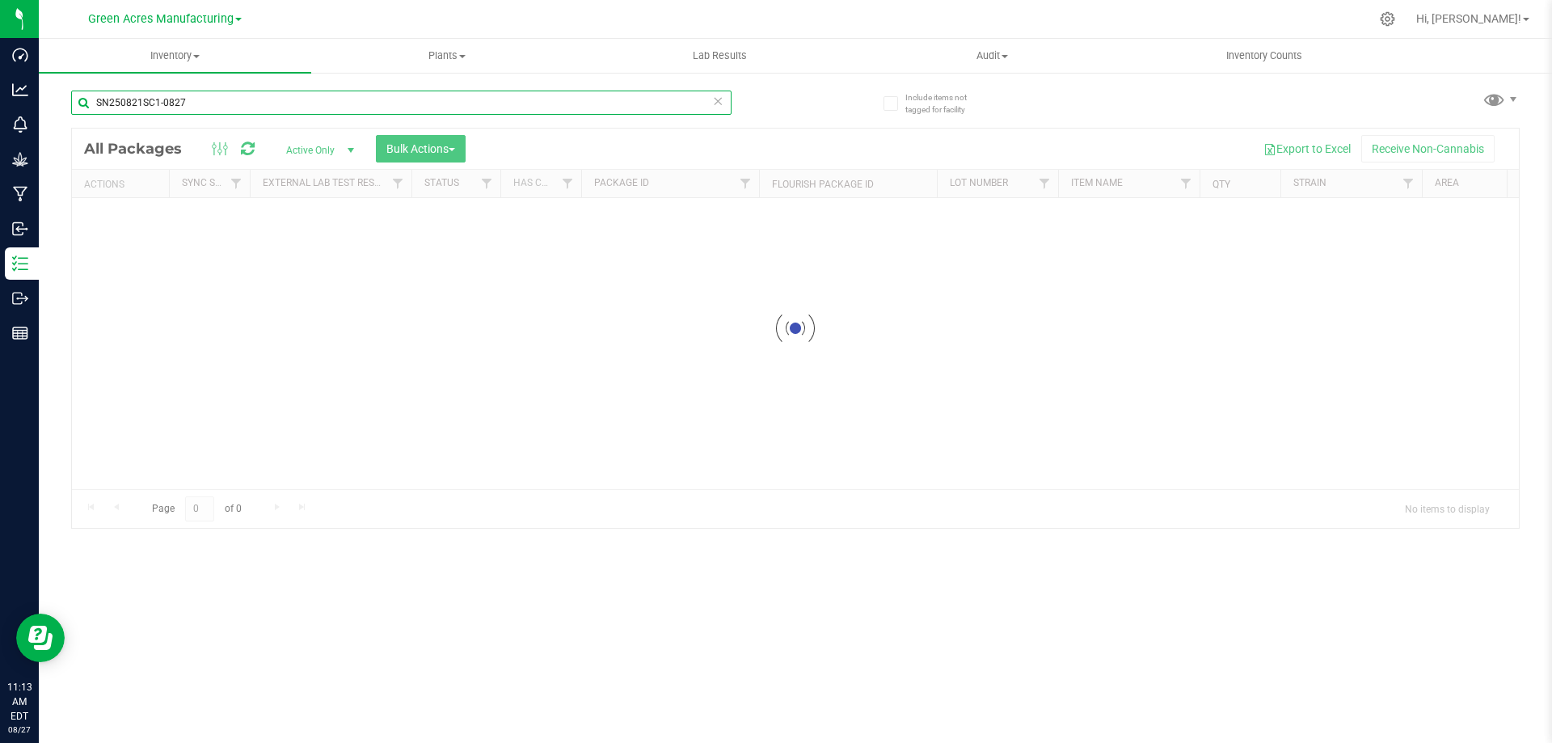
click at [205, 101] on input "SN250821SC1-0827" at bounding box center [401, 103] width 660 height 24
type input "RP250821SC1"
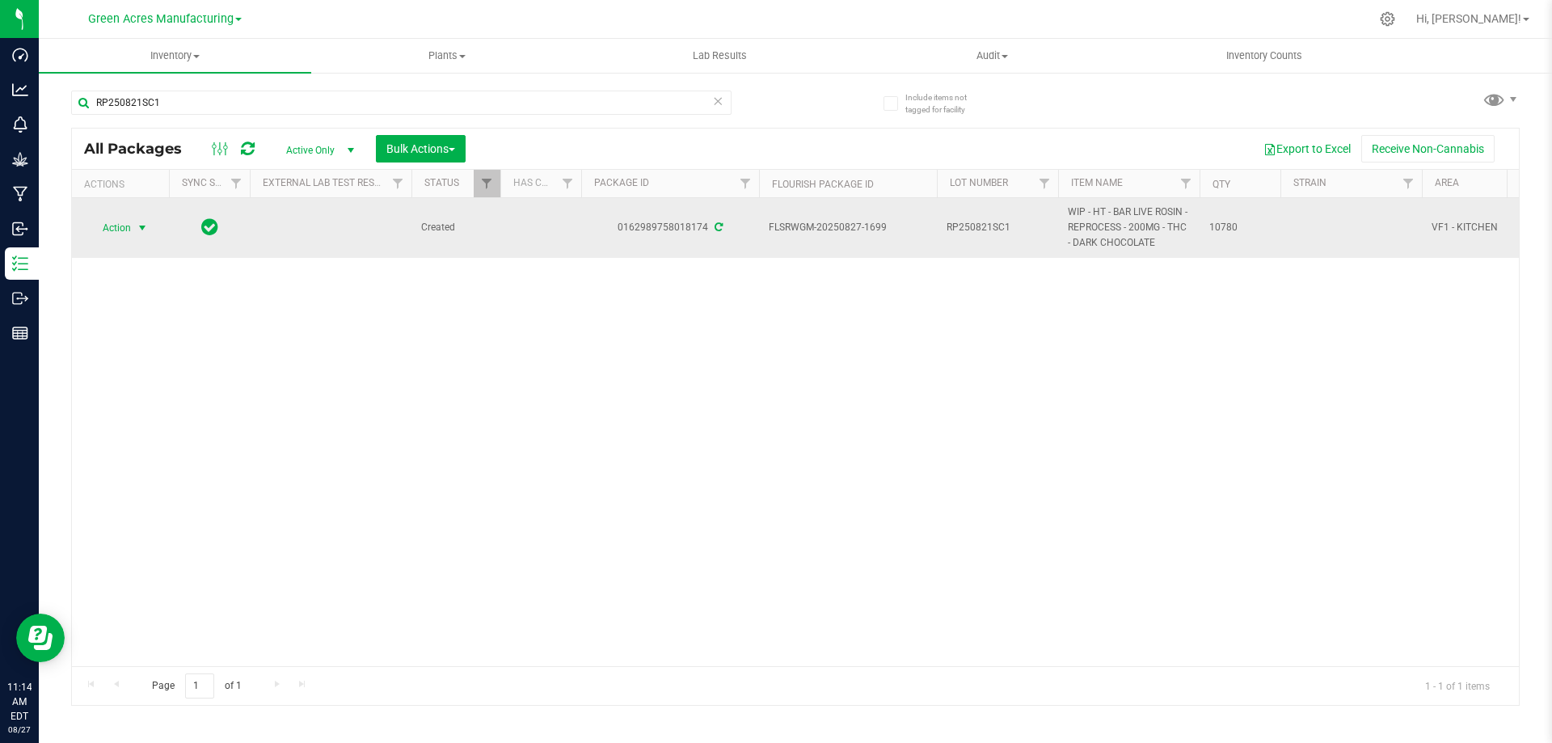
click at [124, 230] on span "Action" at bounding box center [110, 228] width 44 height 23
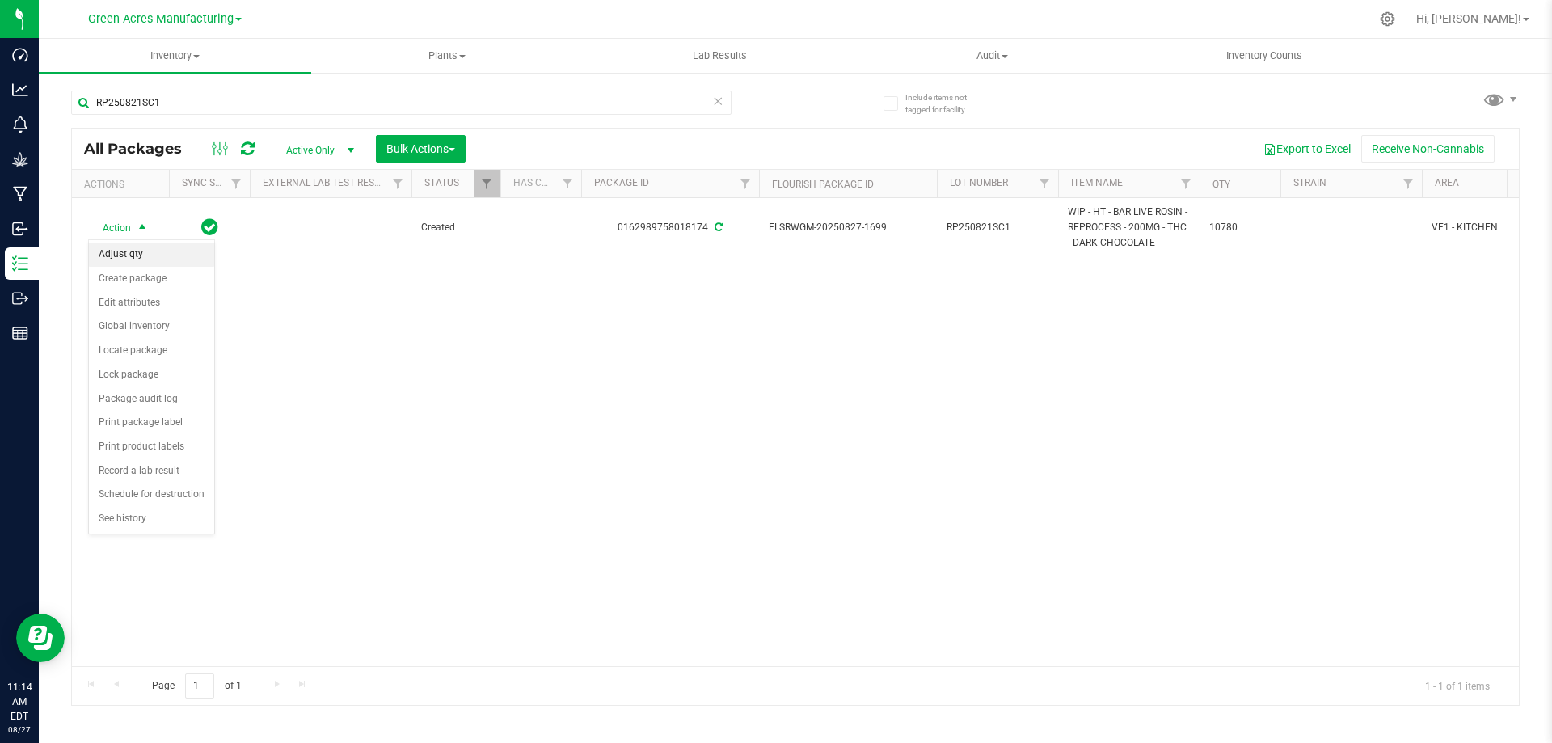
click at [137, 256] on li "Adjust qty" at bounding box center [151, 255] width 125 height 24
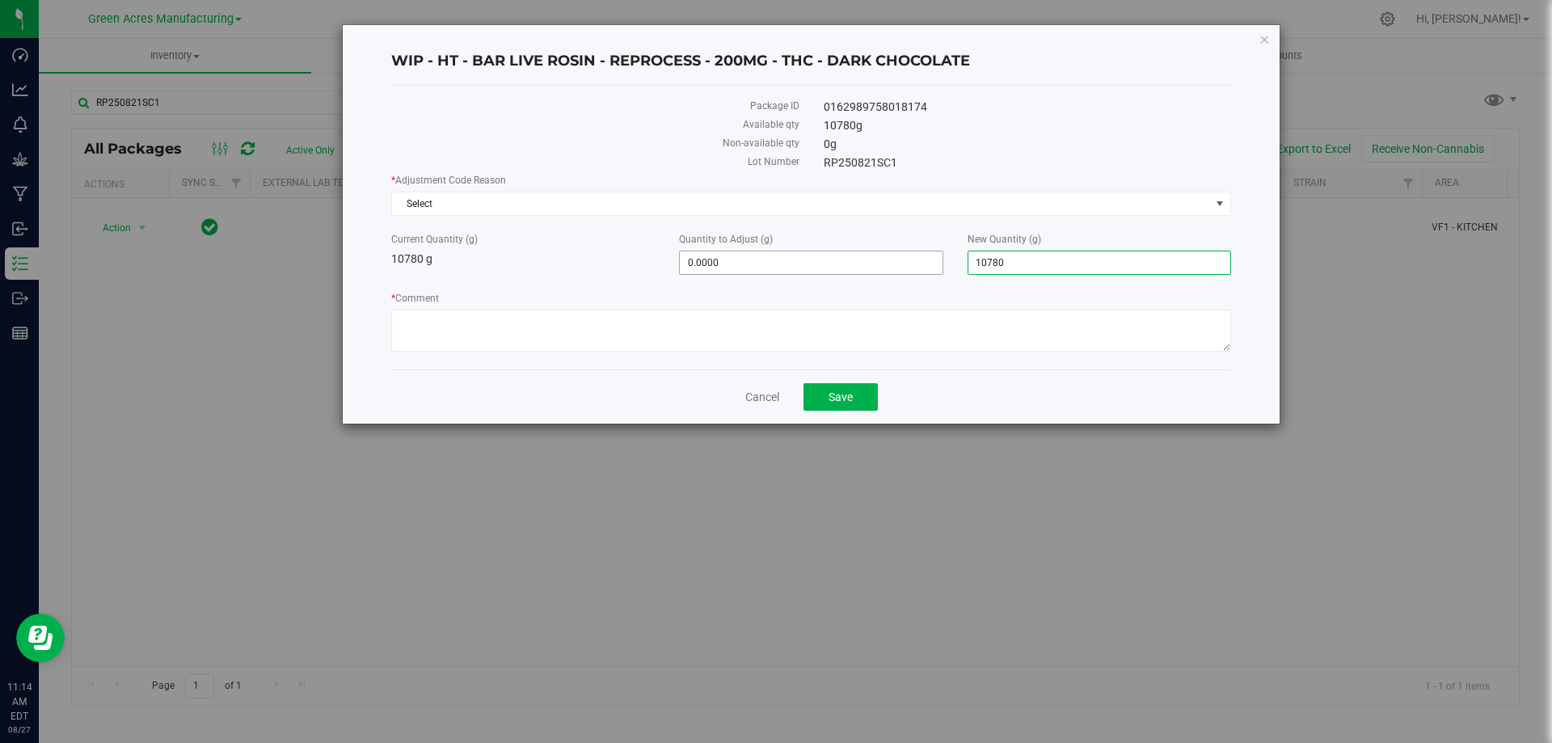
drag, startPoint x: 1043, startPoint y: 260, endPoint x: 931, endPoint y: 259, distance: 112.4
click at [939, 265] on div "Current Quantity (g) 10780 g Quantity to Adjust (g) 0.0000 0 New Quantity (g) 1…" at bounding box center [811, 253] width 864 height 43
type input "10695.5"
type input "-84.5000"
type input "10,695.5000"
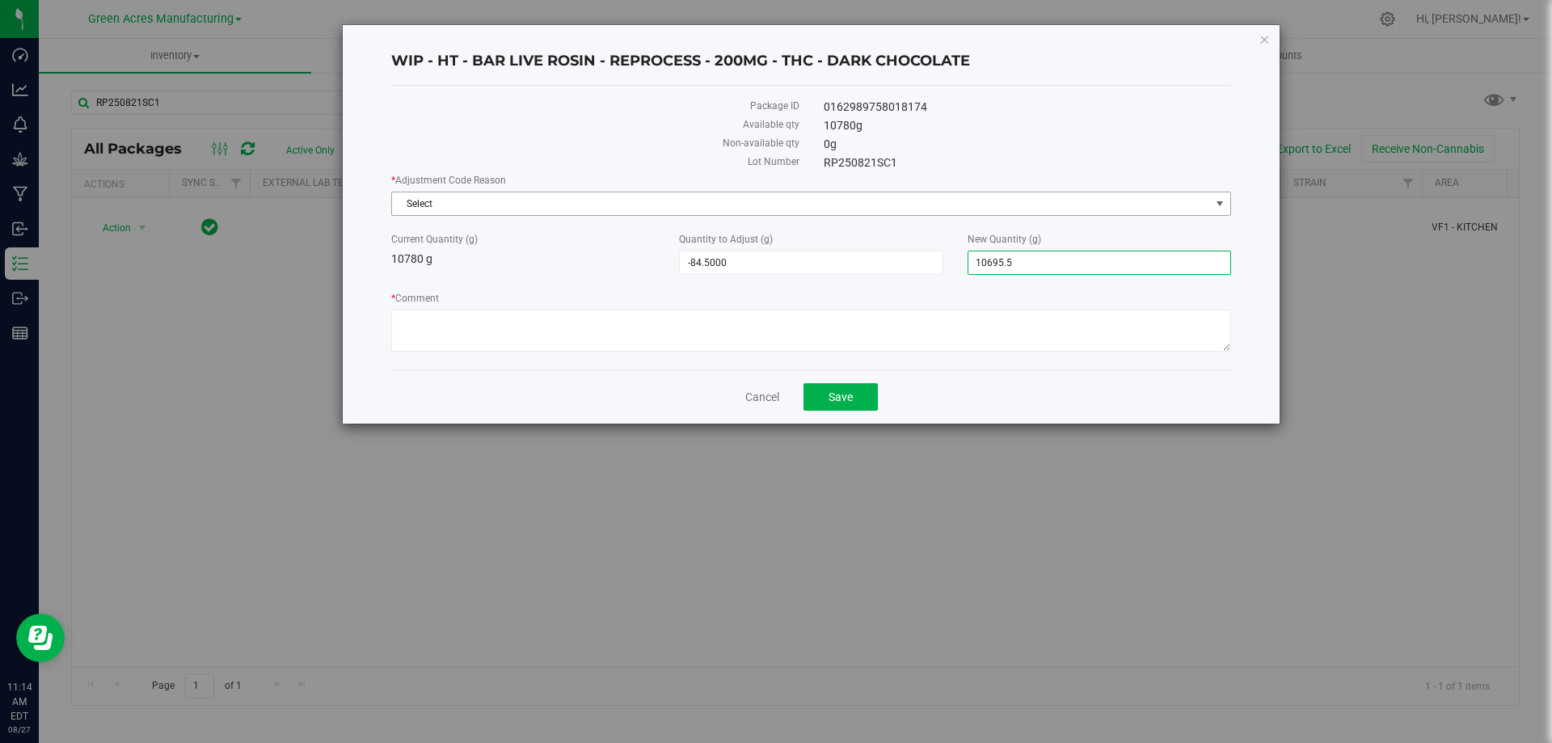
click at [641, 209] on span "Select" at bounding box center [801, 203] width 818 height 23
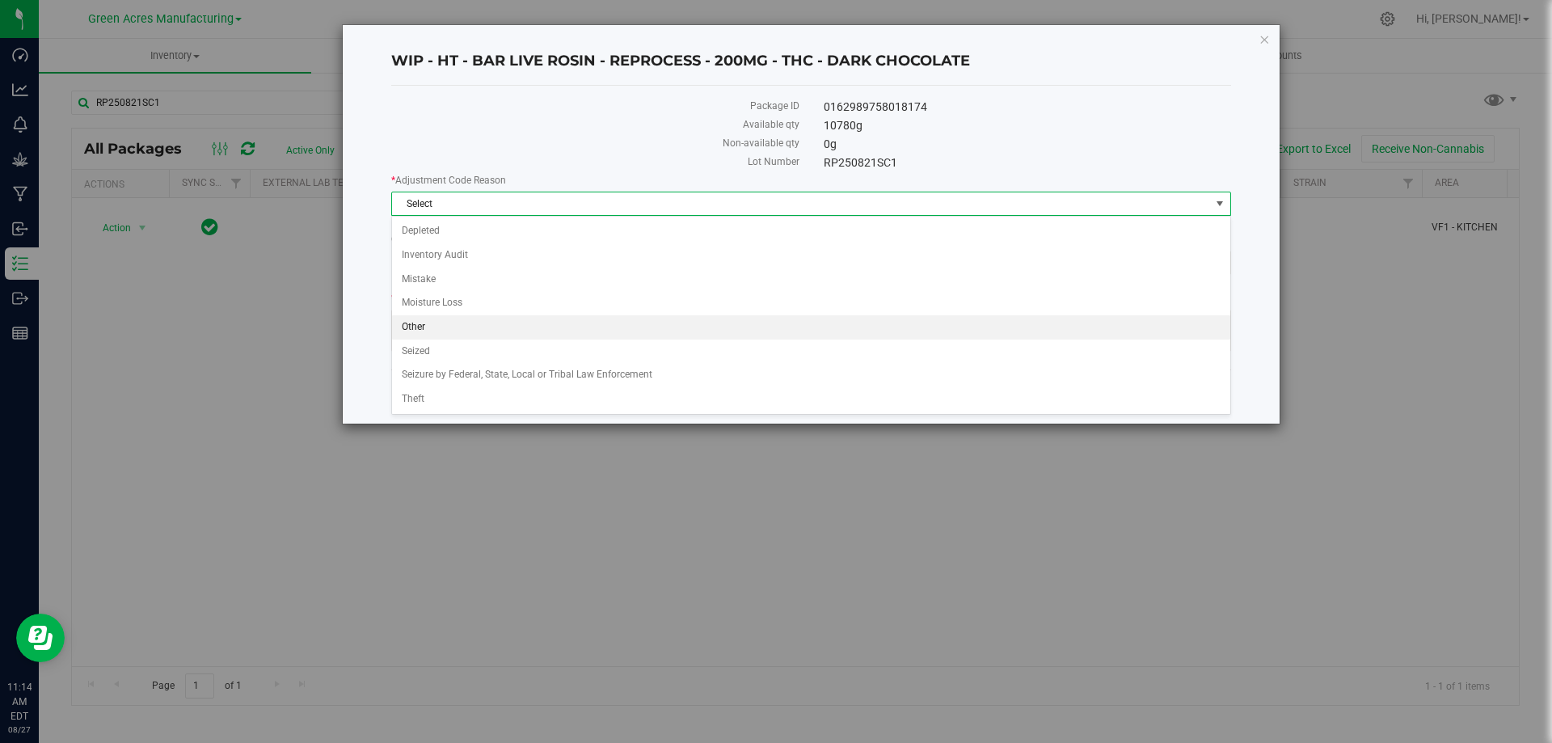
click at [457, 328] on li "Other" at bounding box center [811, 327] width 838 height 24
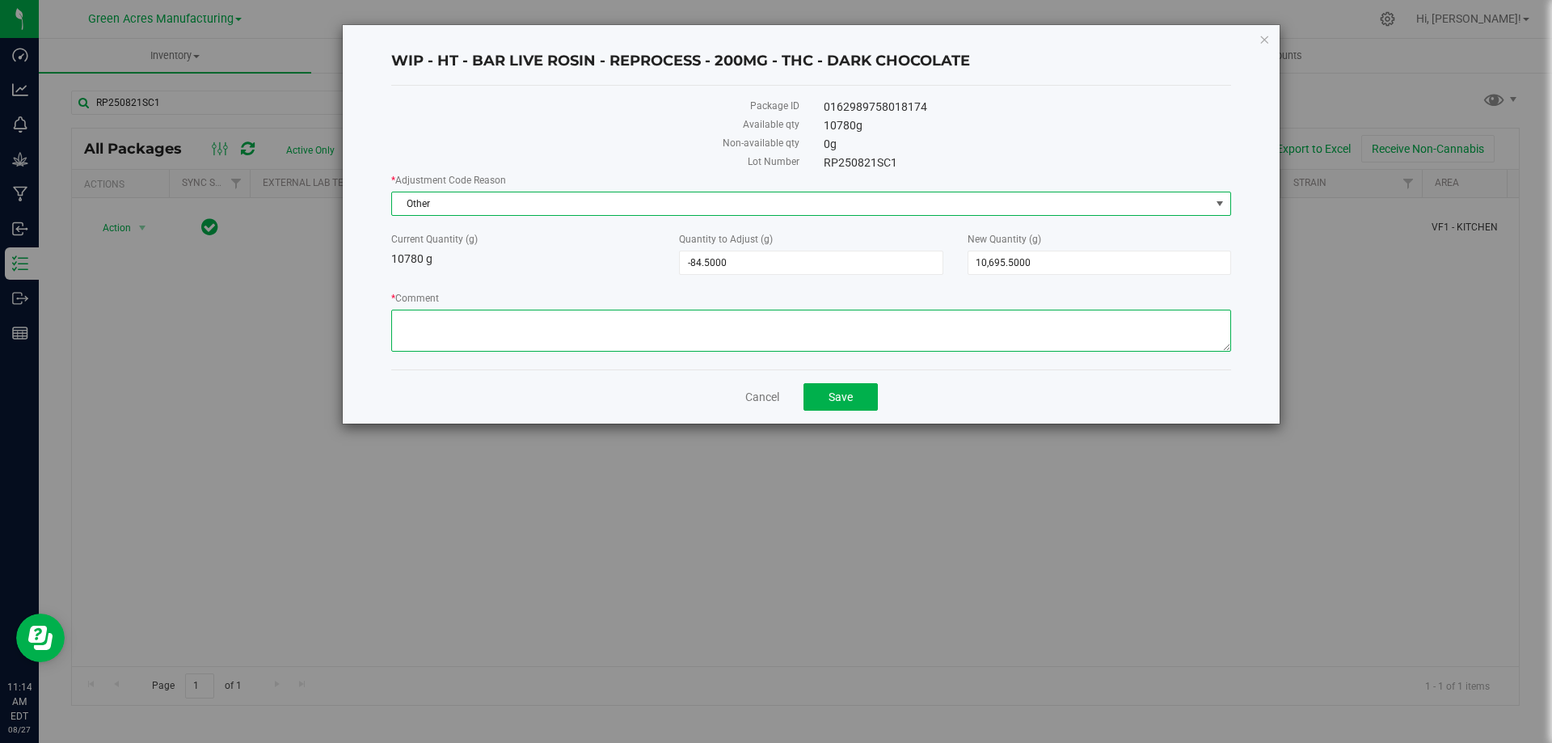
click at [467, 324] on textarea "* Comment" at bounding box center [811, 331] width 840 height 42
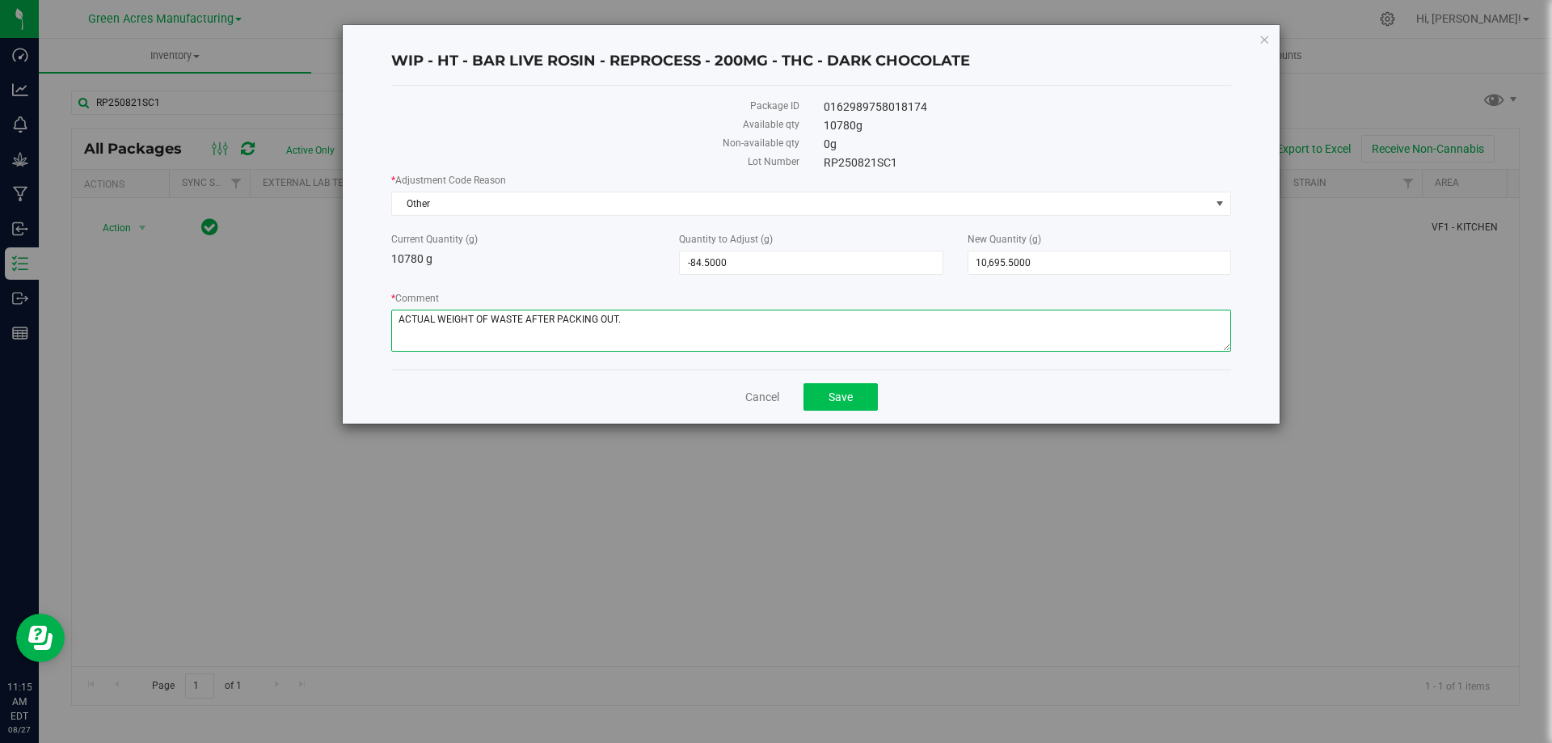
type textarea "ACTUAL WEIGHT OF WASTE AFTER PACKING OUT."
click at [850, 403] on button "Save" at bounding box center [841, 396] width 74 height 27
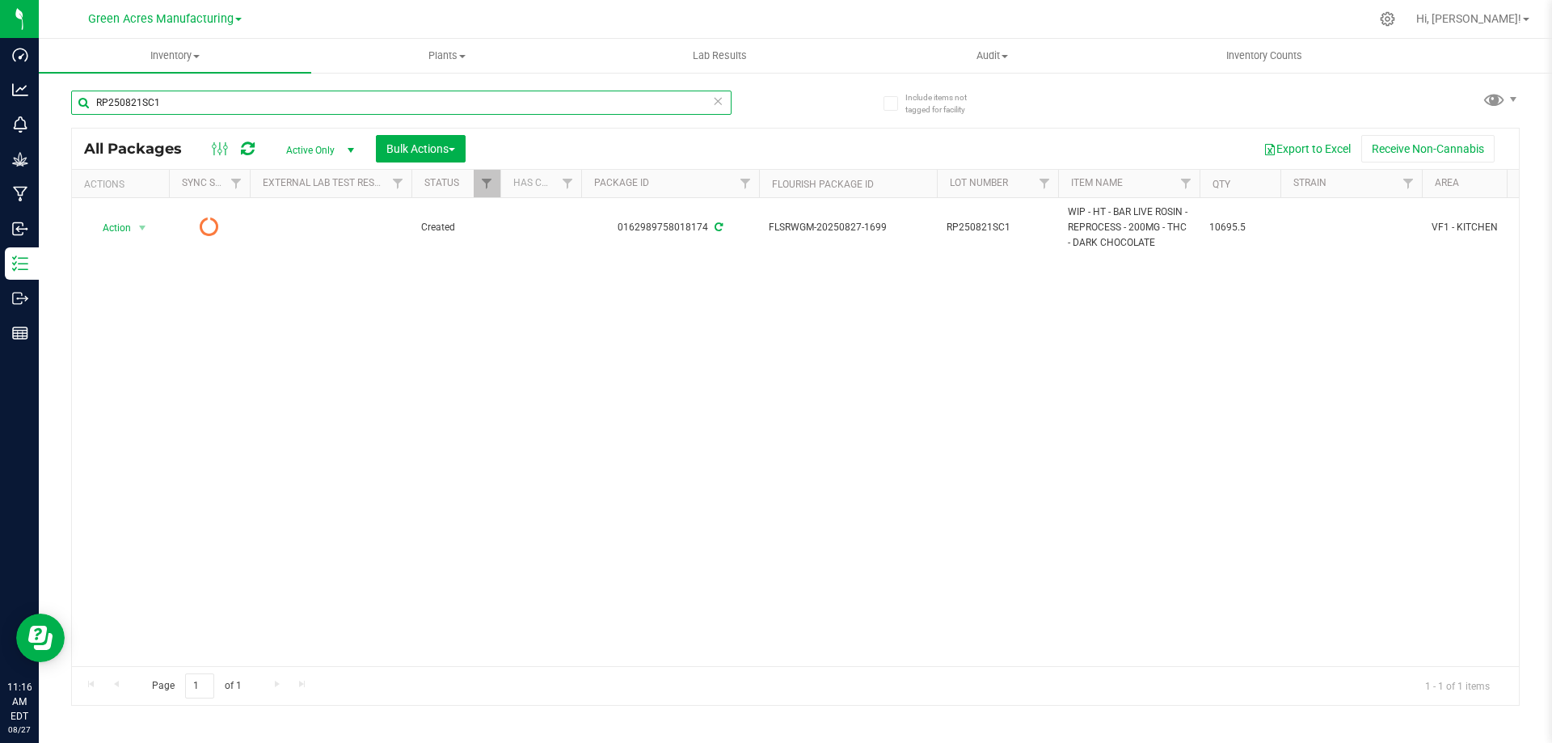
drag, startPoint x: 174, startPoint y: 99, endPoint x: 60, endPoint y: 103, distance: 114.0
click at [60, 103] on div "Include items not tagged for facility RP250821SC1 All Packages Active Only Acti…" at bounding box center [795, 317] width 1513 height 493
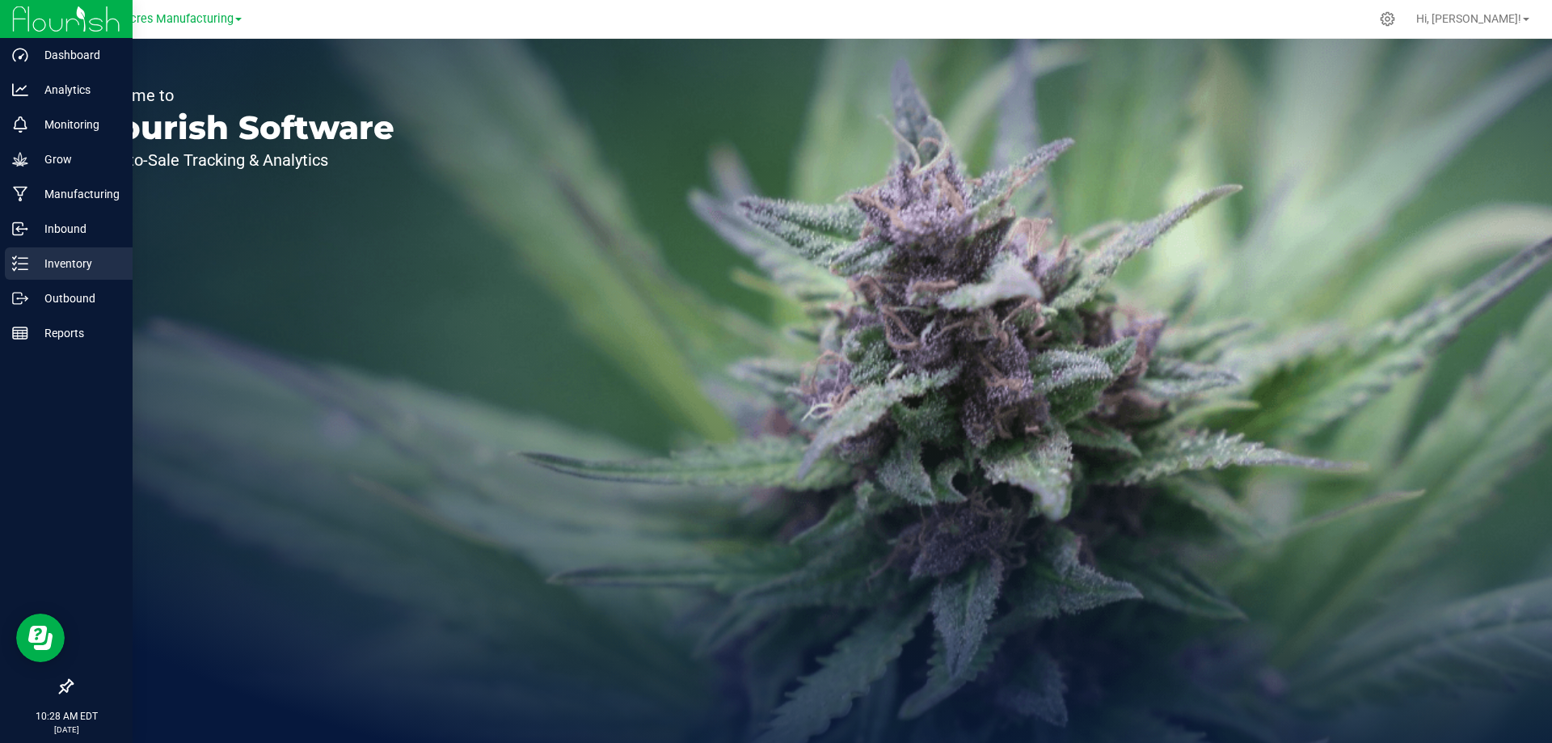
click at [46, 271] on p "Inventory" at bounding box center [76, 263] width 97 height 19
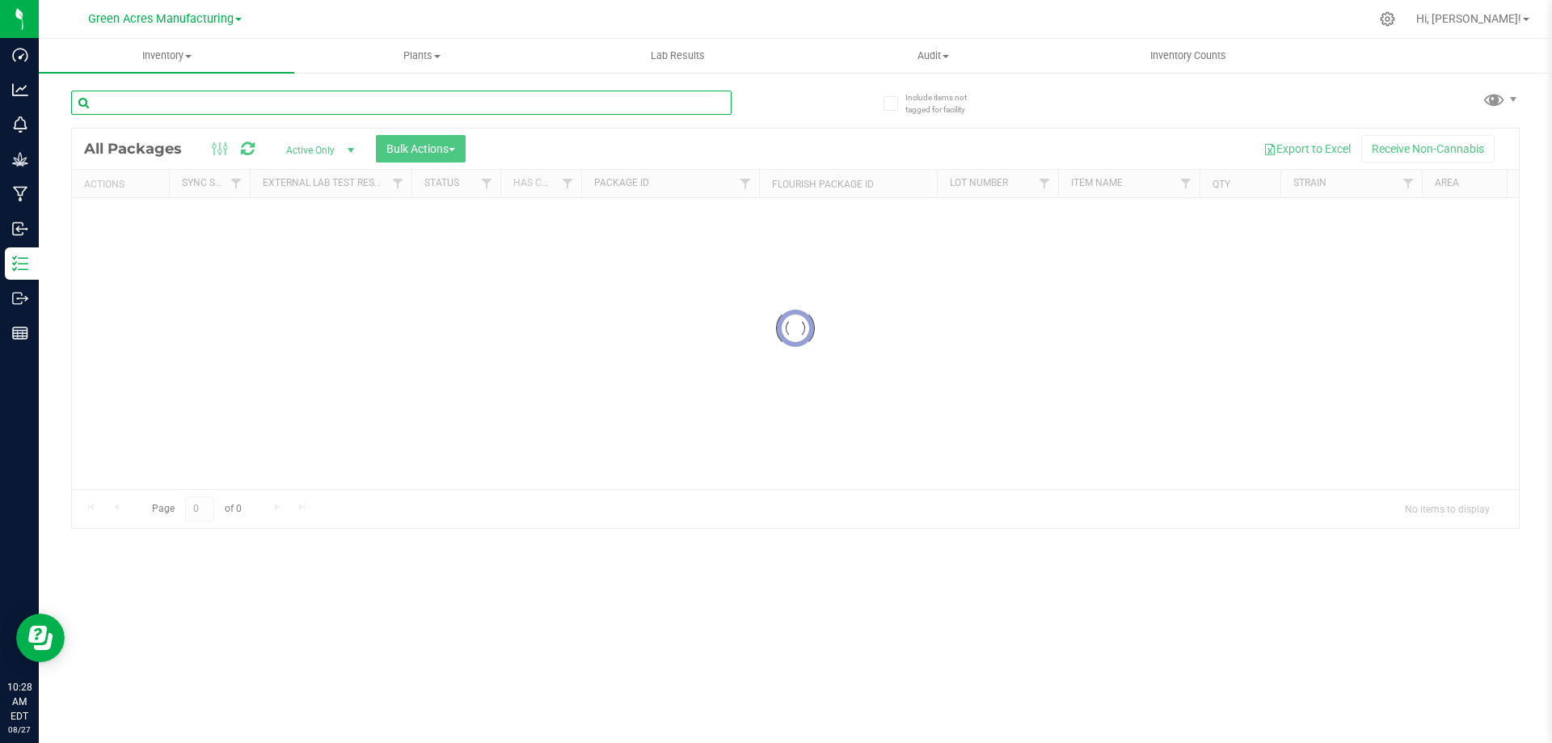
click at [222, 96] on input "text" at bounding box center [401, 103] width 660 height 24
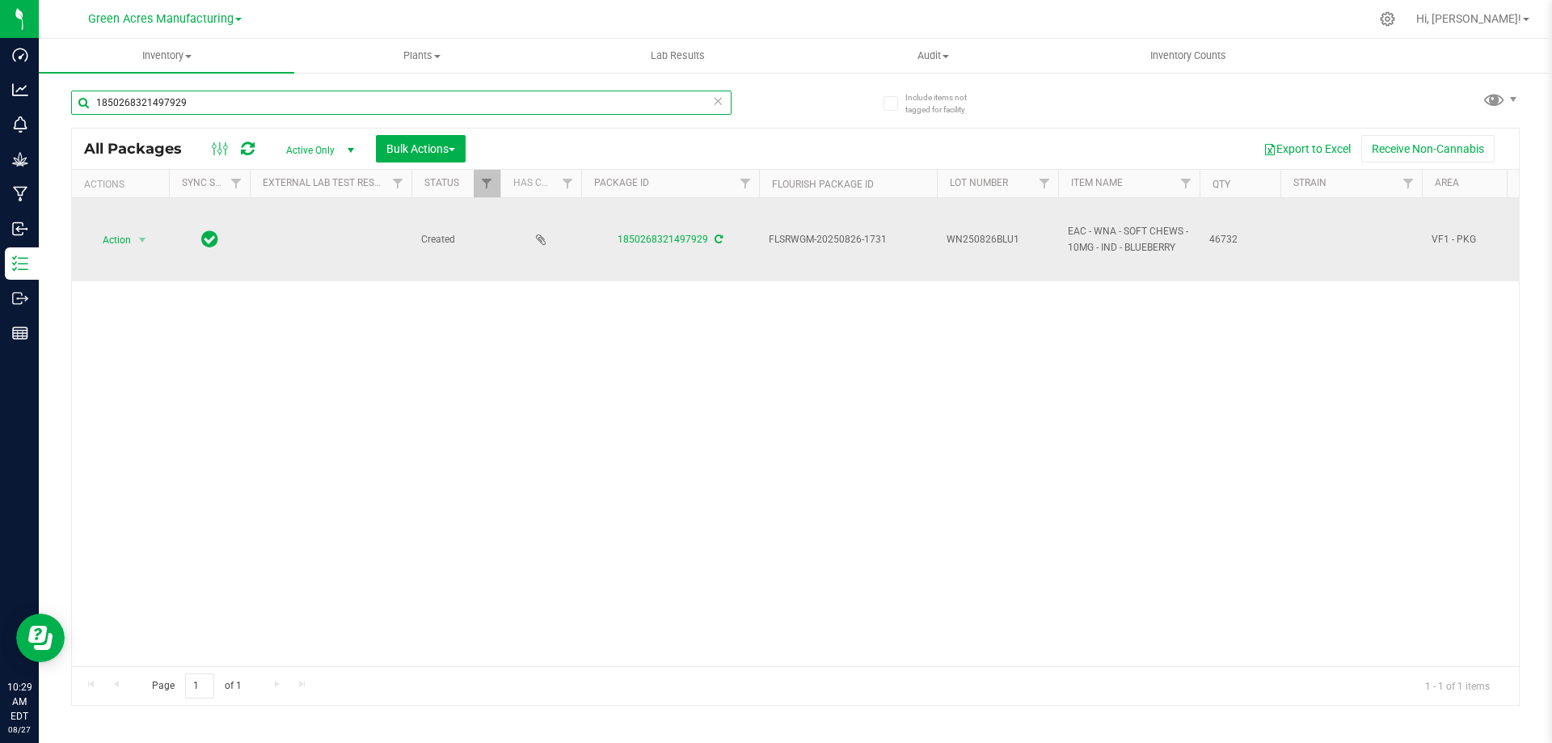
type input "1850268321497929"
click at [1028, 234] on span "WN250826BLU1" at bounding box center [998, 239] width 102 height 15
type input "WN250826BLU1-0827"
click at [1036, 335] on div "All Packages Active Only Active Only Lab Samples Locked All External Internal B…" at bounding box center [795, 417] width 1449 height 578
click at [131, 234] on span "Action" at bounding box center [110, 240] width 44 height 23
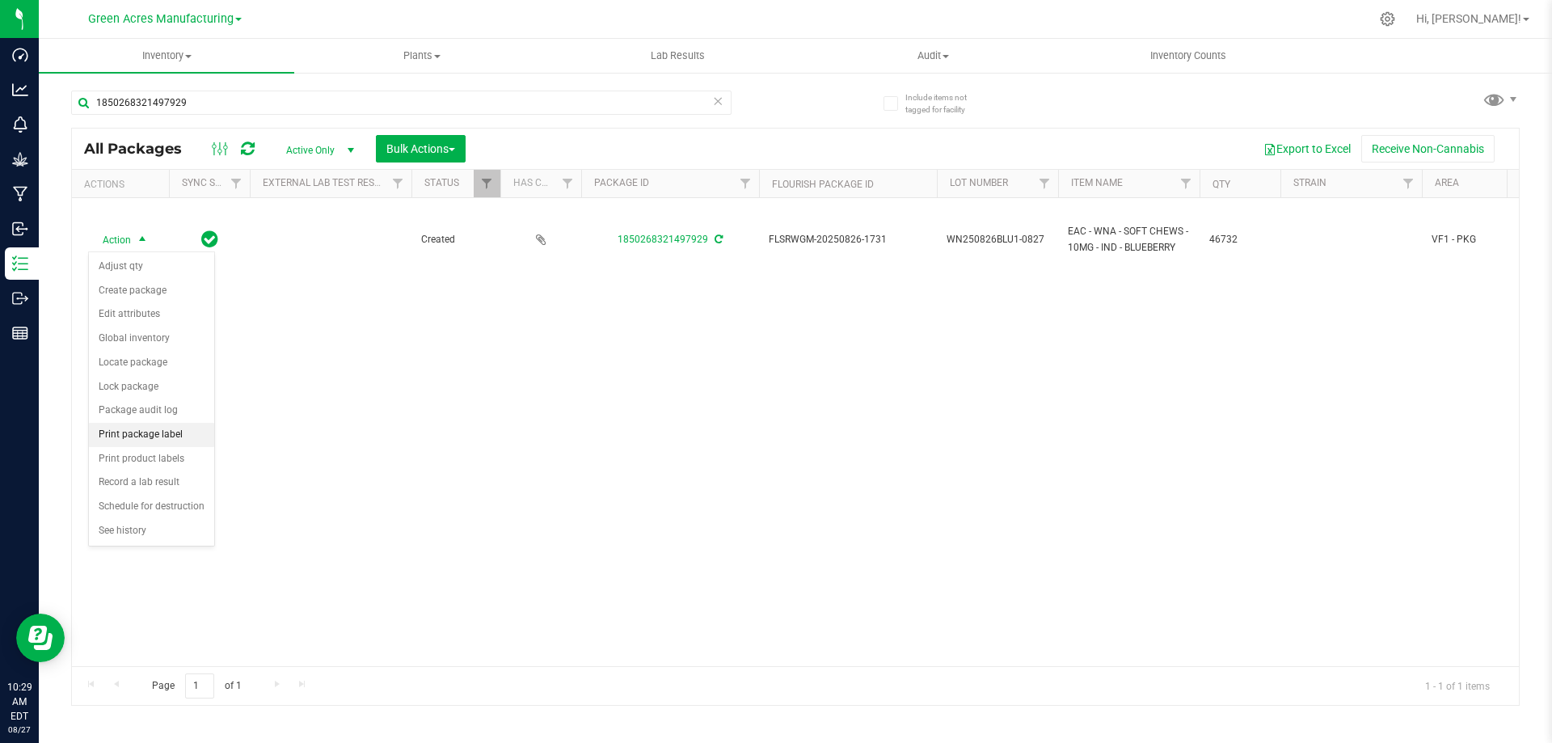
click at [162, 432] on li "Print package label" at bounding box center [151, 435] width 125 height 24
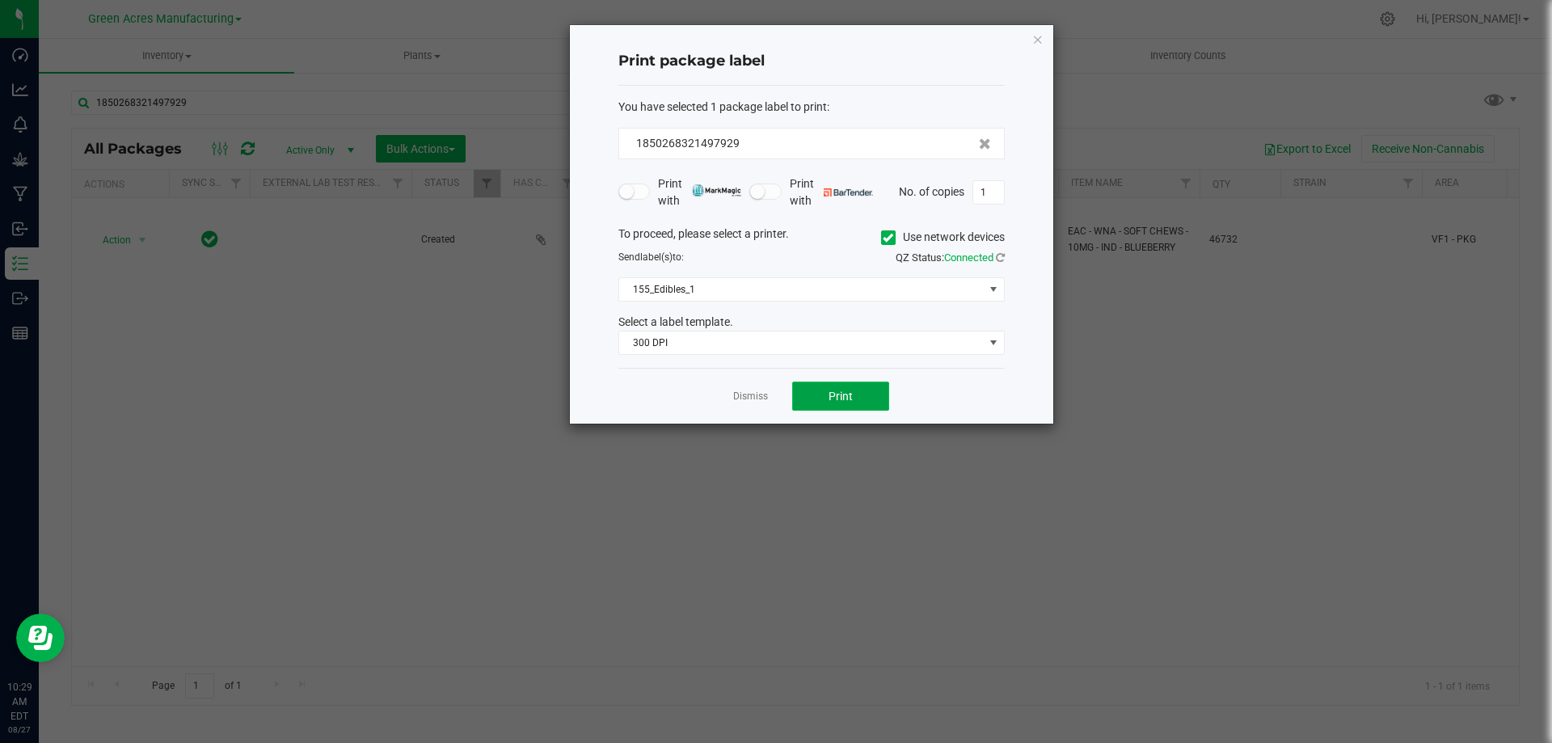
click at [842, 403] on span "Print" at bounding box center [841, 396] width 24 height 13
click at [741, 401] on link "Dismiss" at bounding box center [750, 397] width 35 height 14
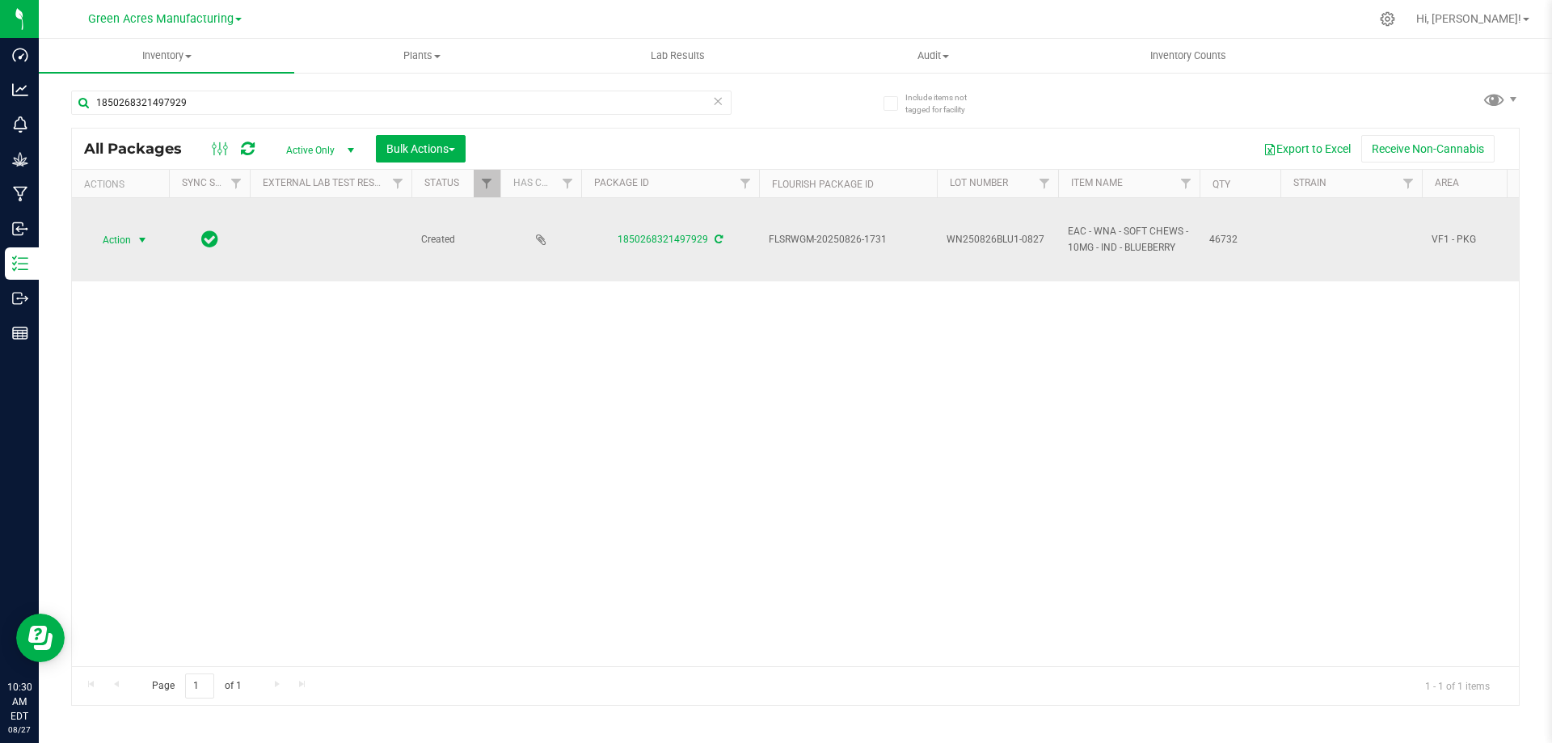
click at [138, 235] on span "select" at bounding box center [142, 240] width 13 height 13
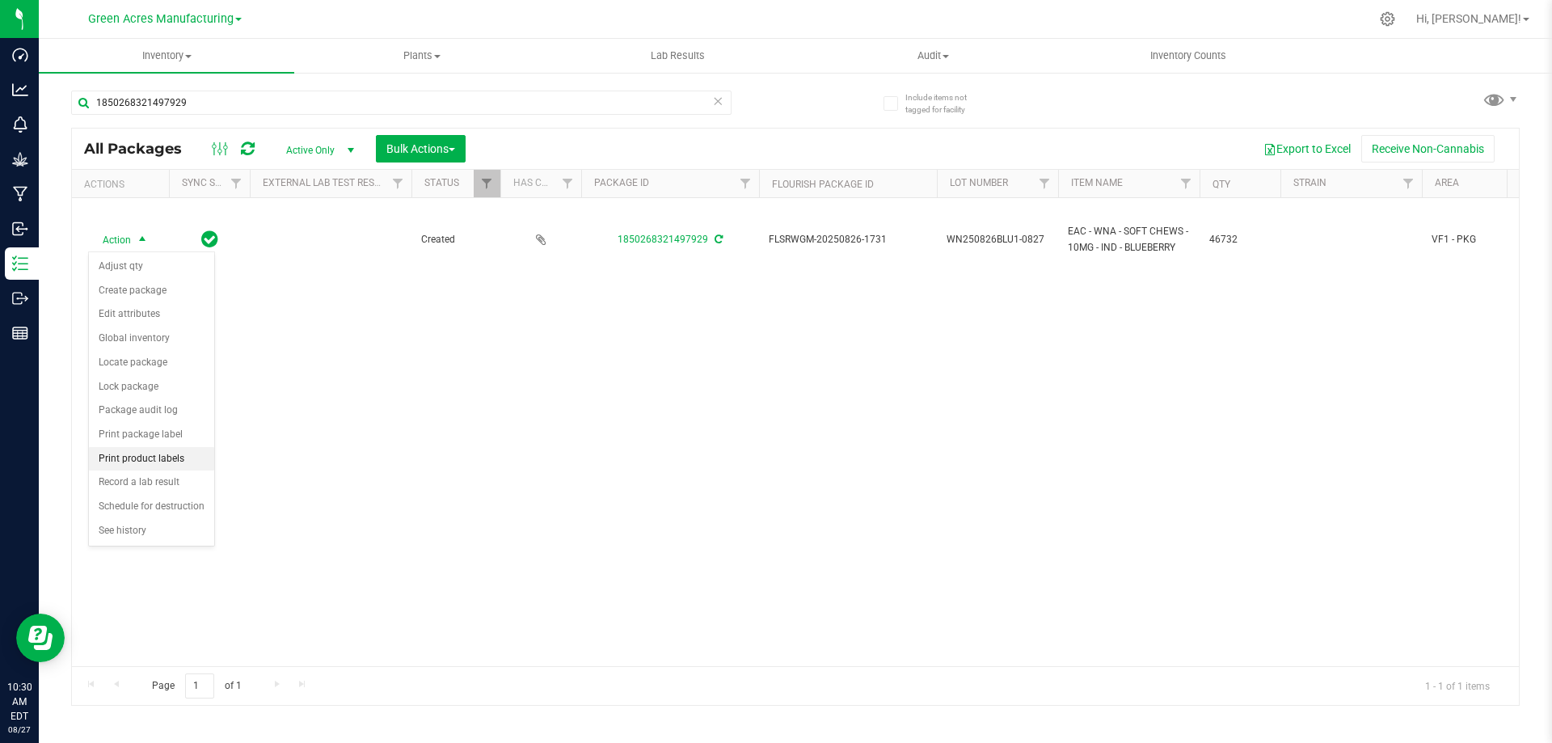
click at [162, 459] on li "Print product labels" at bounding box center [151, 459] width 125 height 24
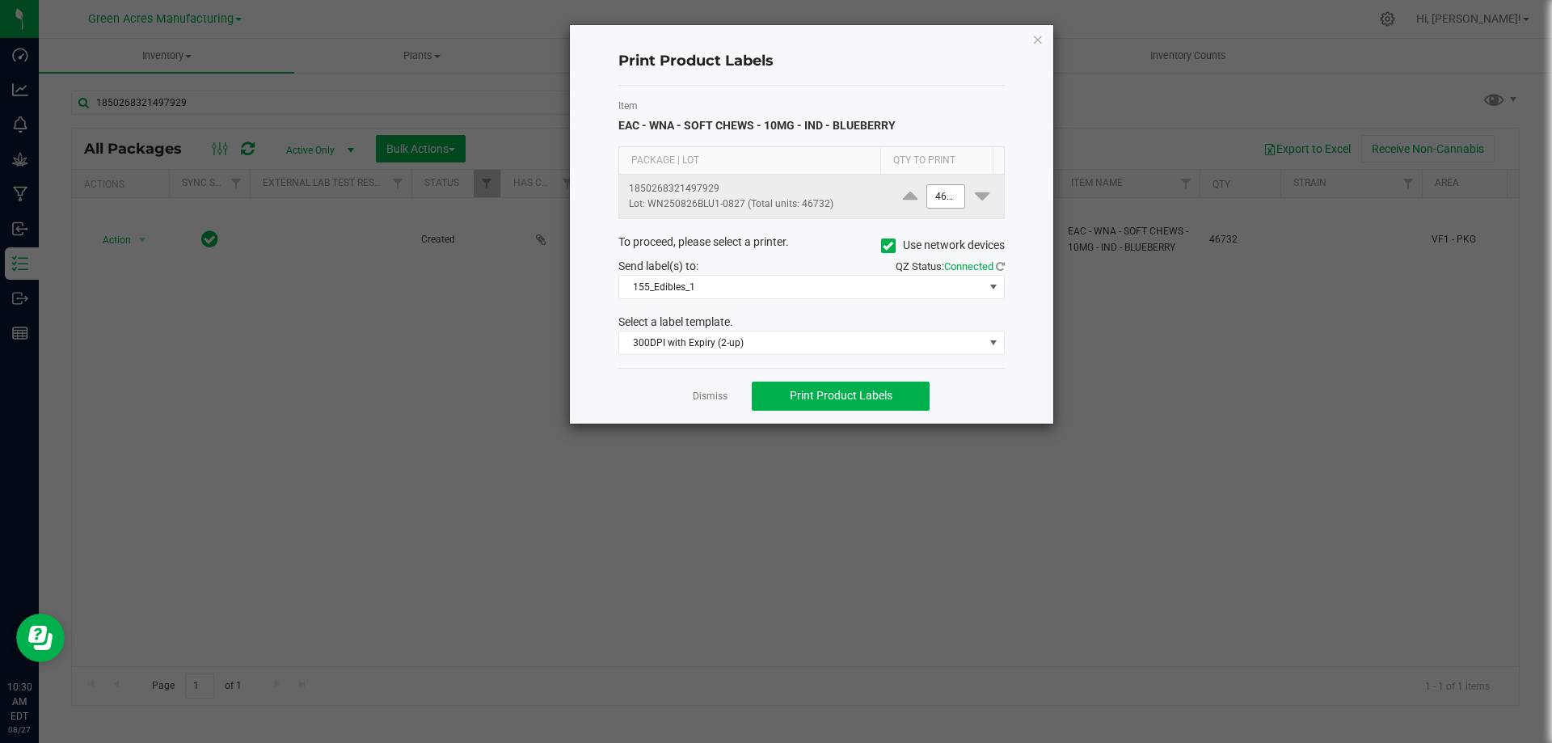
click at [939, 192] on input "46732" at bounding box center [945, 196] width 37 height 23
type input "6"
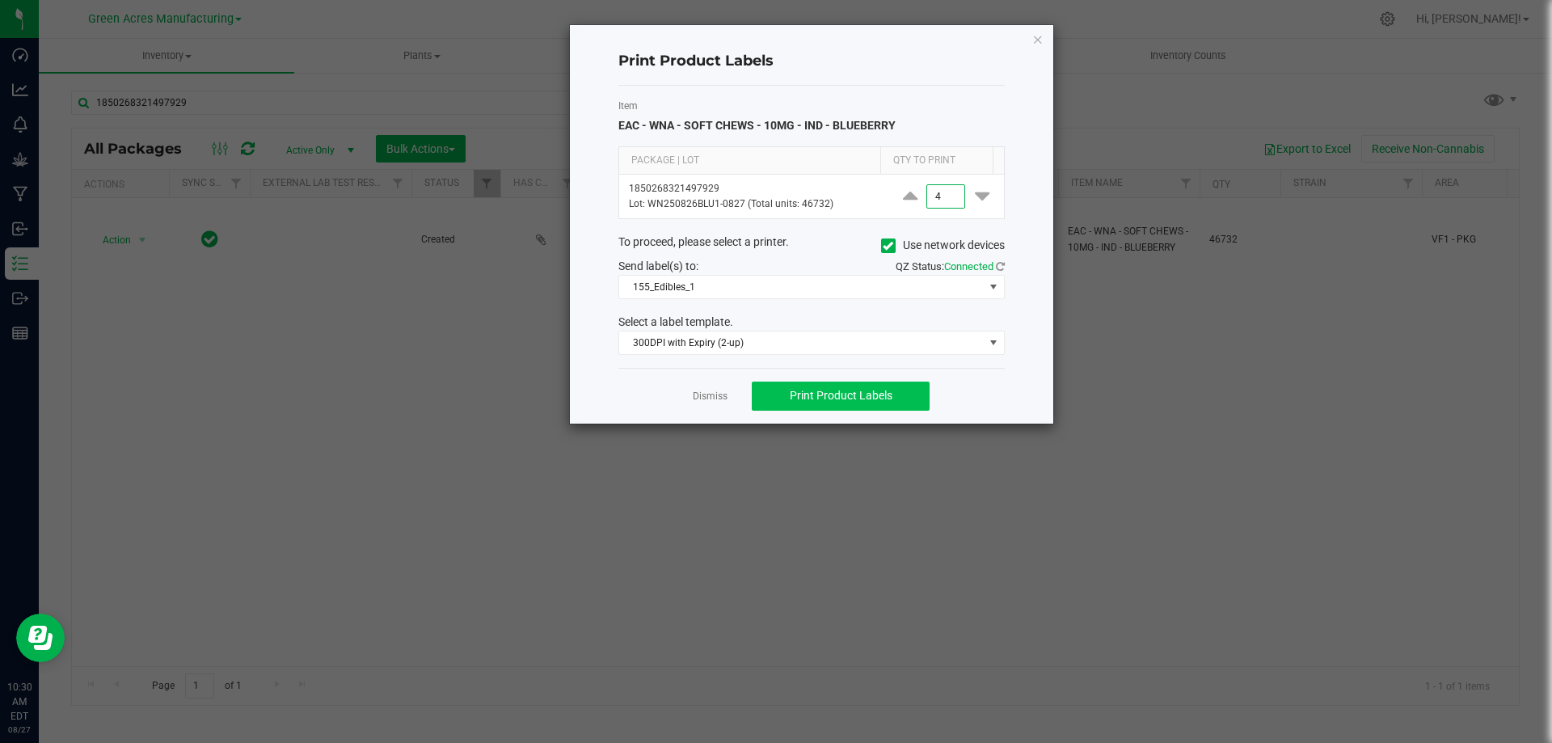
type input "4"
click at [834, 399] on span "Print Product Labels" at bounding box center [841, 395] width 103 height 13
click at [1035, 43] on icon "button" at bounding box center [1037, 38] width 11 height 19
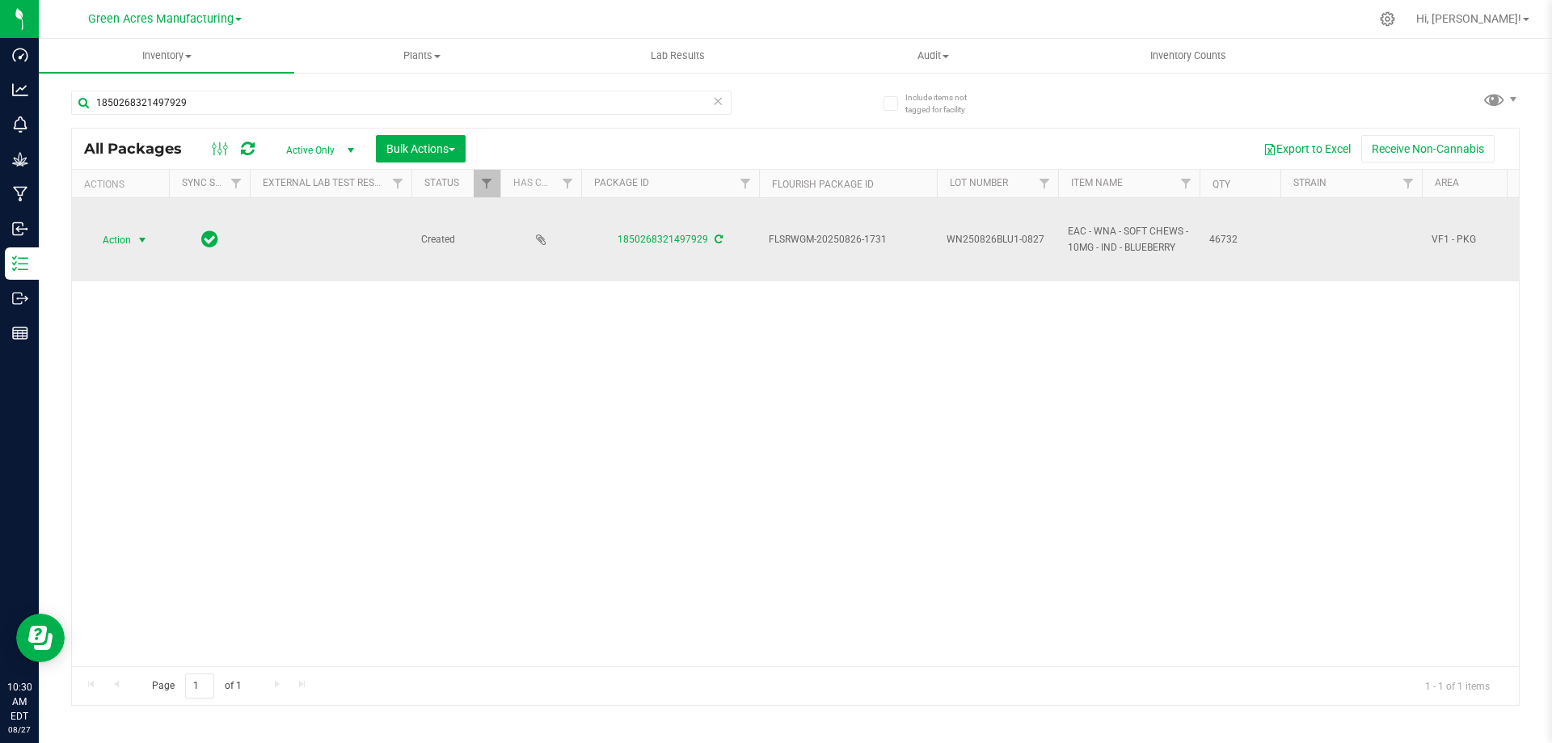
click at [131, 242] on span "Action" at bounding box center [110, 240] width 44 height 23
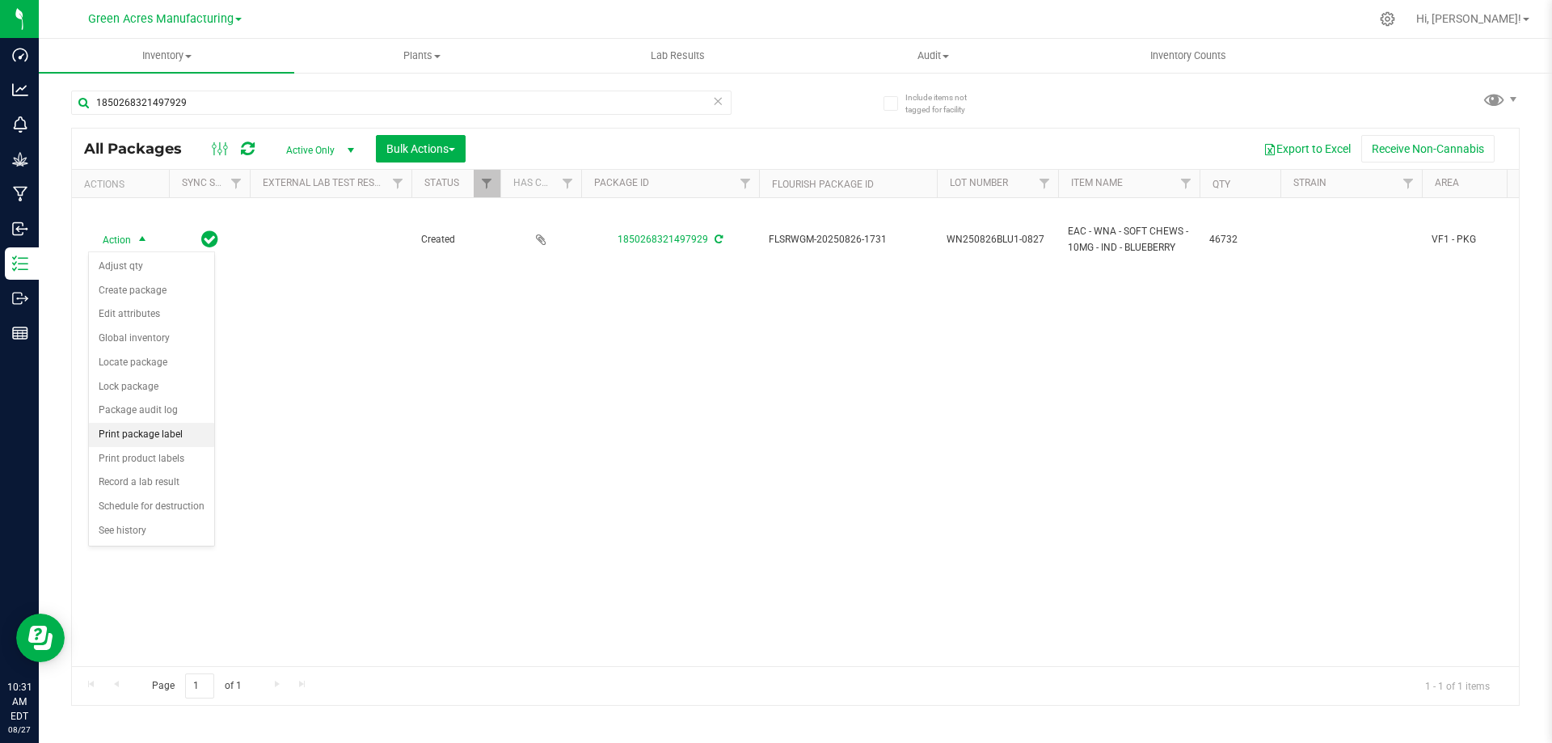
click at [133, 435] on li "Print package label" at bounding box center [151, 435] width 125 height 24
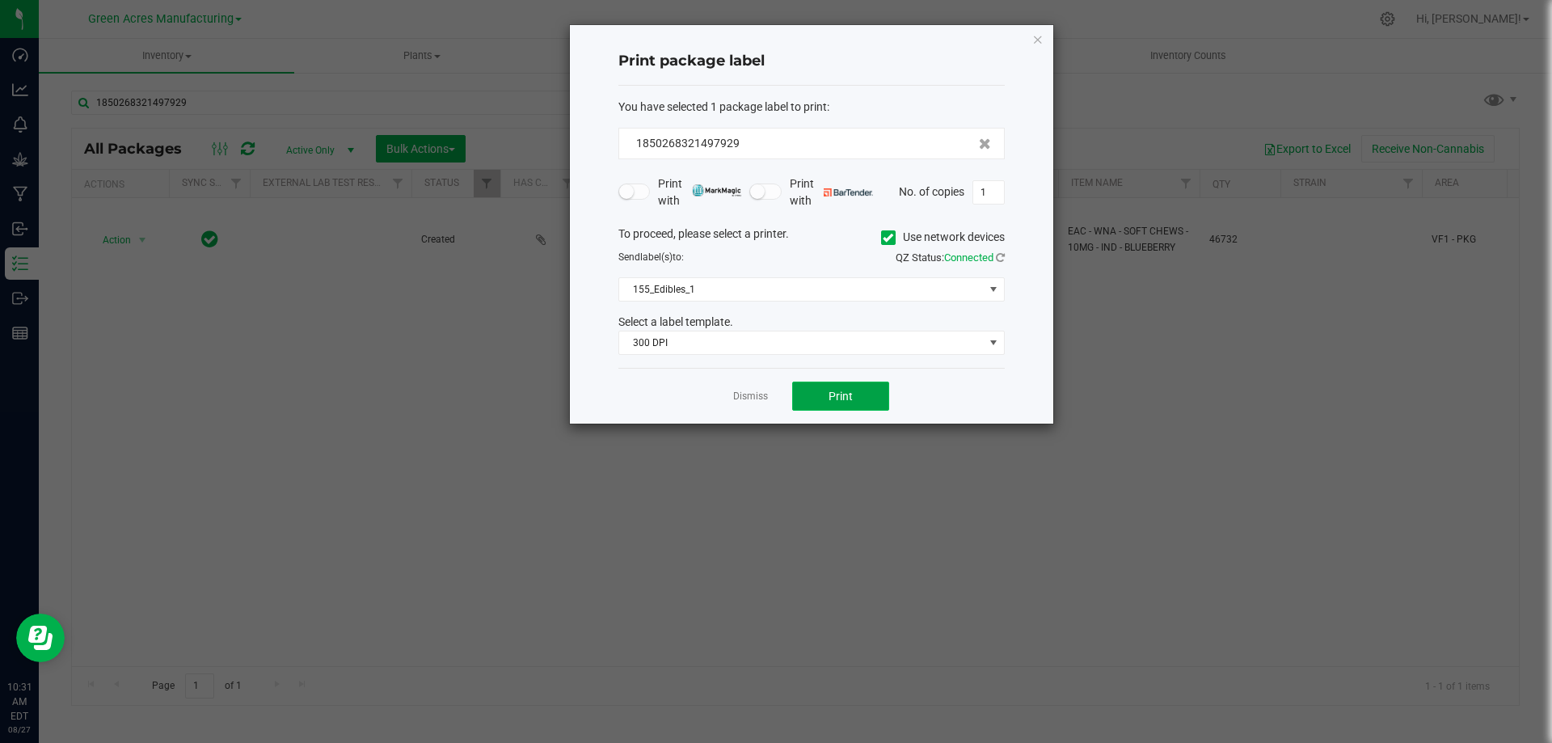
click at [825, 398] on button "Print" at bounding box center [840, 396] width 97 height 29
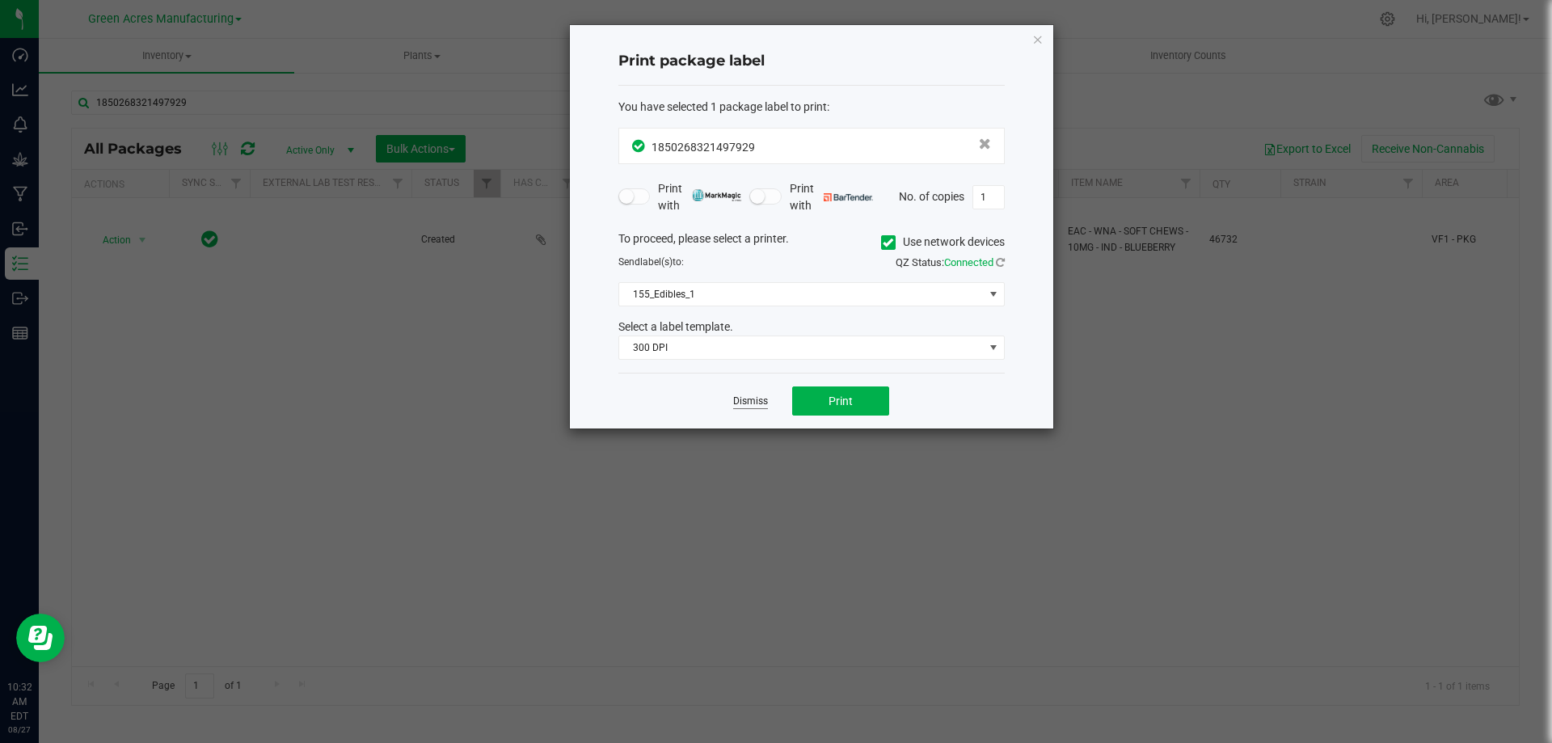
click at [759, 401] on link "Dismiss" at bounding box center [750, 402] width 35 height 14
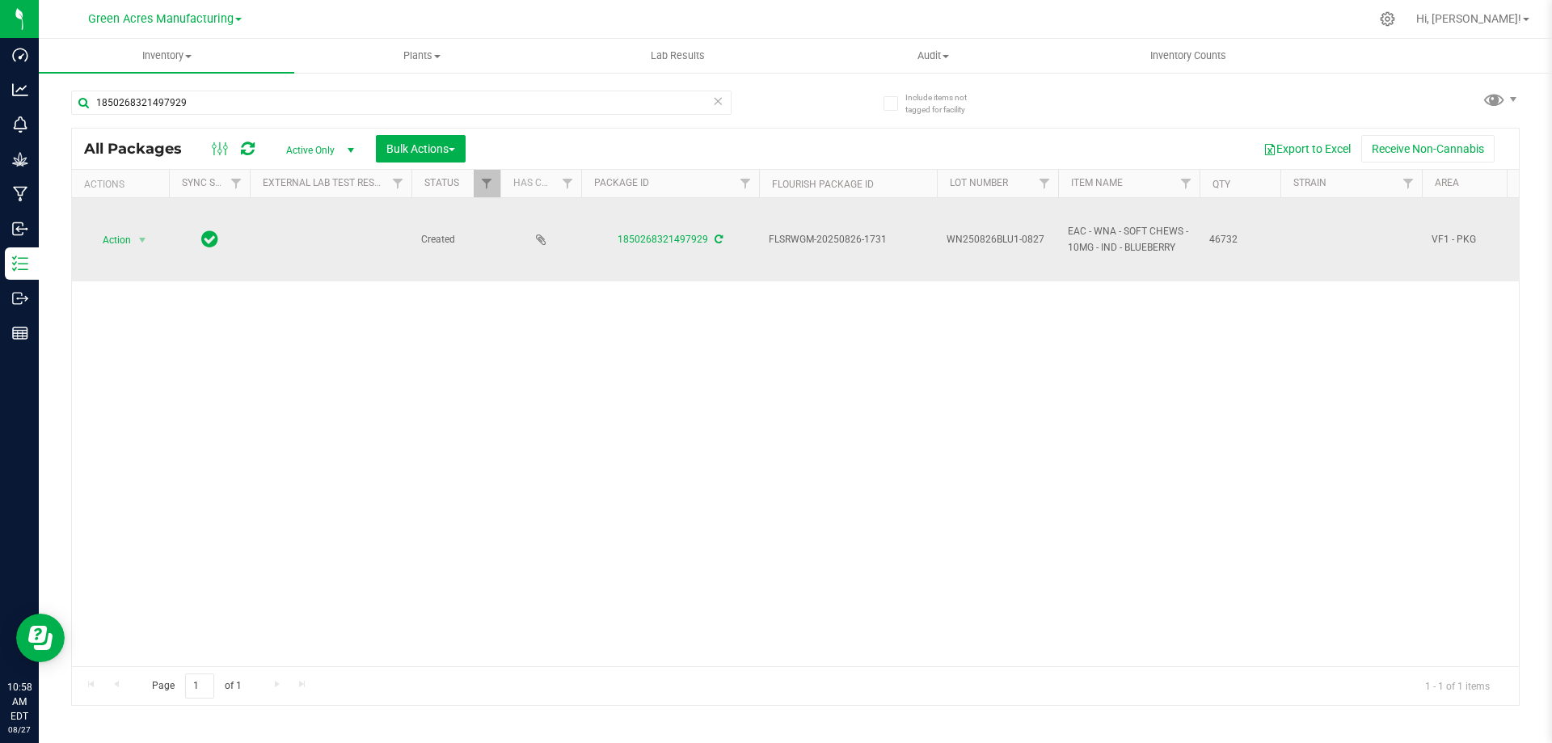
click at [156, 236] on div "Action Action Adjust qty Create package Edit attributes Global inventory Locate…" at bounding box center [121, 240] width 78 height 23
click at [146, 242] on span "select" at bounding box center [142, 240] width 13 height 13
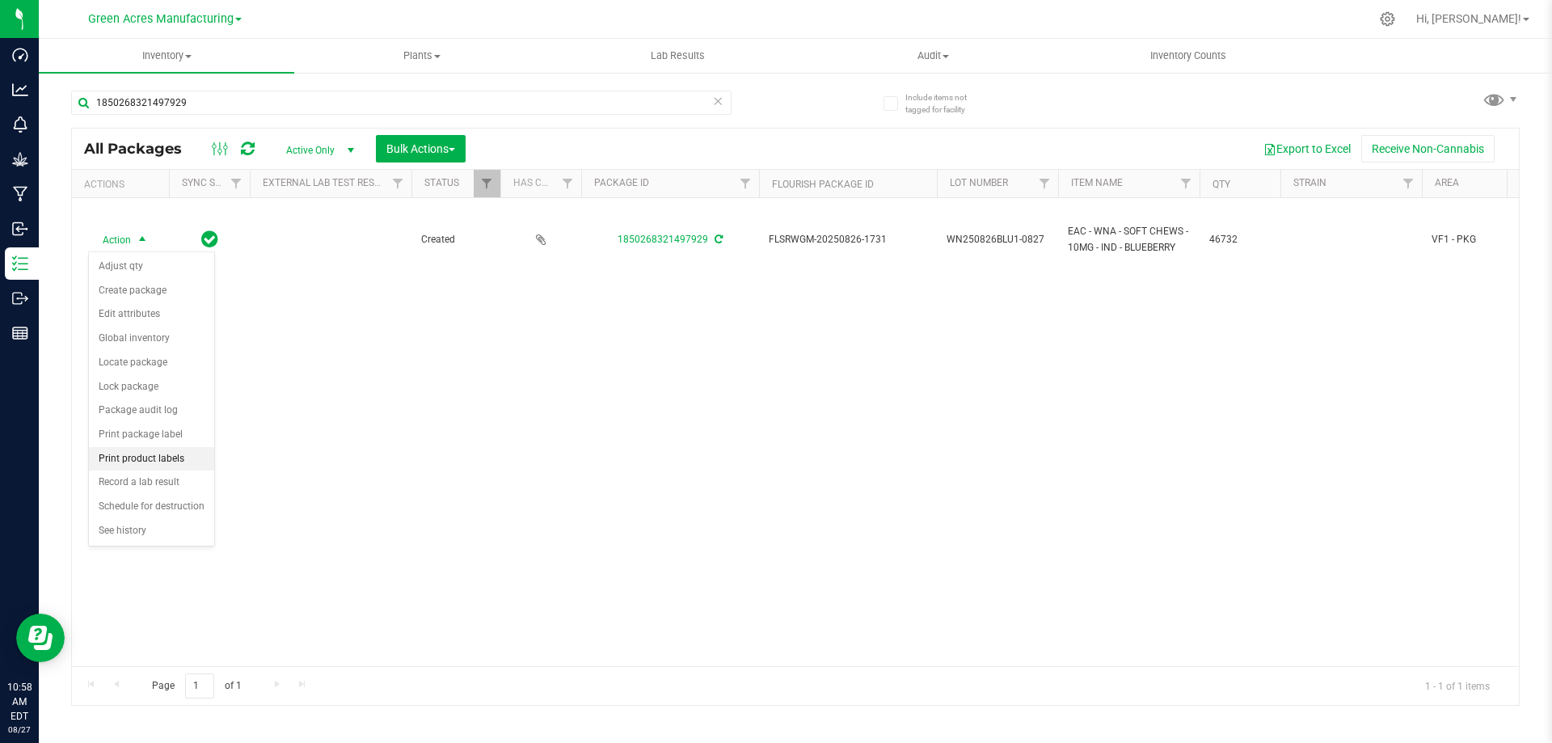
click at [150, 453] on li "Print product labels" at bounding box center [151, 459] width 125 height 24
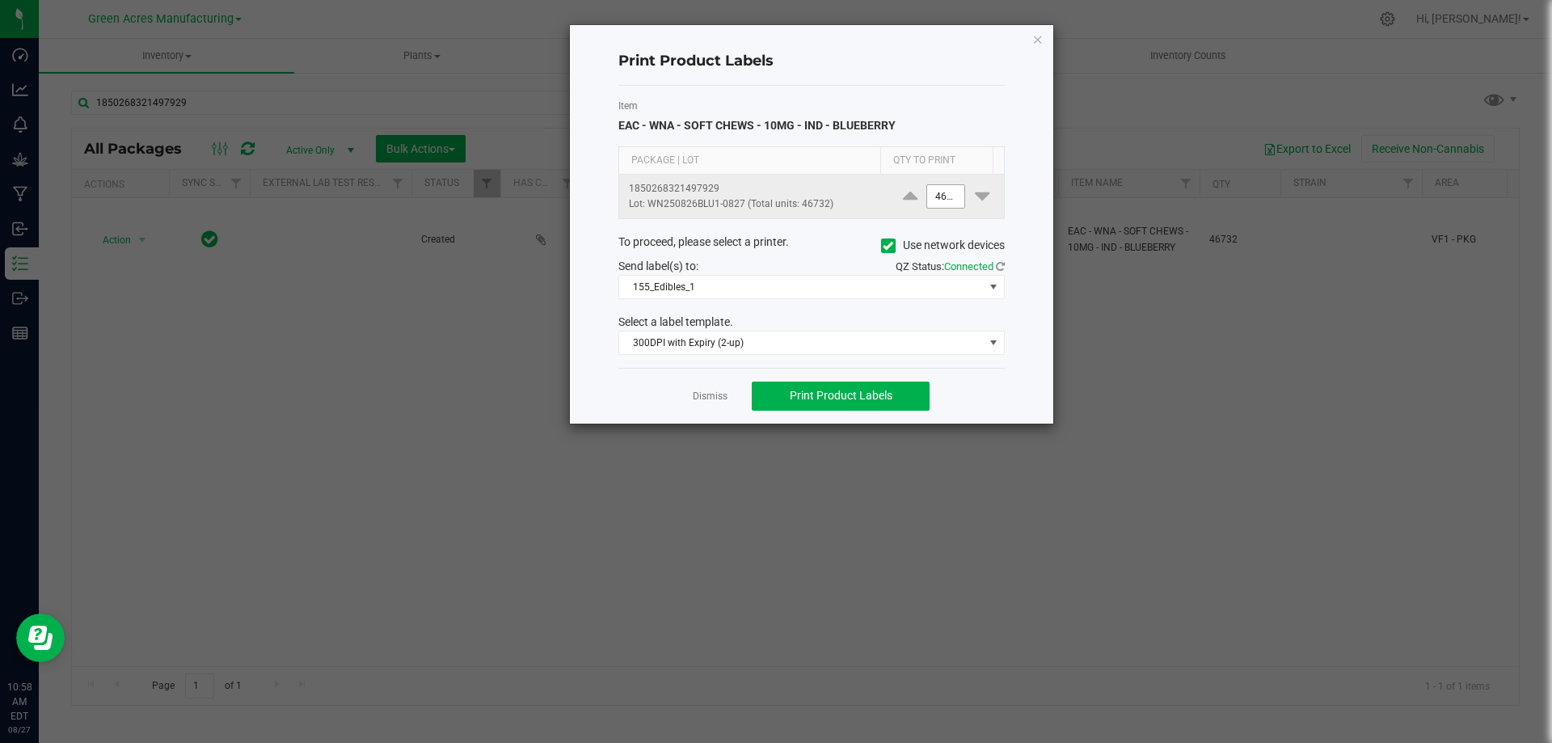
click at [931, 196] on input "46732" at bounding box center [945, 196] width 37 height 23
click at [944, 75] on div "Print Product Labels" at bounding box center [811, 62] width 386 height 48
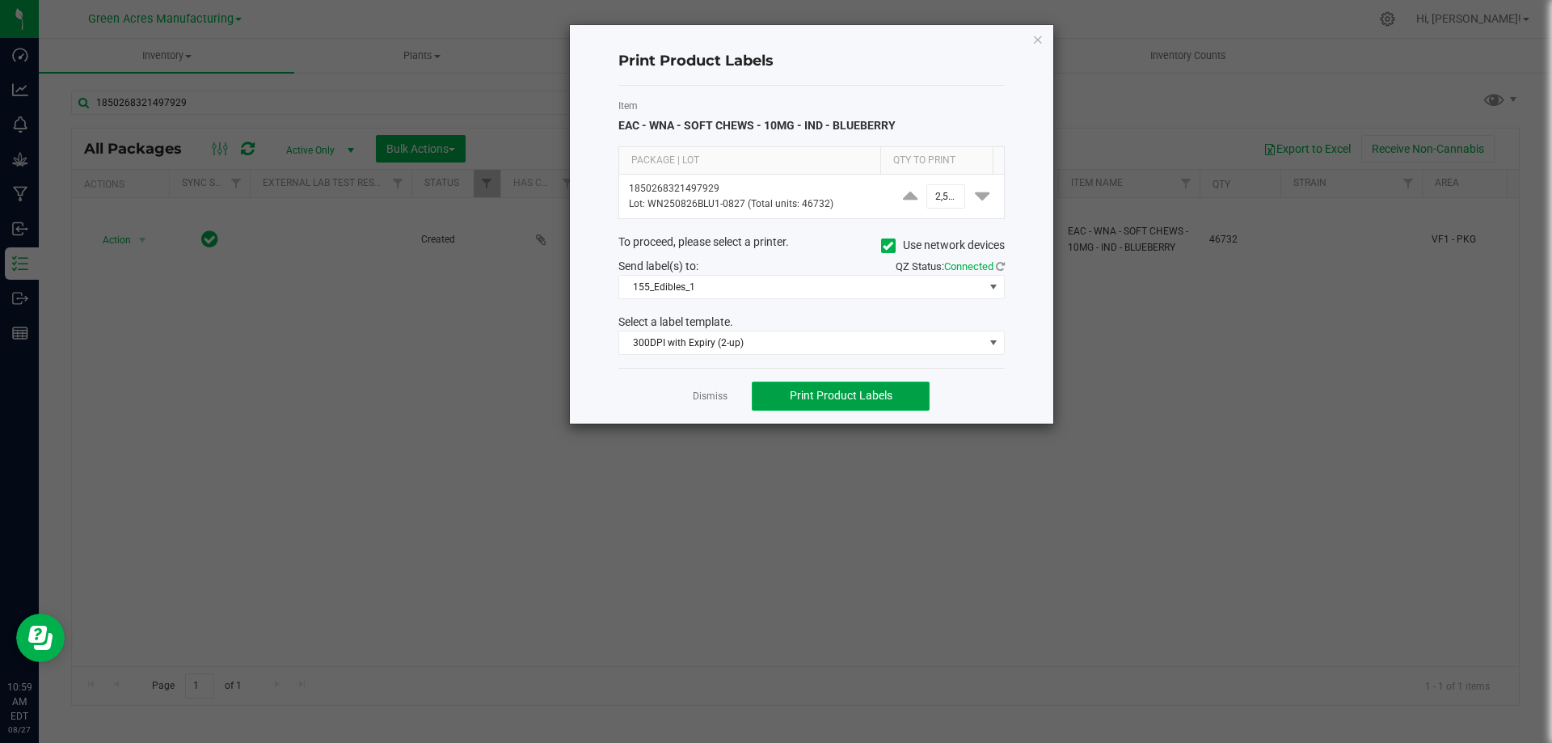
click at [859, 395] on span "Print Product Labels" at bounding box center [841, 395] width 103 height 13
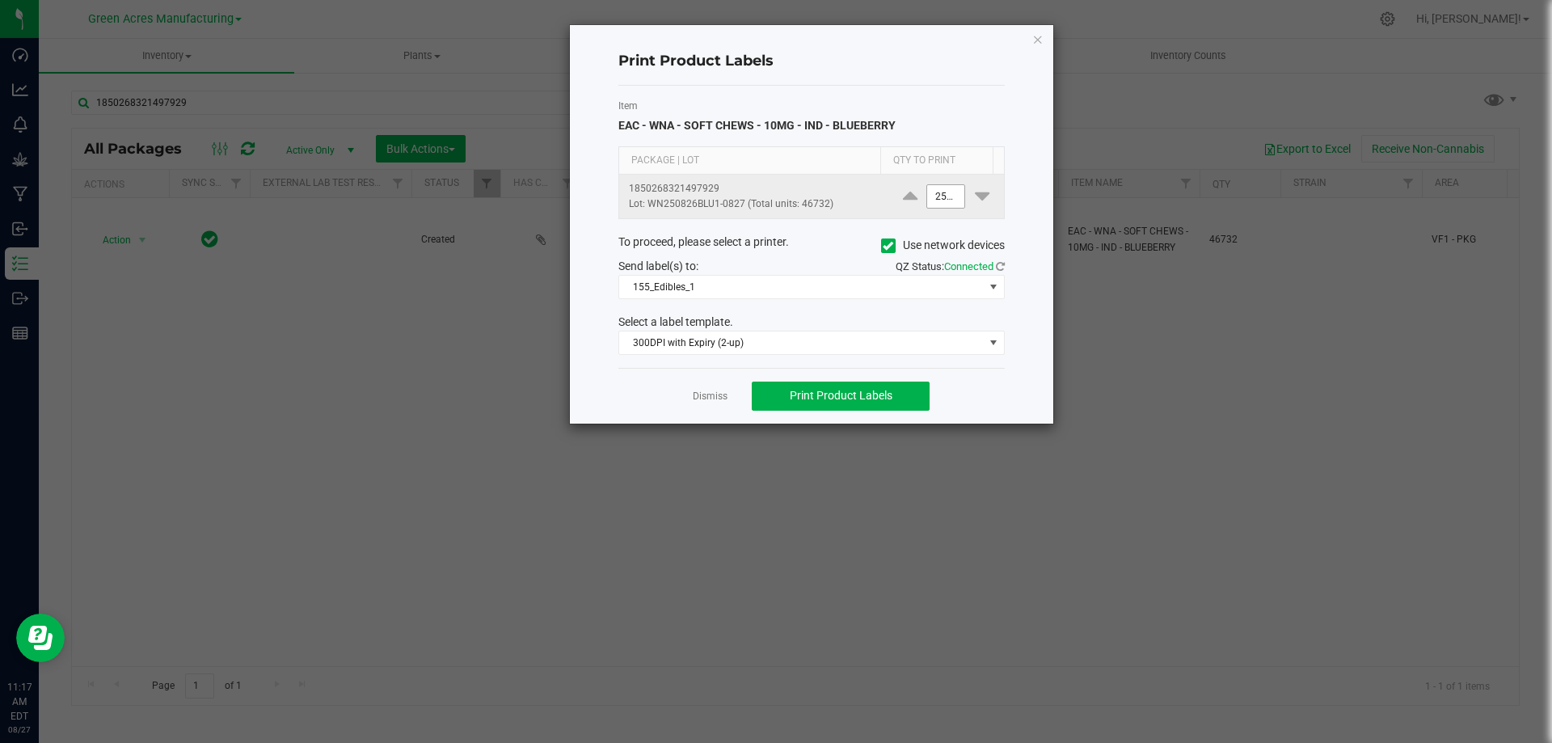
click at [927, 202] on input "2500" at bounding box center [945, 196] width 37 height 23
type input "1500"
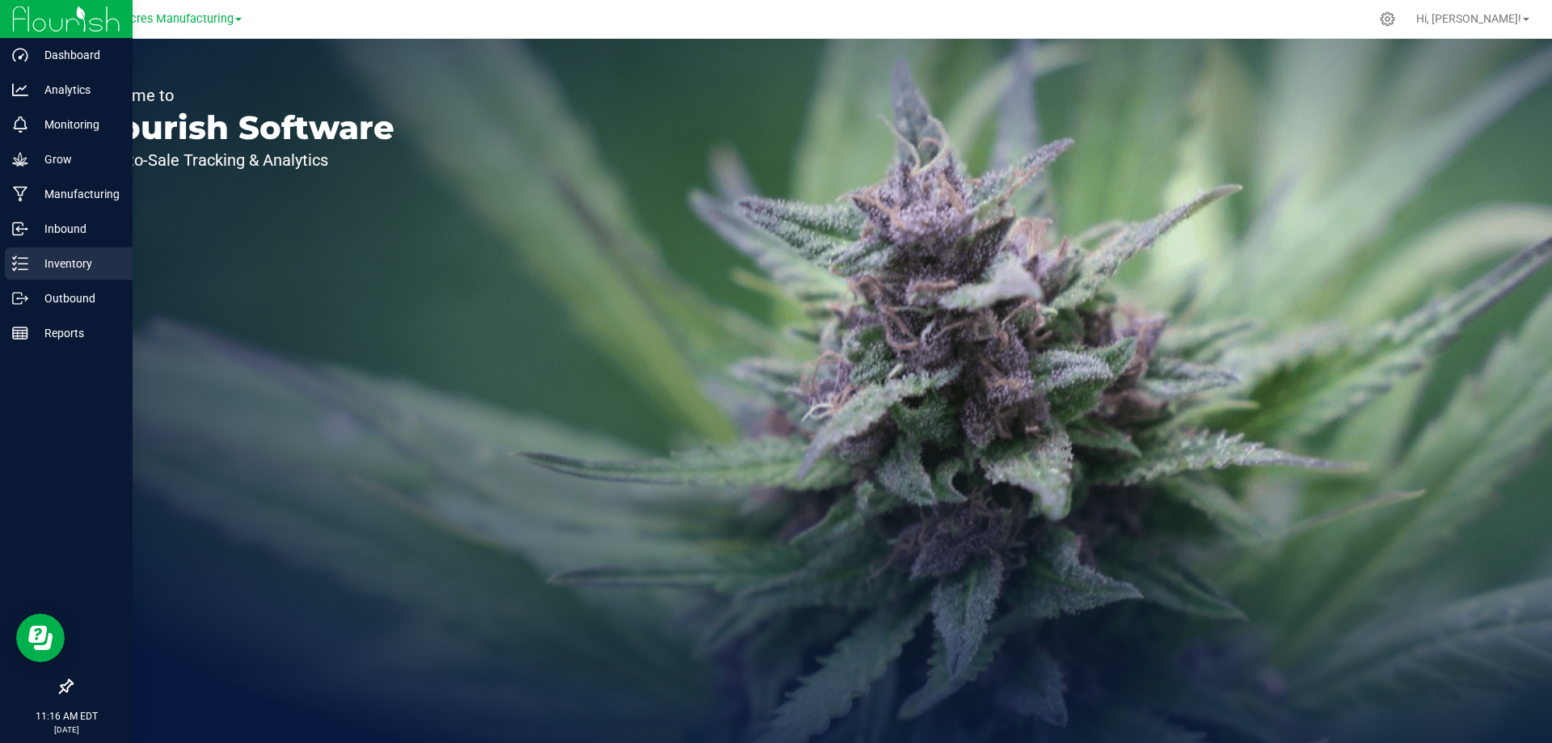
click at [57, 264] on p "Inventory" at bounding box center [76, 263] width 97 height 19
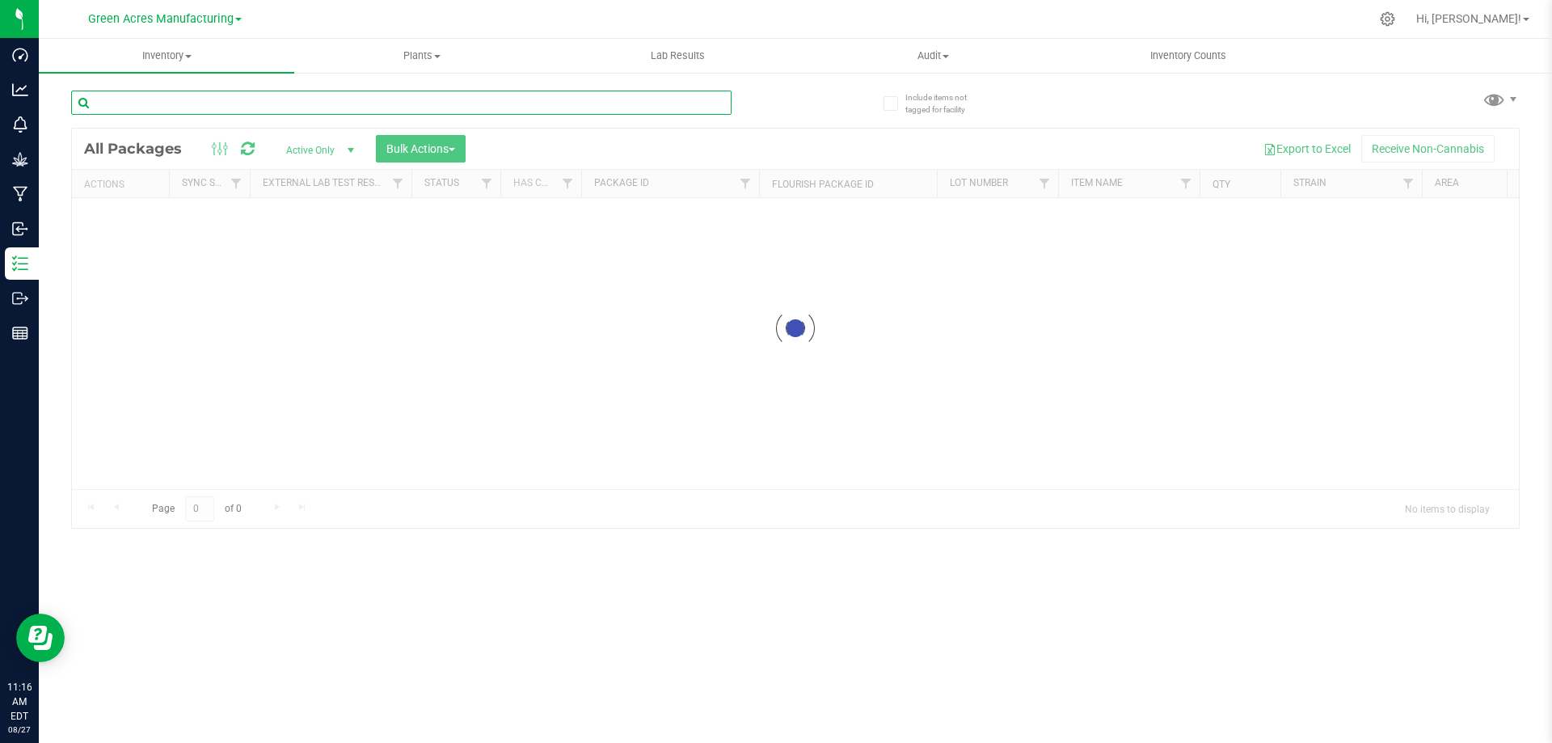
paste input "RP250821SC1"
type input "RP250821SC1"
click at [810, 624] on div "Inventory All packages All inventory Waste log Create inventory Plants All plan…" at bounding box center [795, 391] width 1513 height 704
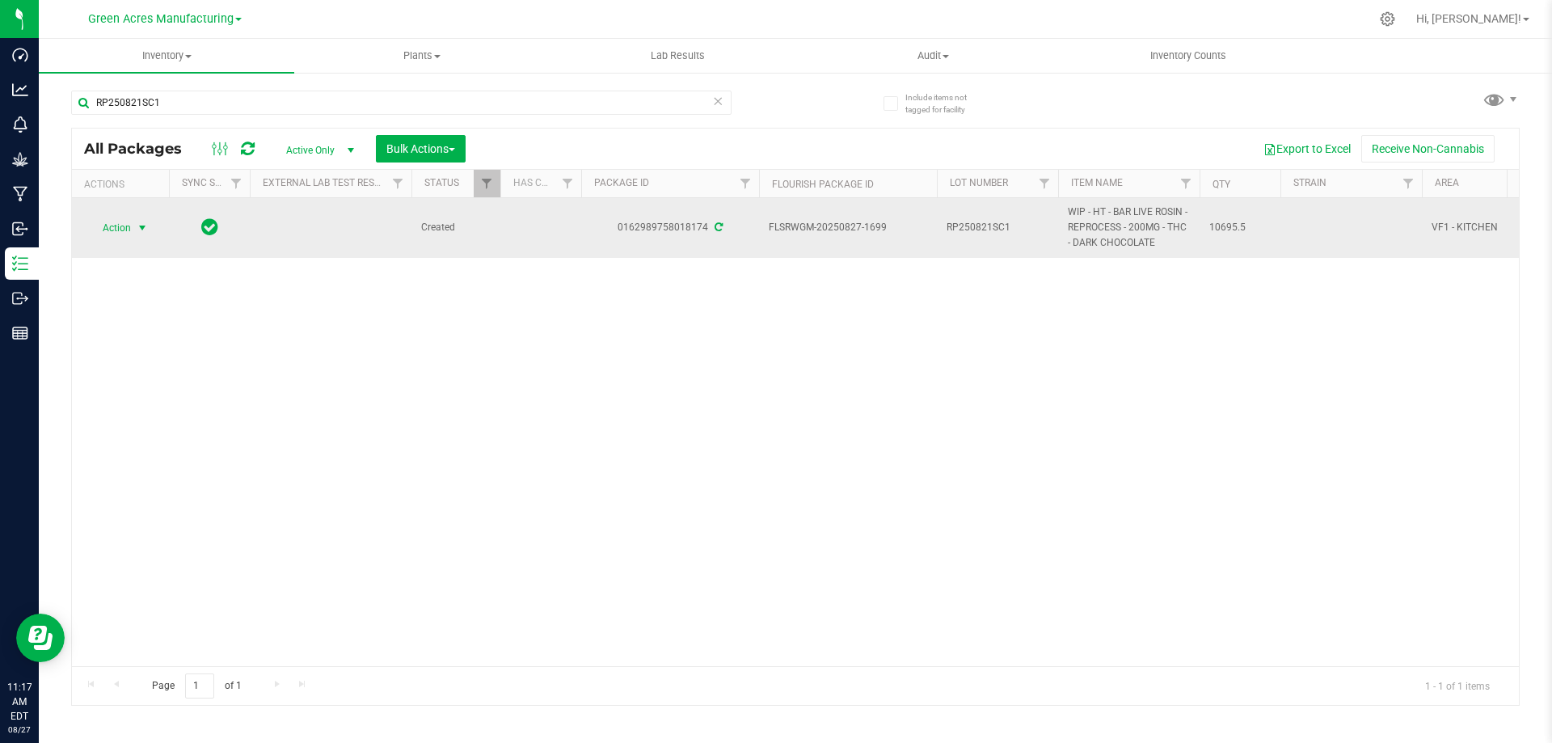
click at [116, 224] on span "Action" at bounding box center [110, 228] width 44 height 23
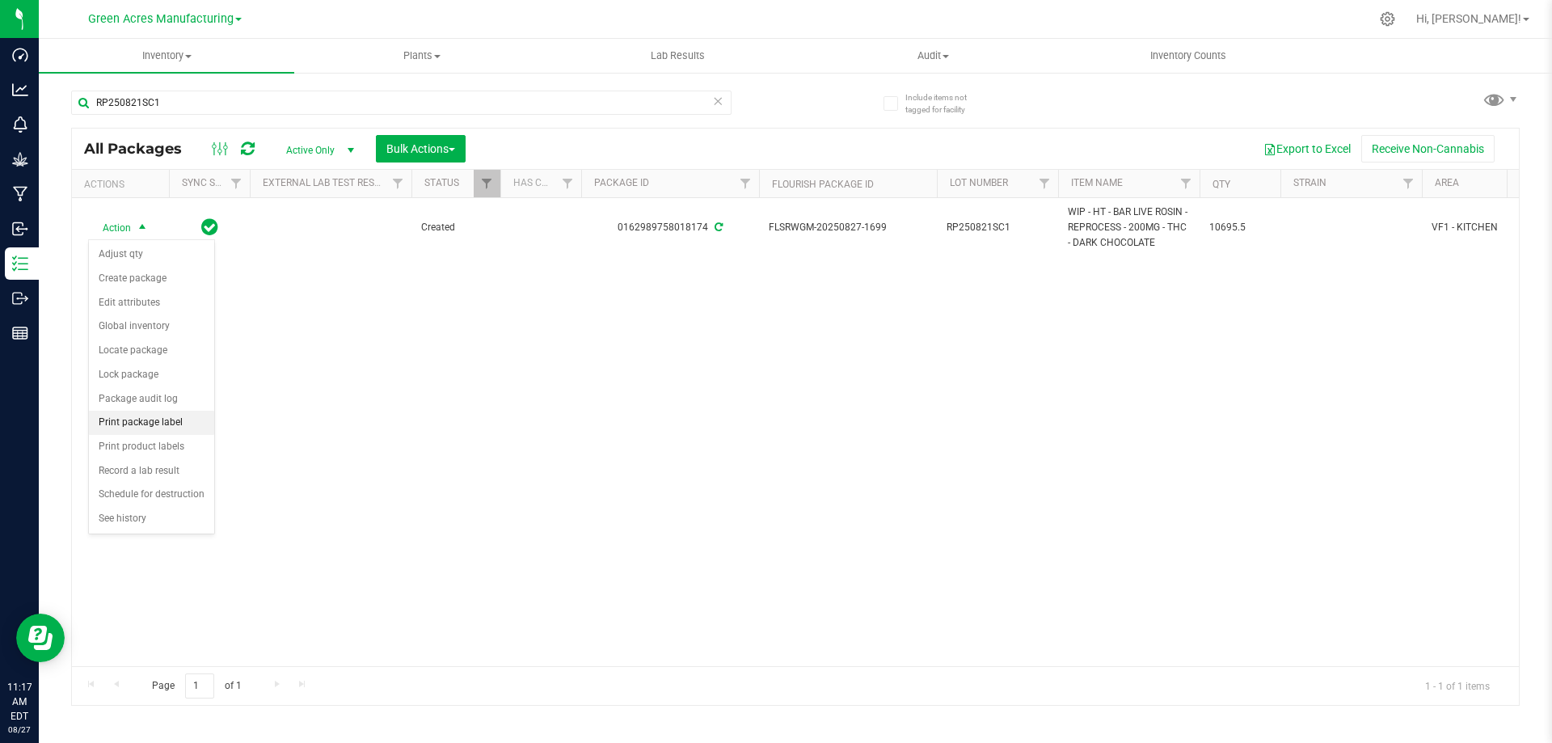
click at [180, 424] on li "Print package label" at bounding box center [151, 423] width 125 height 24
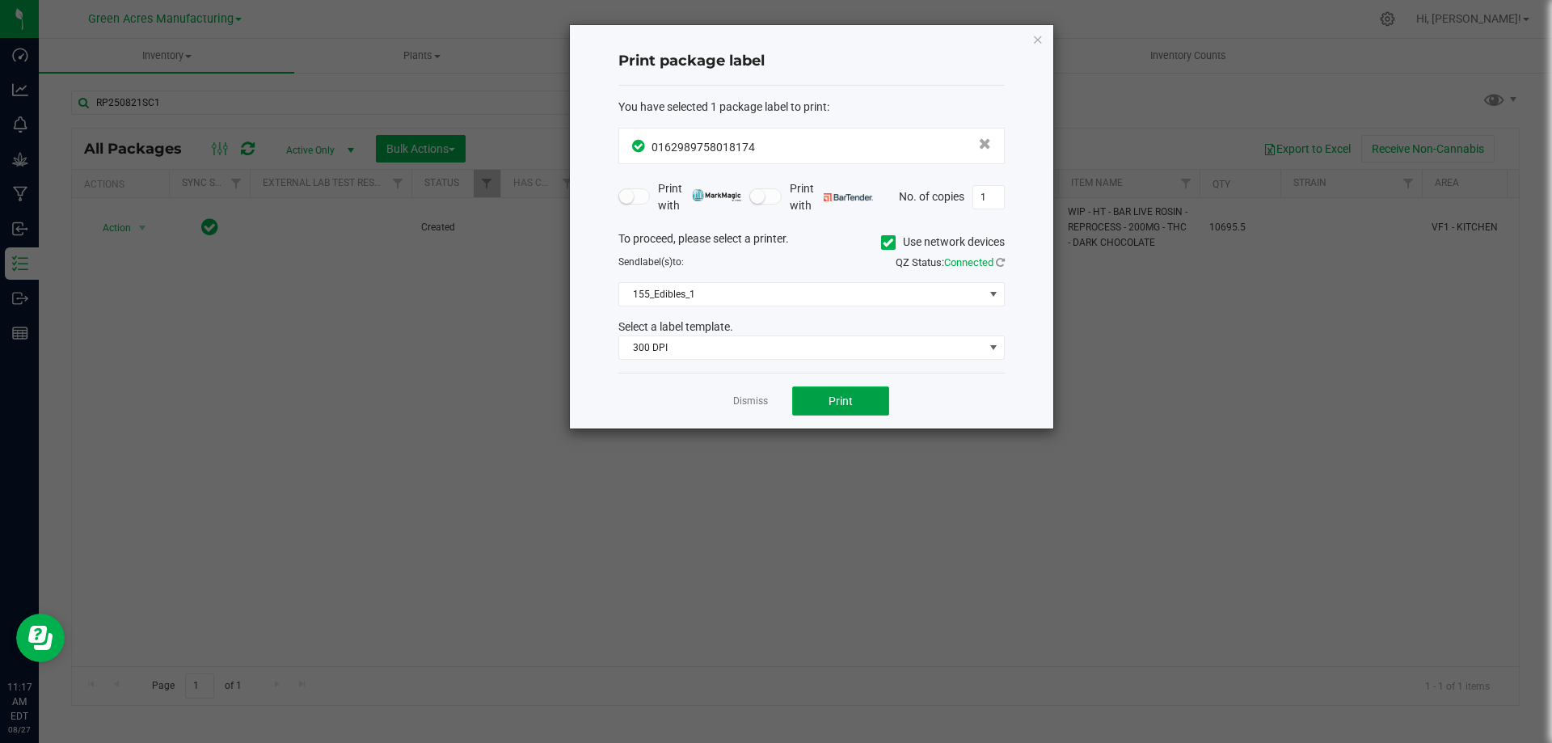
click at [825, 411] on button "Print" at bounding box center [840, 400] width 97 height 29
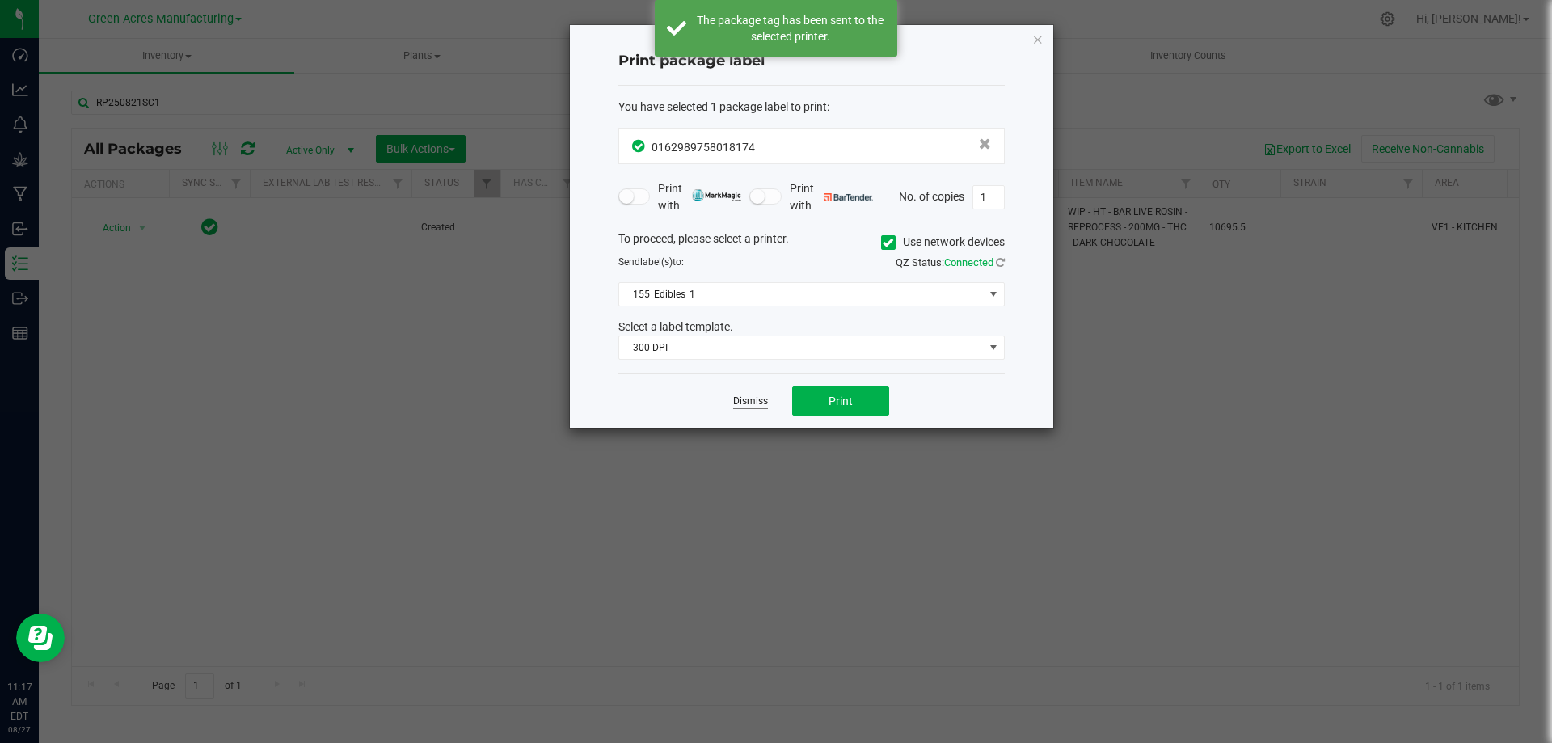
click at [756, 403] on link "Dismiss" at bounding box center [750, 402] width 35 height 14
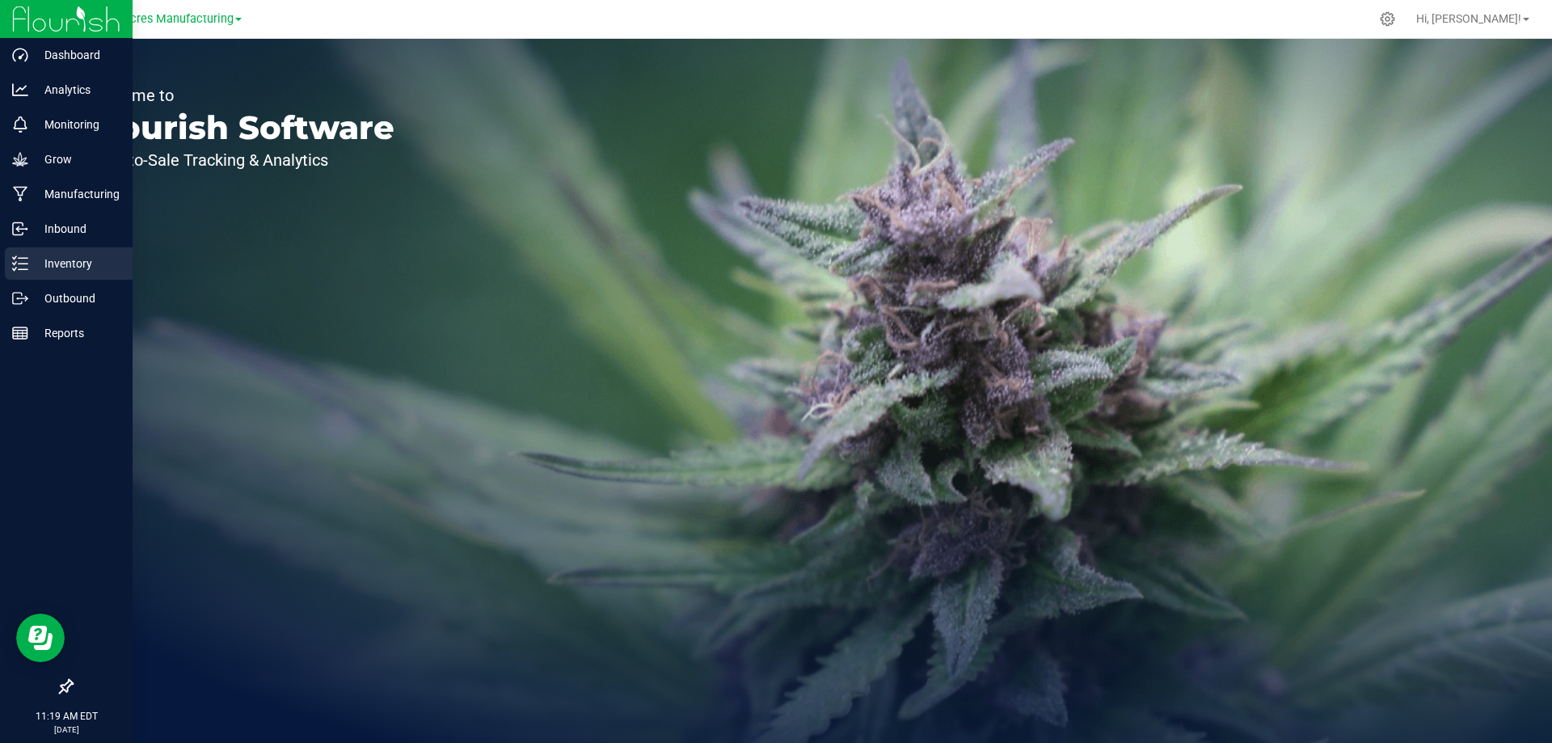
click at [83, 262] on p "Inventory" at bounding box center [76, 263] width 97 height 19
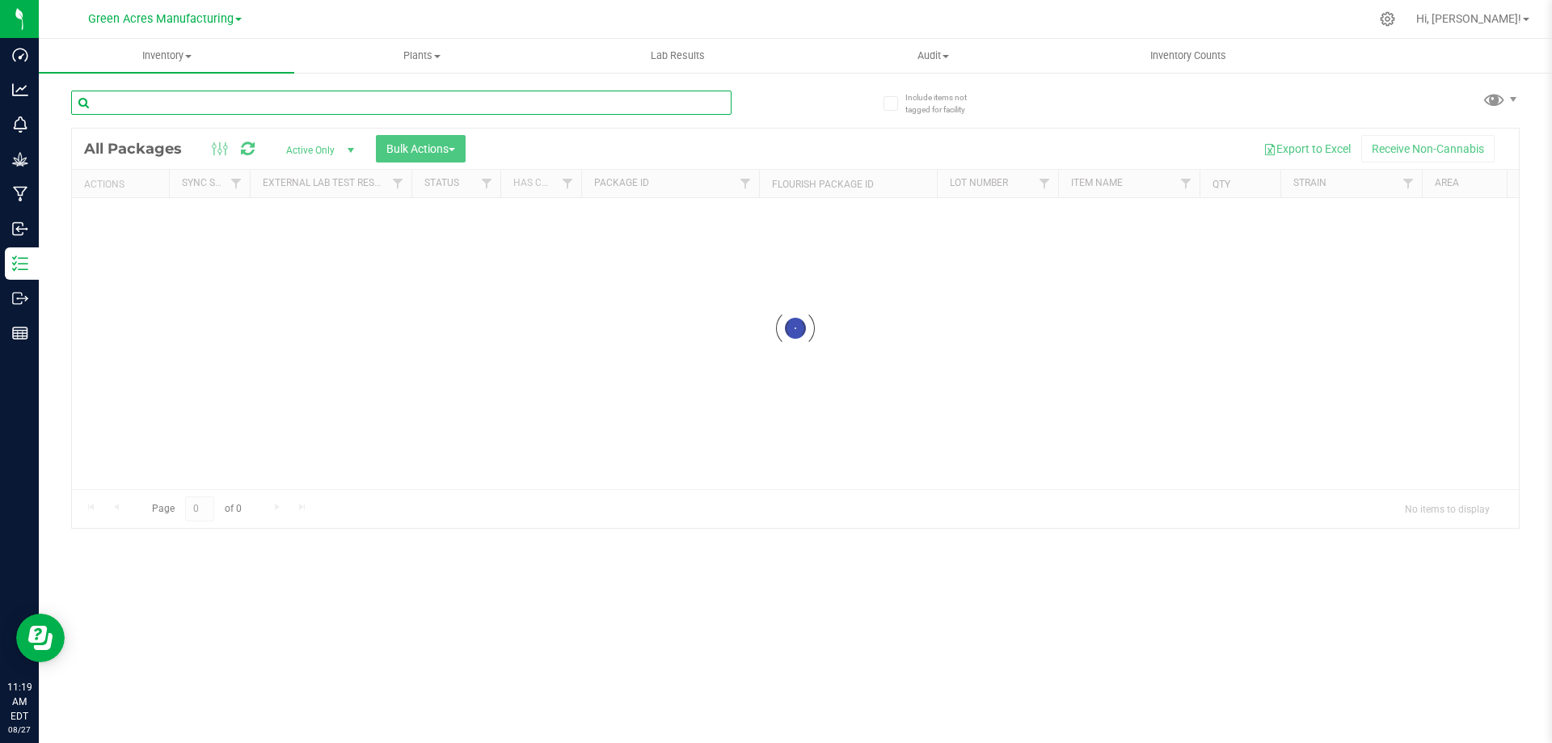
click at [238, 108] on input "text" at bounding box center [401, 103] width 660 height 24
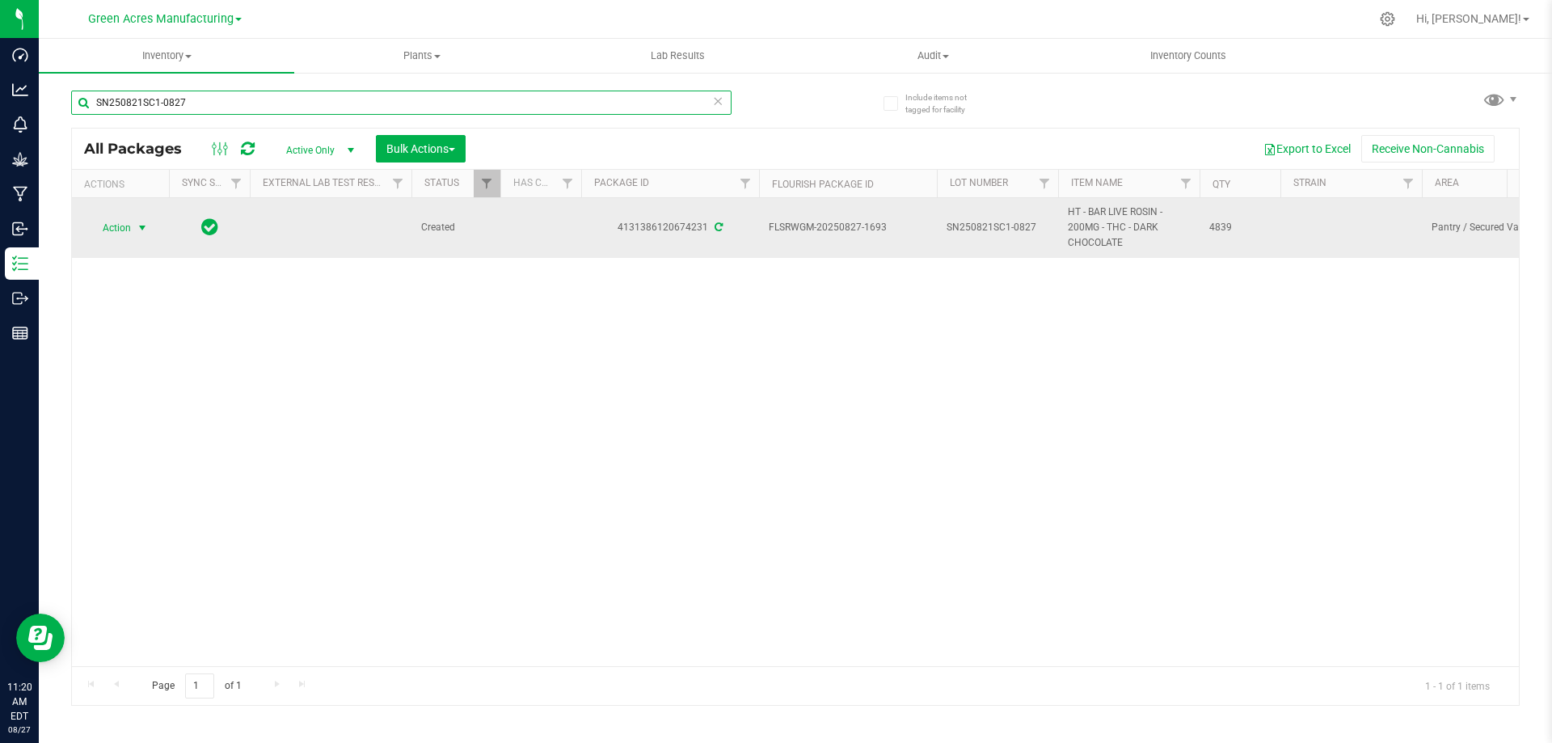
type input "SN250821SC1-0827"
click at [104, 228] on span "Action" at bounding box center [110, 228] width 44 height 23
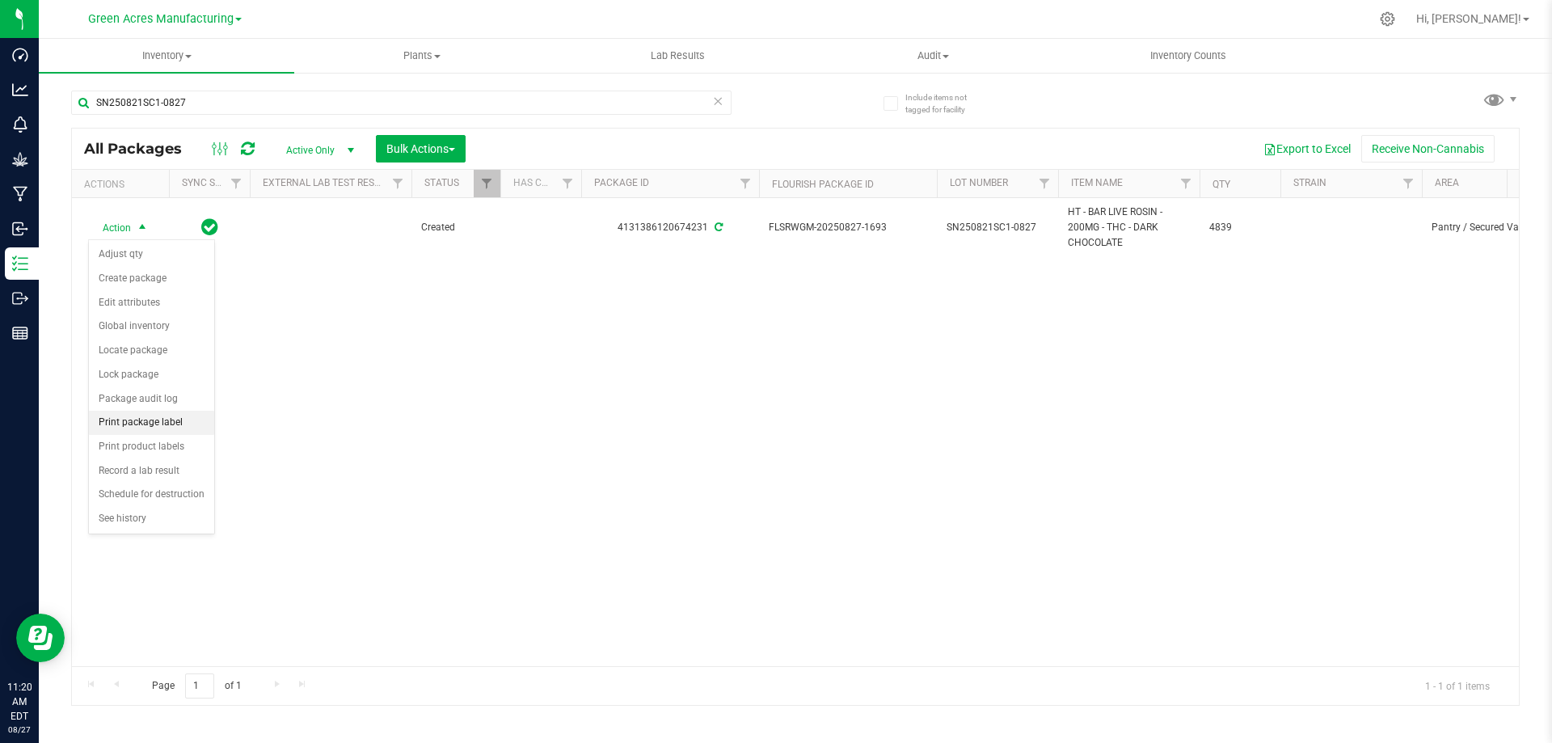
click at [189, 421] on li "Print package label" at bounding box center [151, 423] width 125 height 24
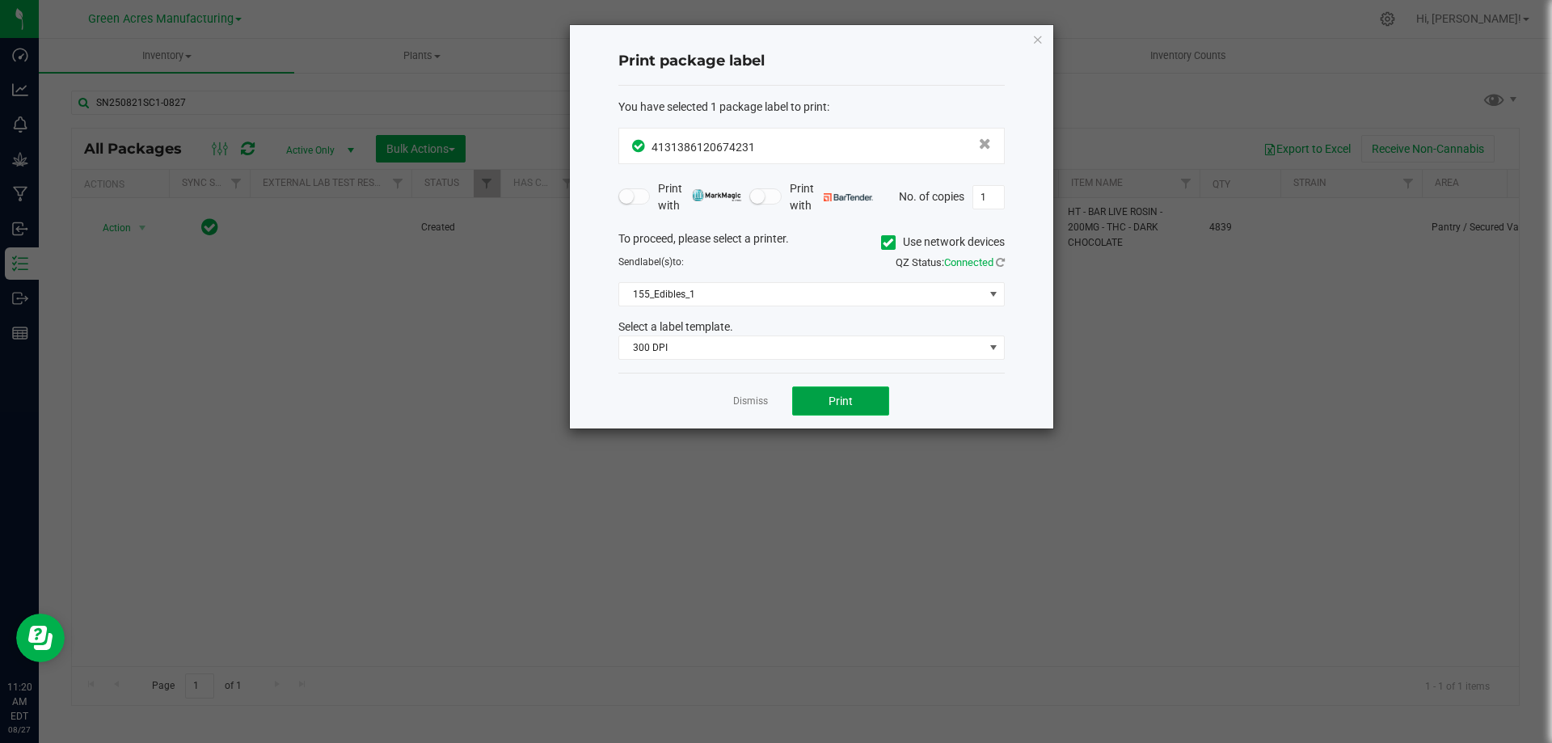
click at [827, 401] on button "Print" at bounding box center [840, 400] width 97 height 29
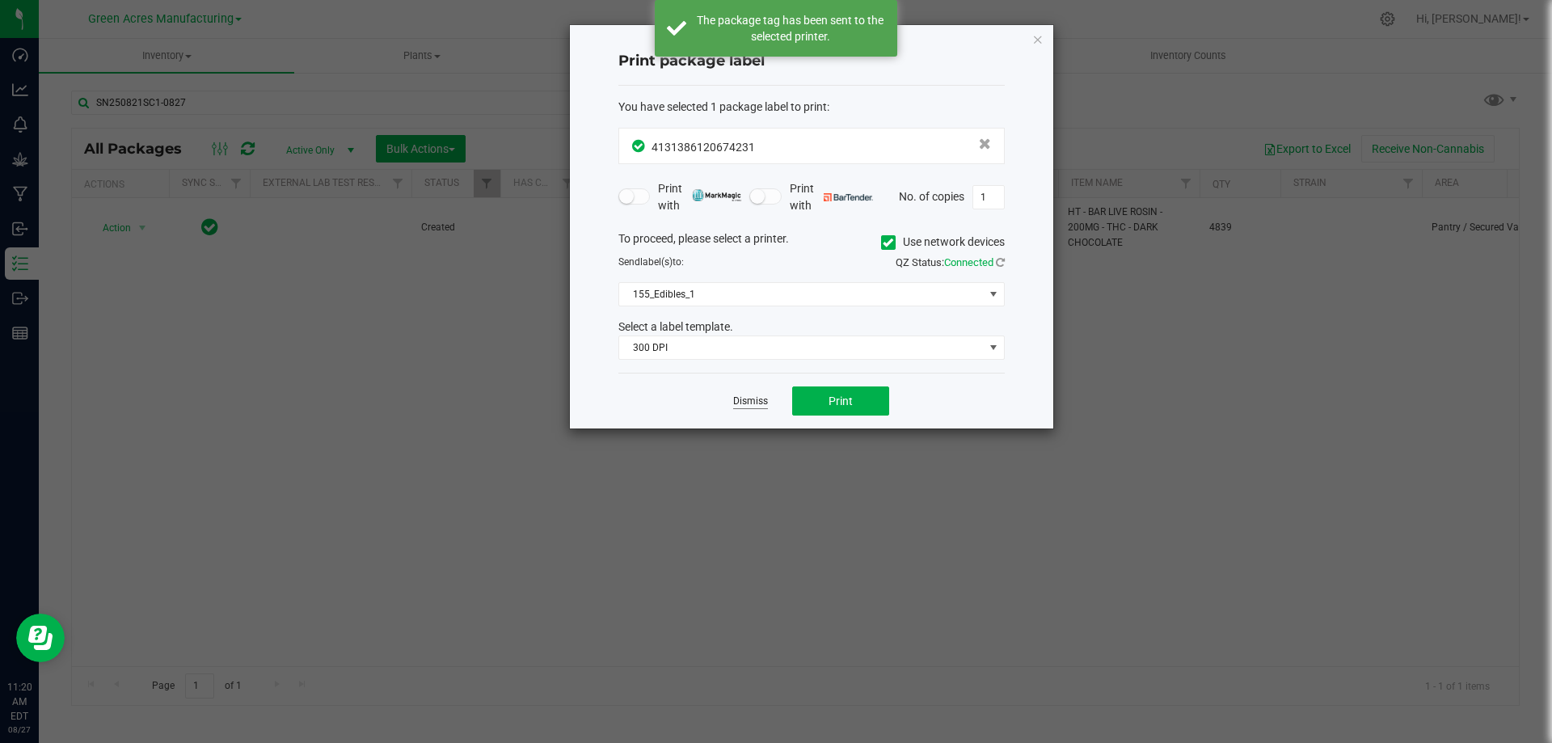
click at [747, 402] on link "Dismiss" at bounding box center [750, 402] width 35 height 14
